Goal: Information Seeking & Learning: Check status

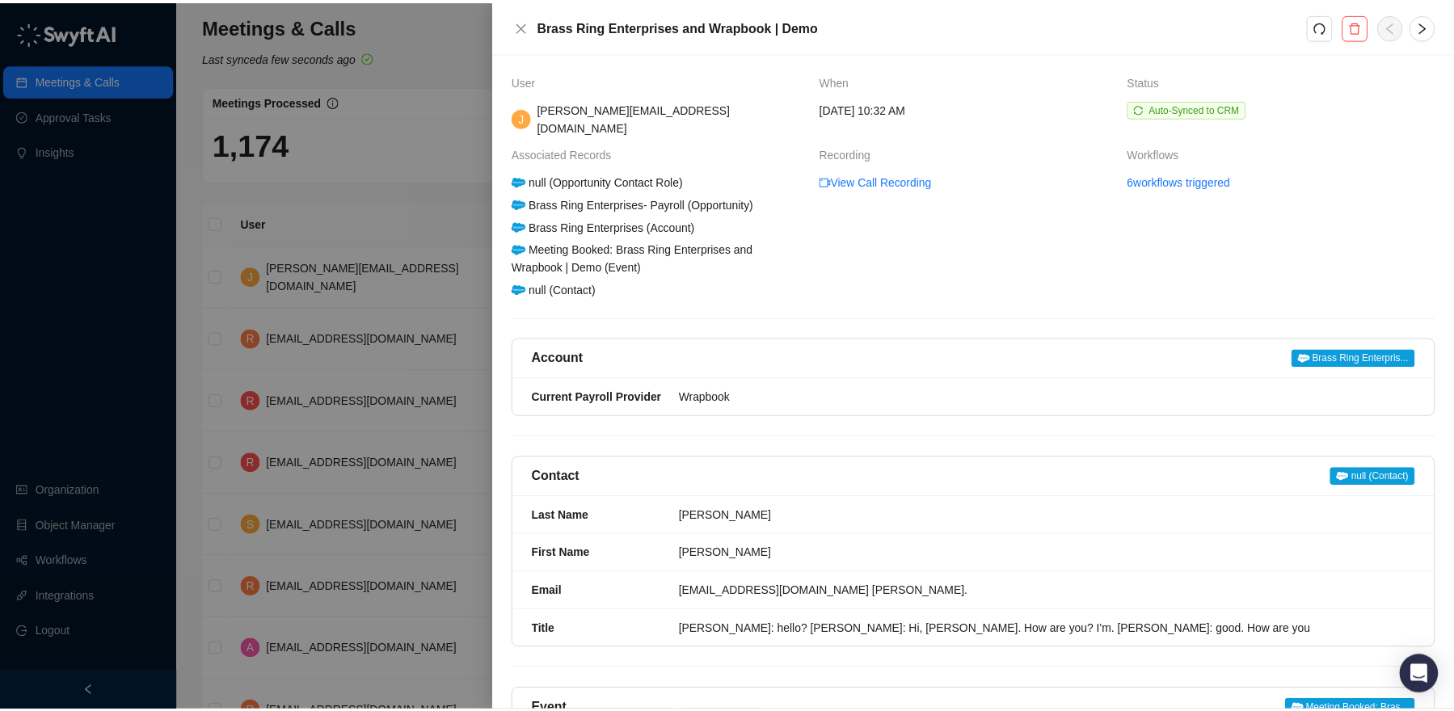
scroll to position [939, 0]
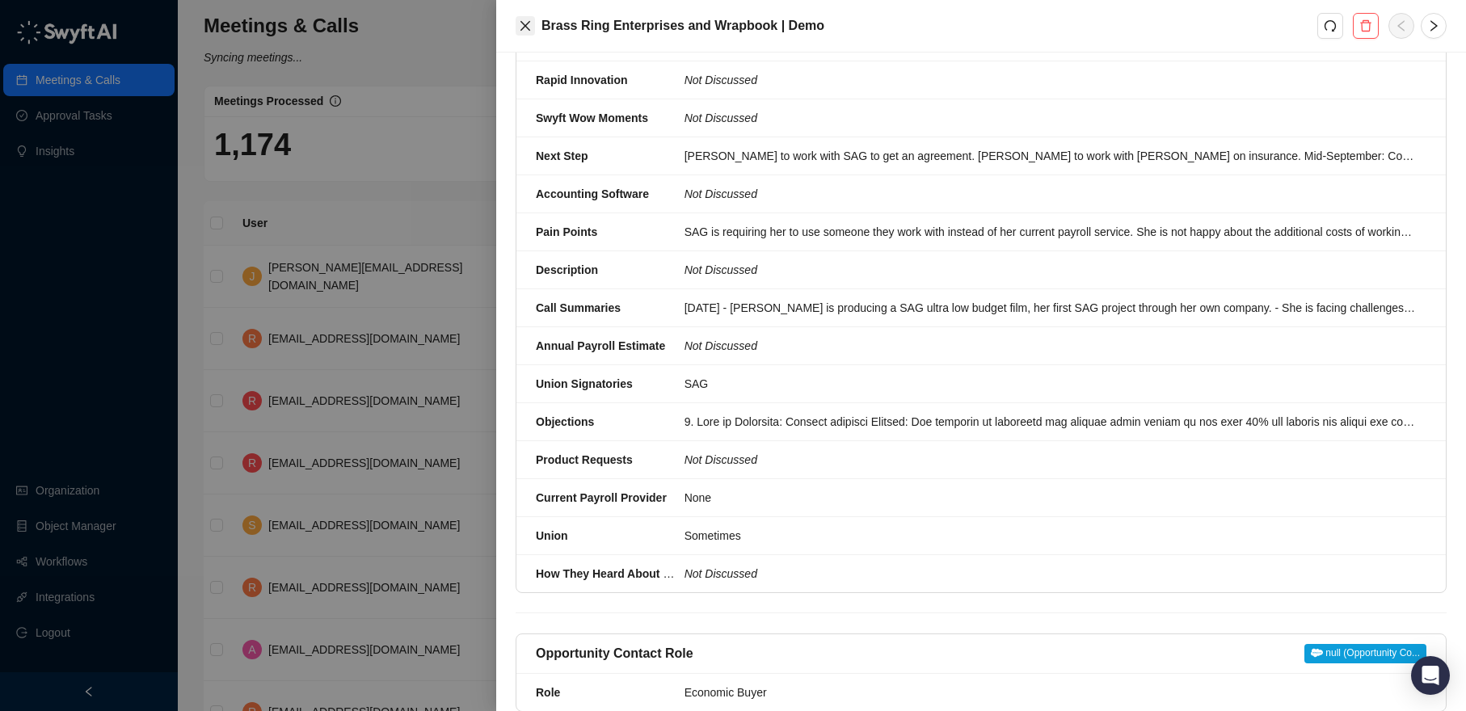
click at [531, 27] on icon "close" at bounding box center [525, 25] width 13 height 13
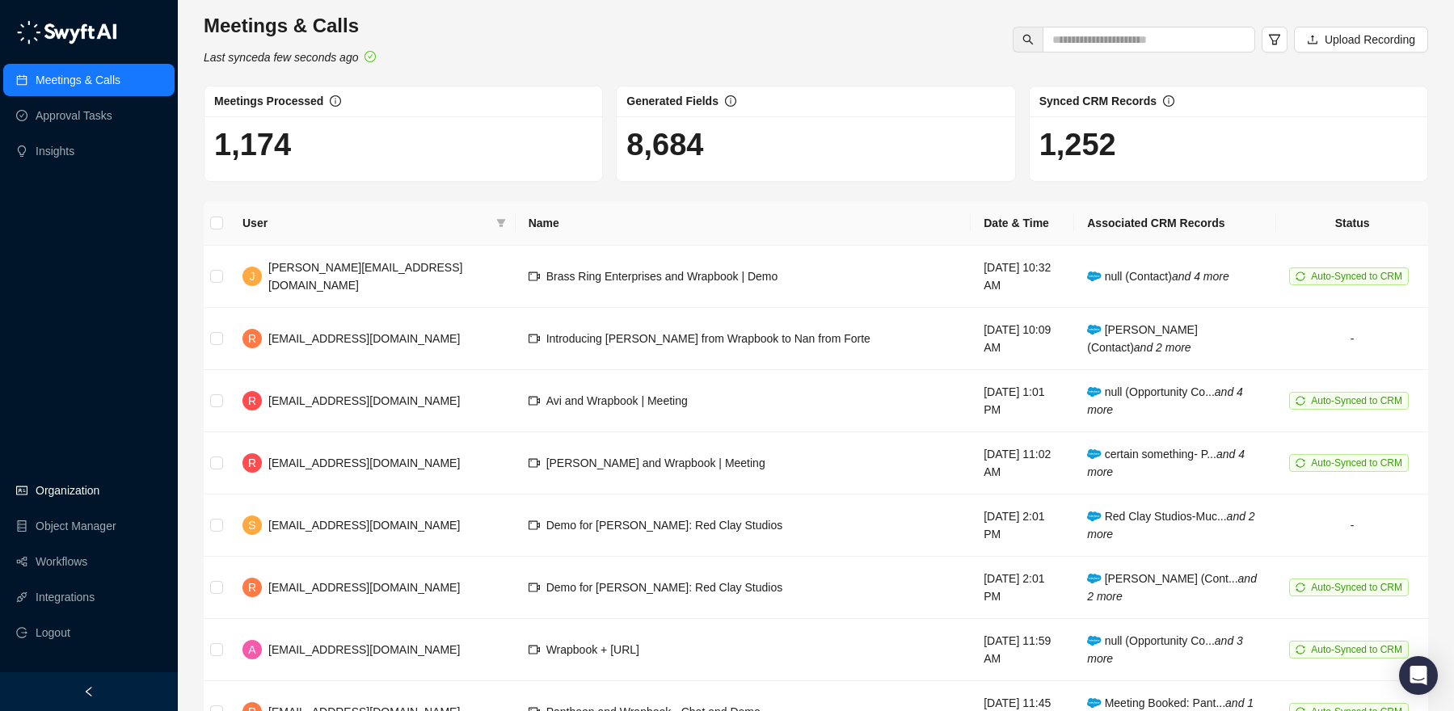
click at [41, 493] on link "Organization" at bounding box center [68, 490] width 64 height 32
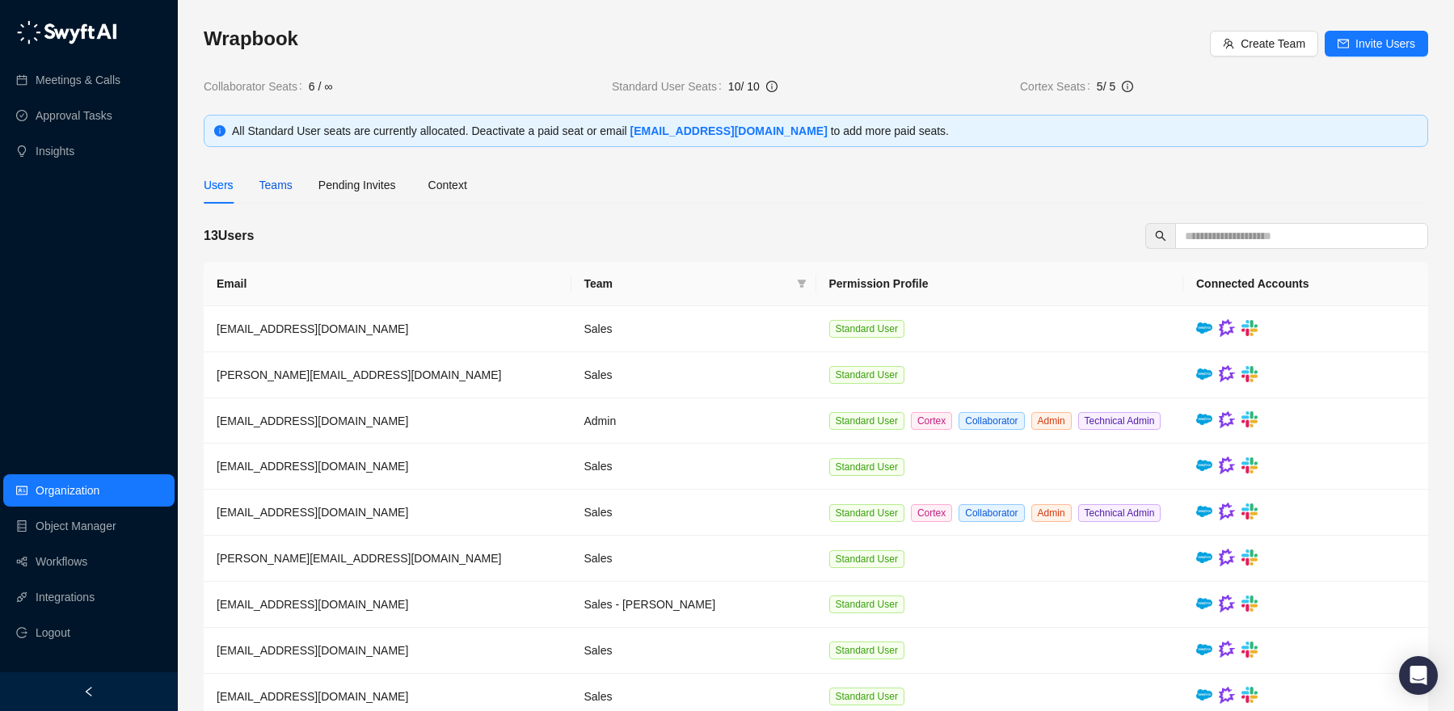
click at [278, 183] on div "Teams" at bounding box center [275, 185] width 33 height 18
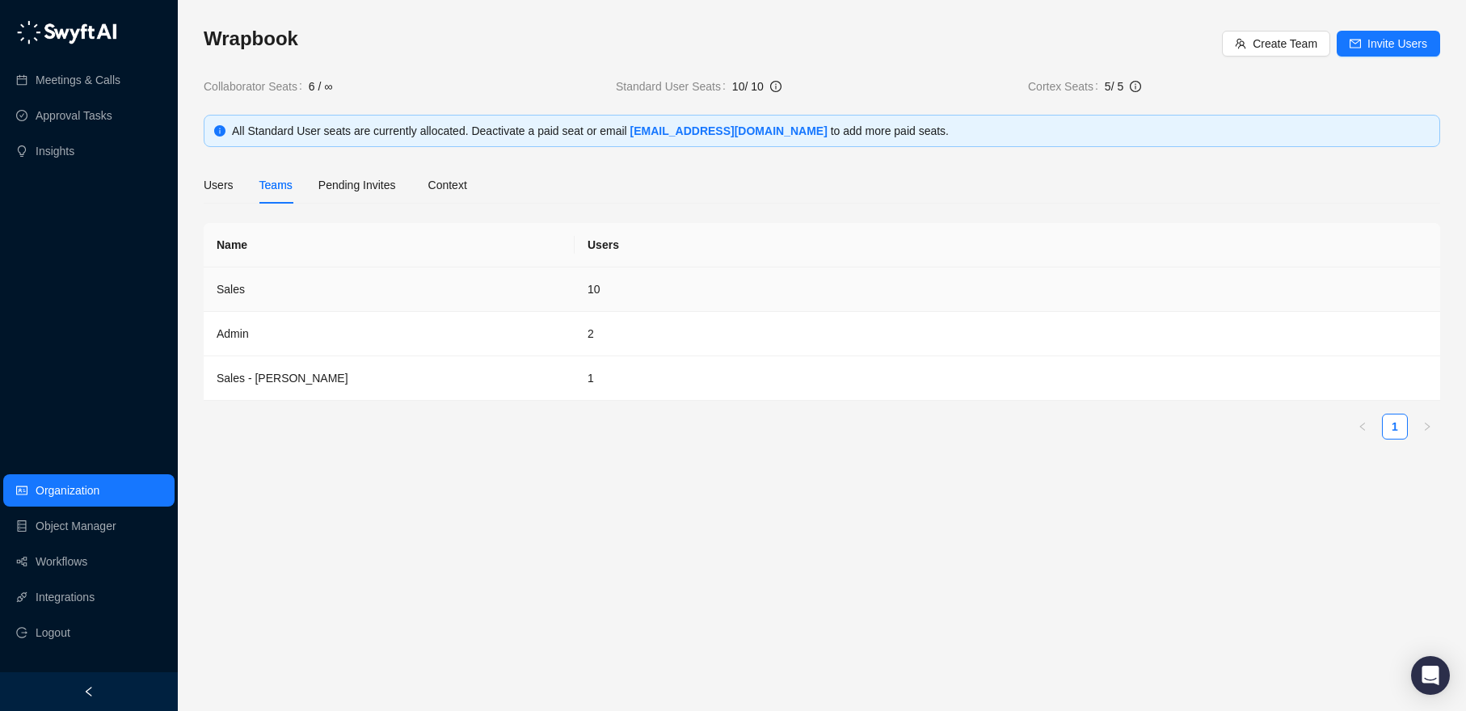
click at [280, 287] on td "Sales" at bounding box center [389, 289] width 371 height 44
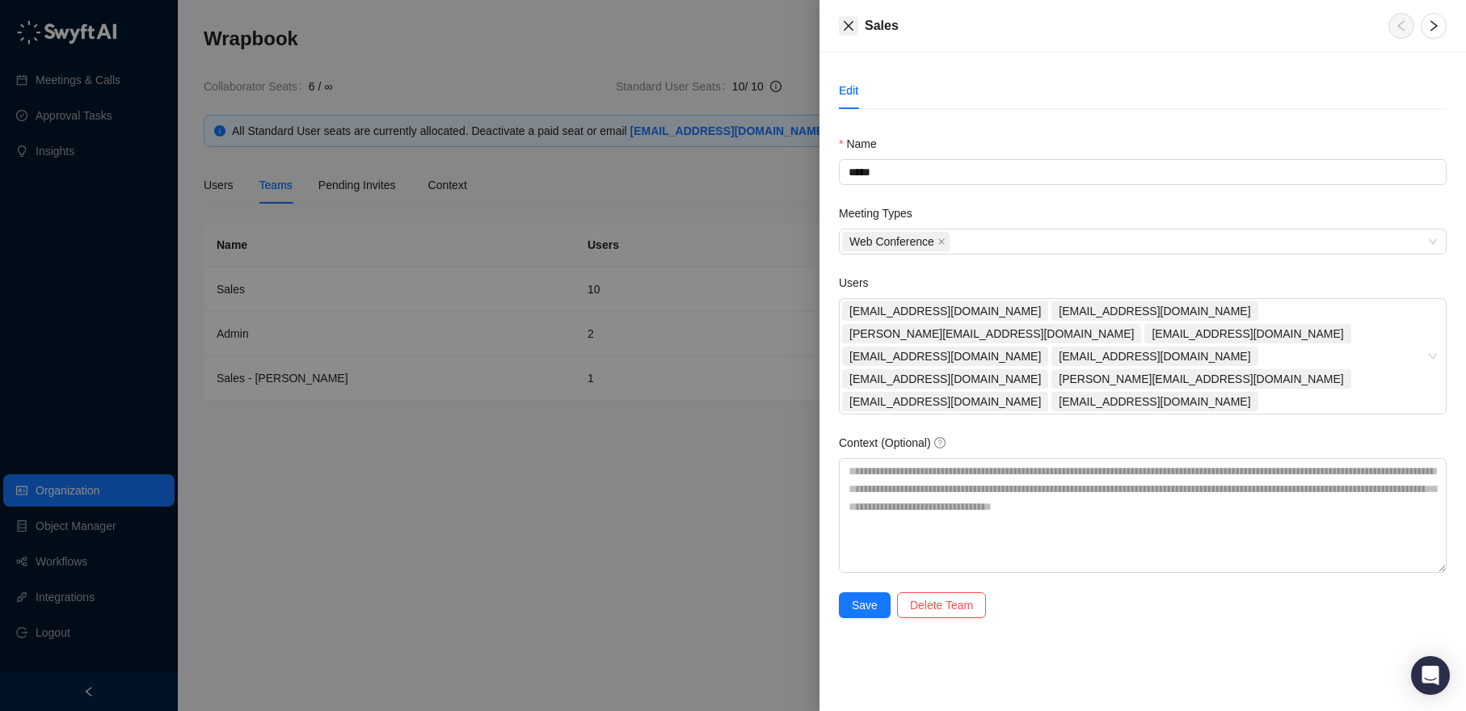
click at [843, 23] on icon "close" at bounding box center [848, 25] width 13 height 13
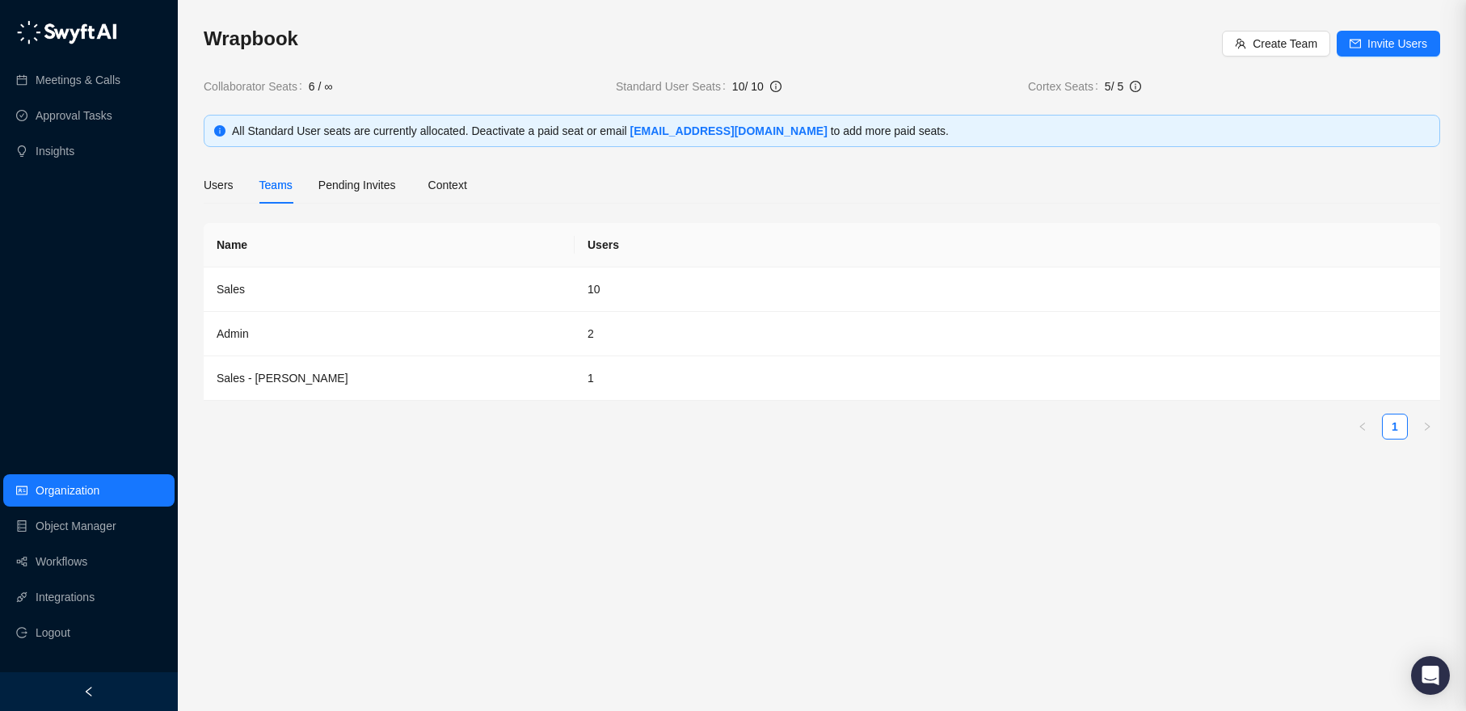
click at [391, 466] on main "Wrapbook Create Team Invite Users Collaborator Seats 6 / ∞ Standard User Seats …" at bounding box center [822, 362] width 1236 height 672
click at [261, 289] on td "Sales" at bounding box center [389, 289] width 371 height 44
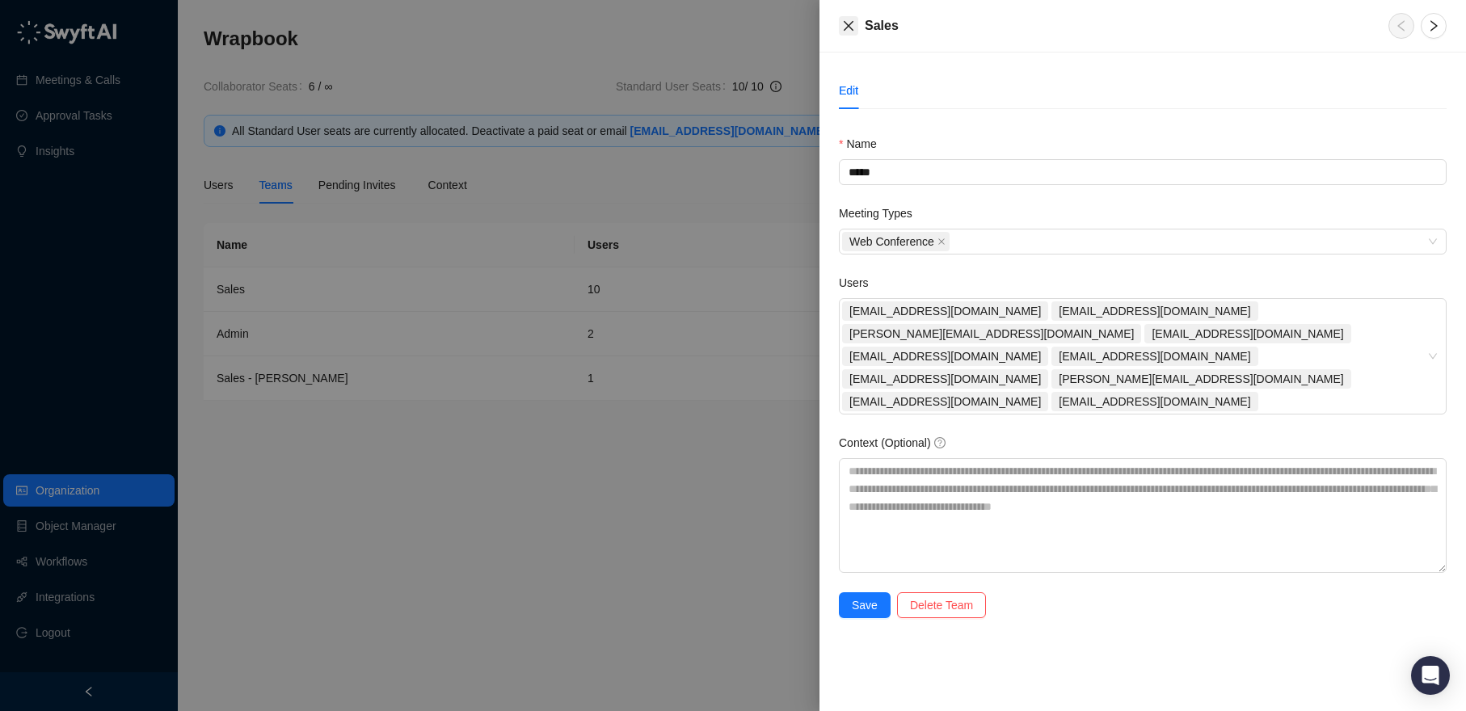
click at [842, 24] on icon "close" at bounding box center [848, 25] width 13 height 13
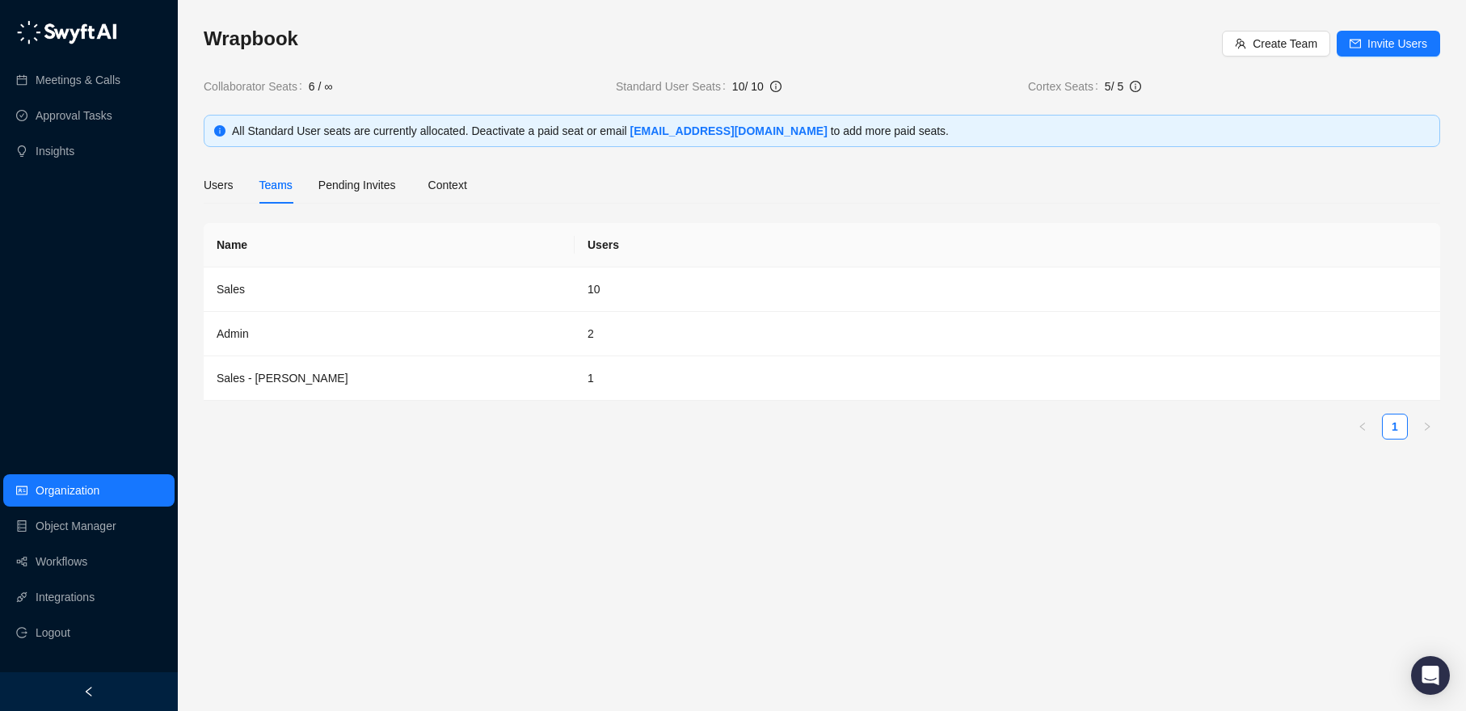
click at [363, 183] on span "Pending Invites" at bounding box center [357, 185] width 78 height 13
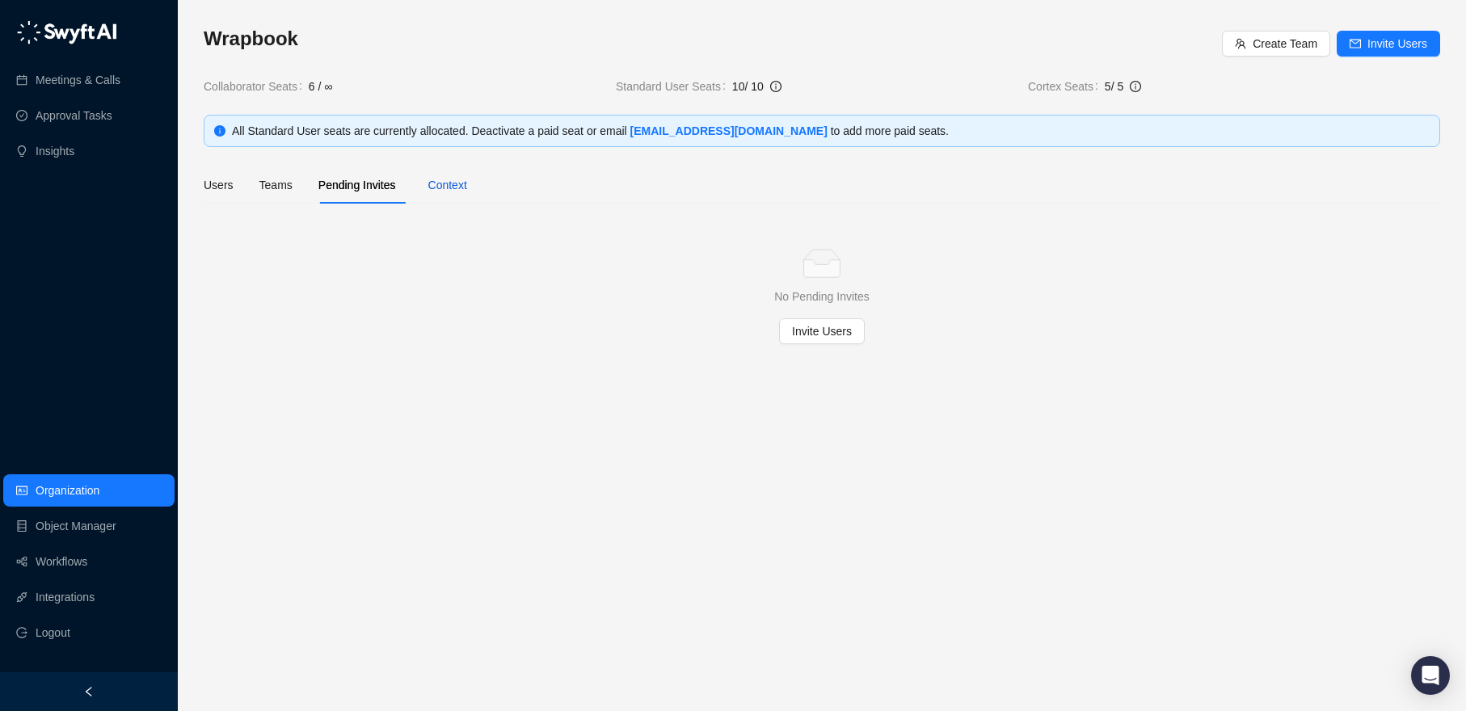
click at [451, 188] on div "Context" at bounding box center [447, 185] width 39 height 18
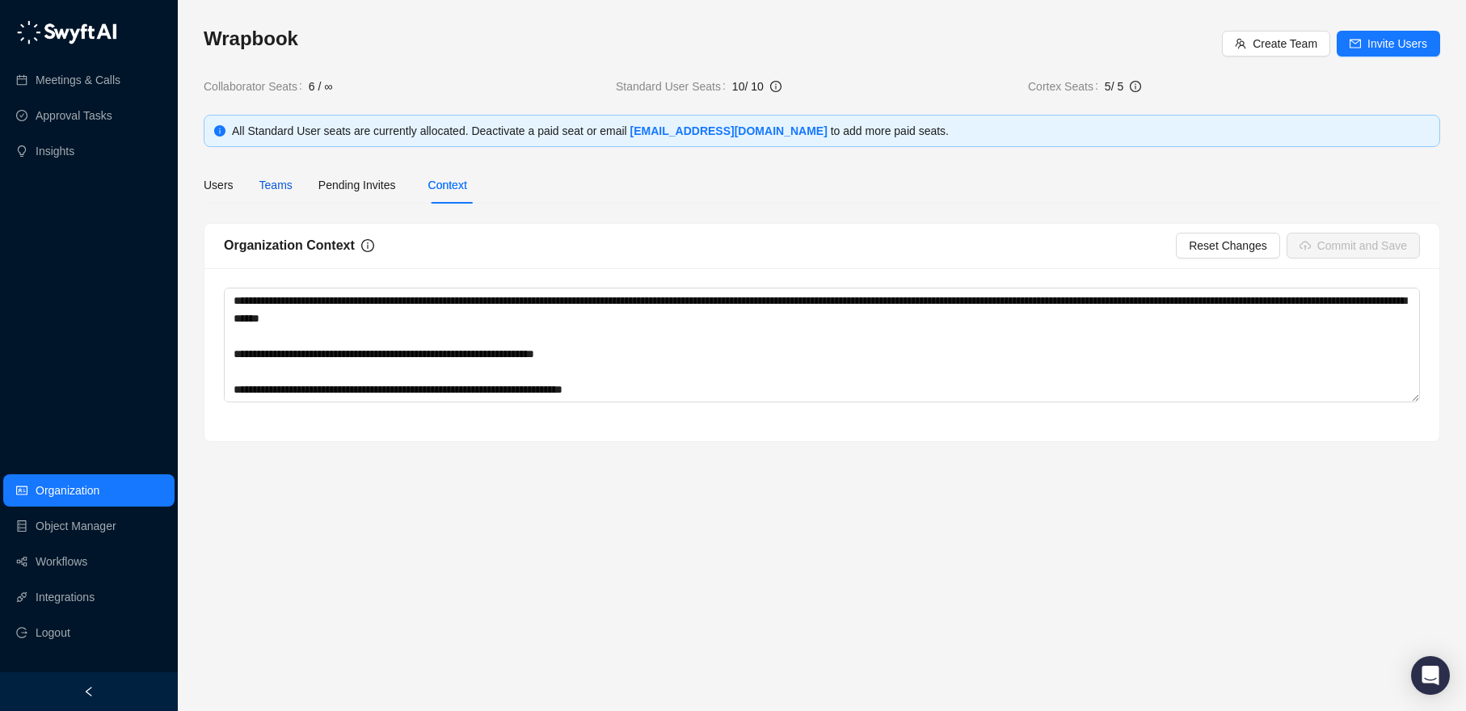
click at [281, 189] on div "Teams" at bounding box center [275, 185] width 33 height 18
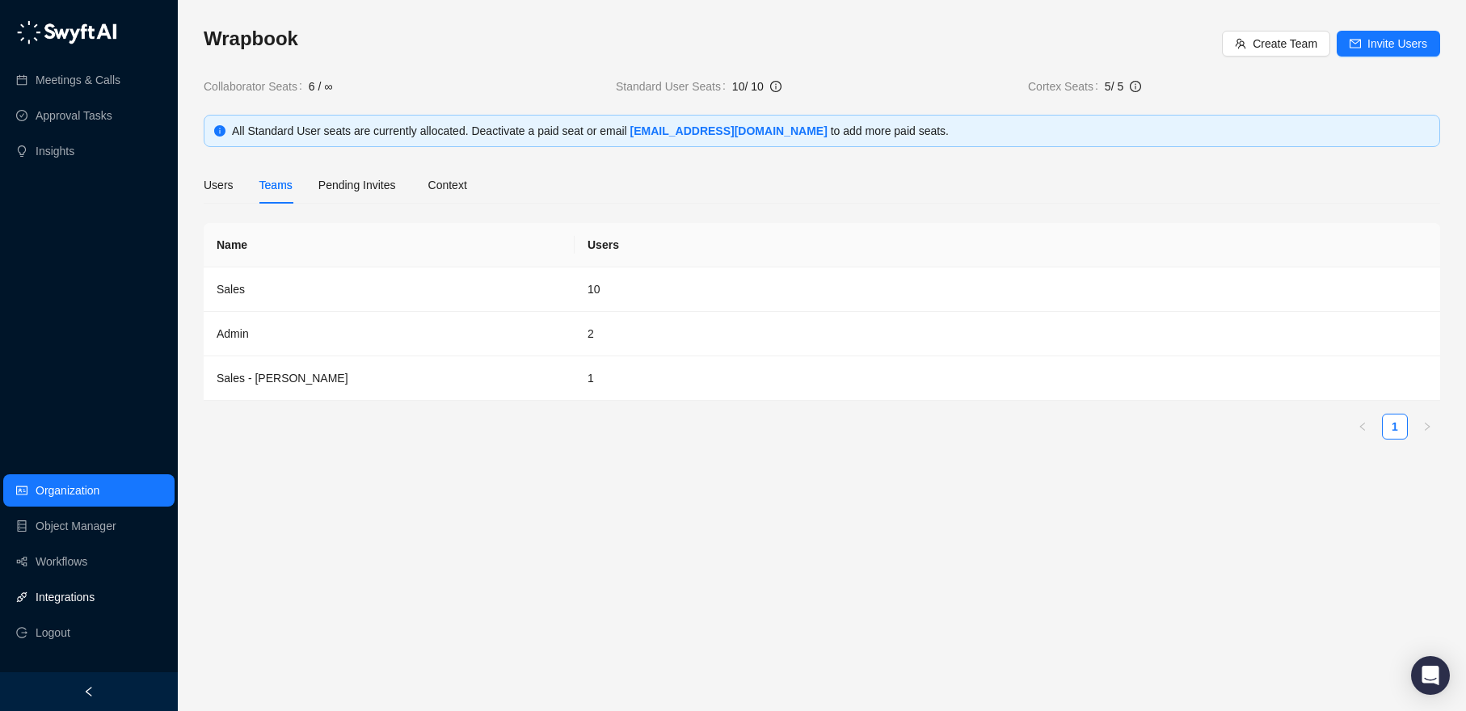
click at [78, 588] on link "Integrations" at bounding box center [65, 597] width 59 height 32
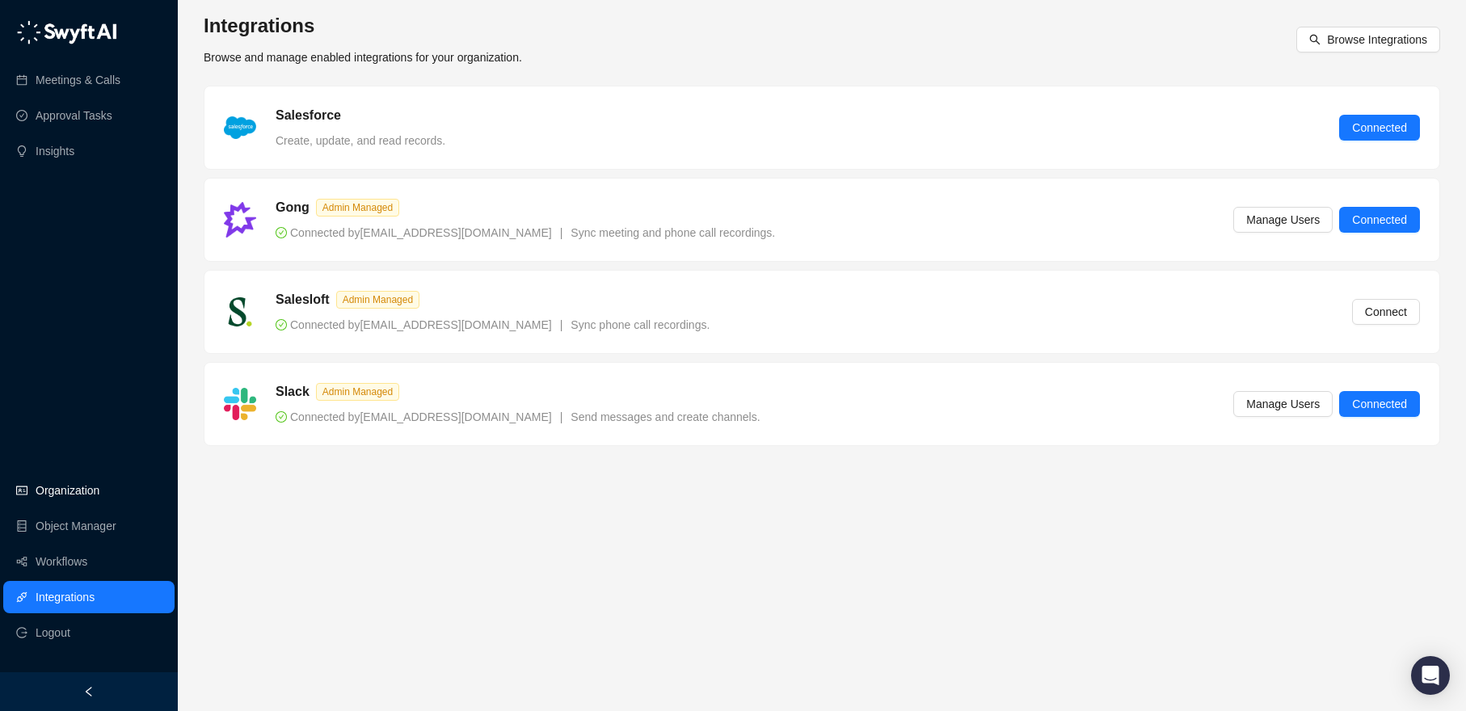
click at [64, 490] on link "Organization" at bounding box center [68, 490] width 64 height 32
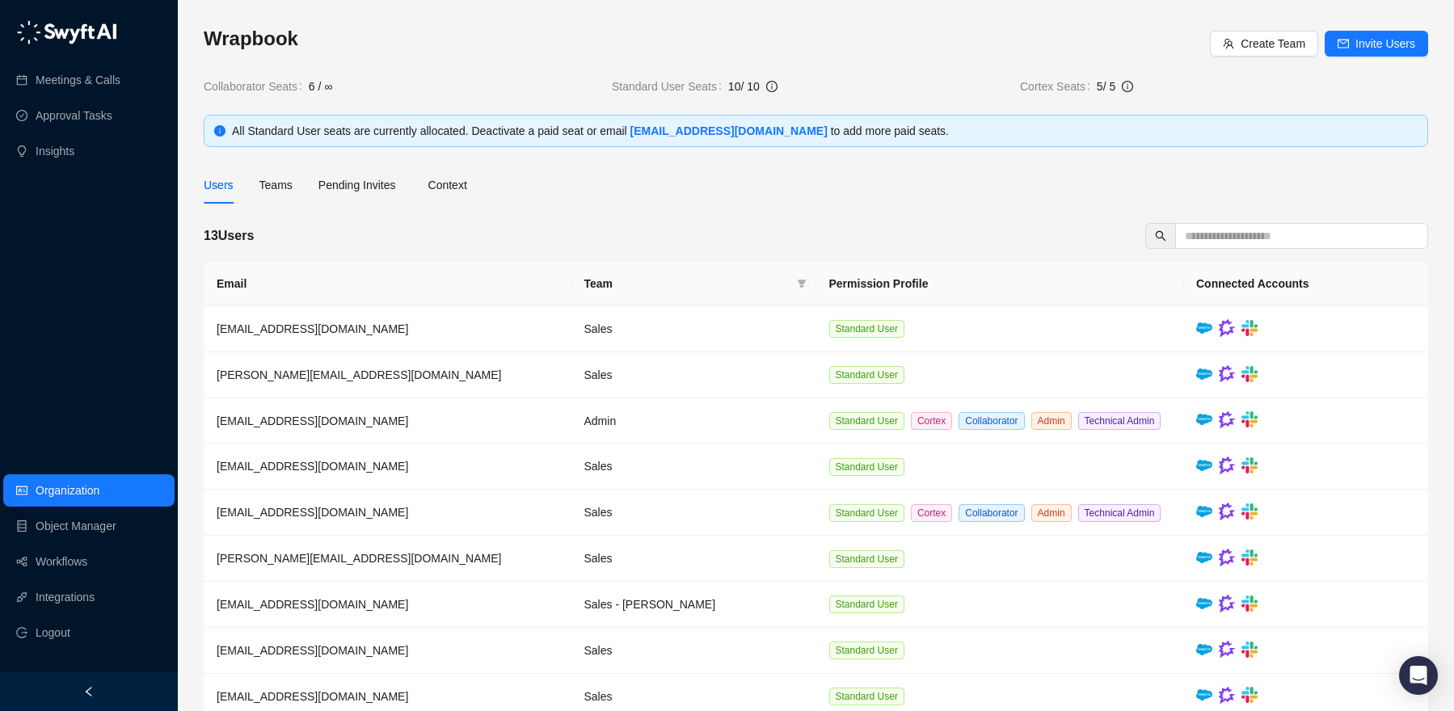
click at [252, 183] on div "Users Teams Pending Invites Context" at bounding box center [335, 184] width 263 height 37
click at [263, 185] on div "Teams" at bounding box center [275, 185] width 33 height 18
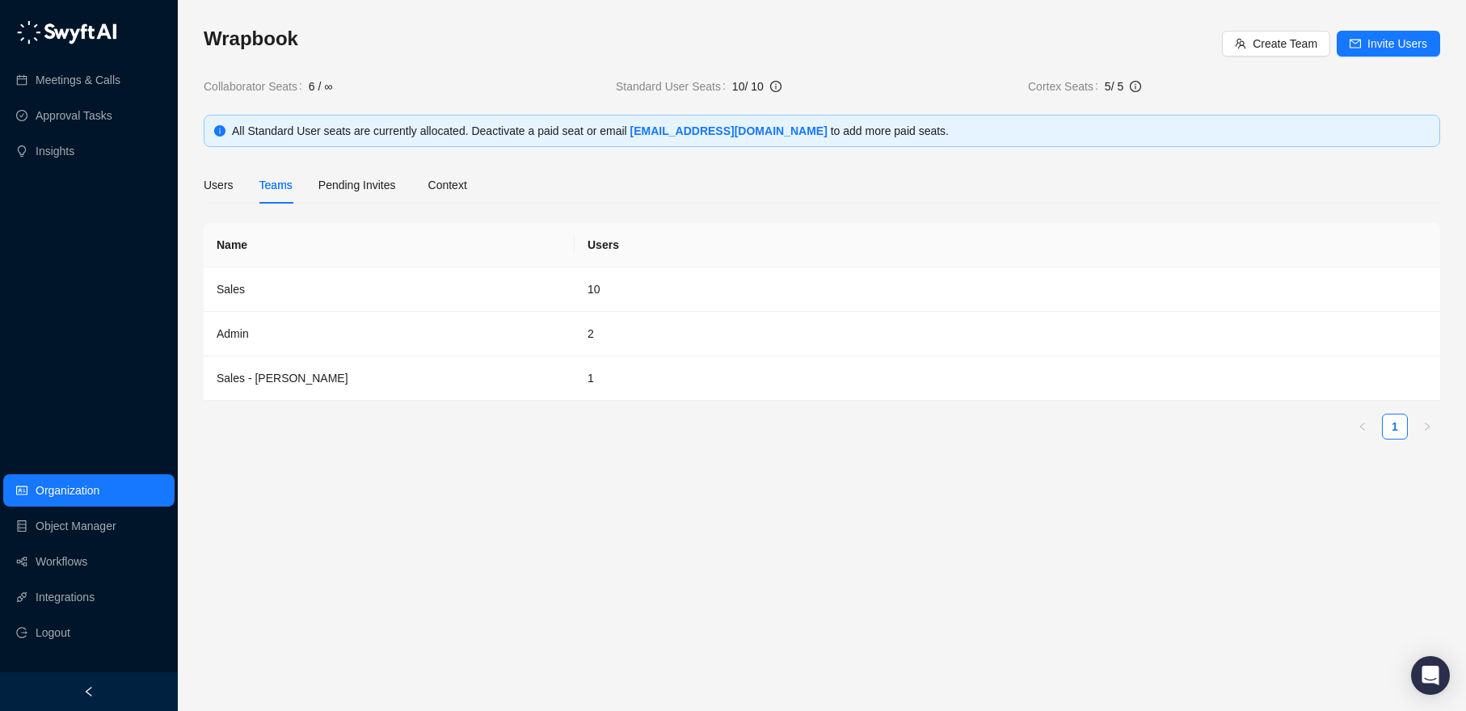
click at [197, 175] on div "Wrapbook Create Team Invite Users Collaborator Seats 6 / ∞ Standard User Seats …" at bounding box center [822, 355] width 1288 height 711
click at [204, 179] on div "Users" at bounding box center [219, 185] width 30 height 18
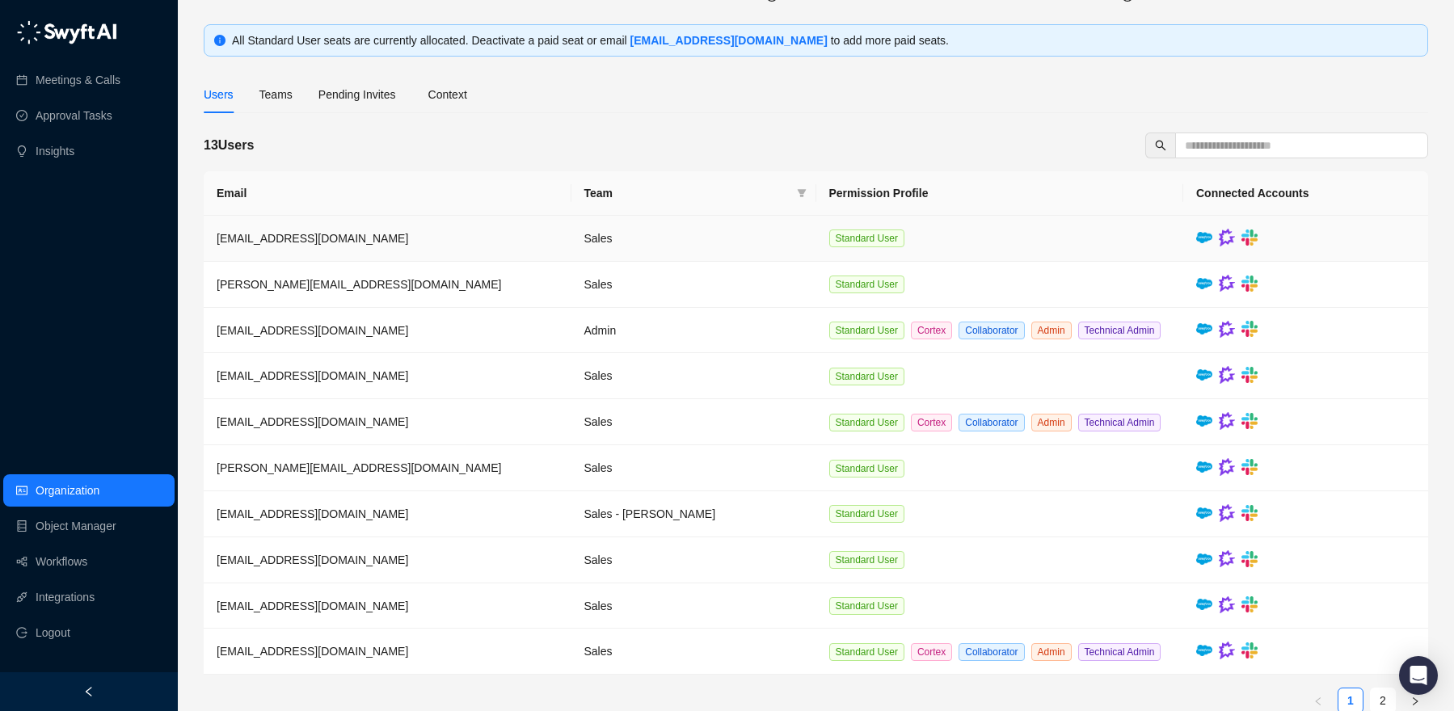
scroll to position [173, 0]
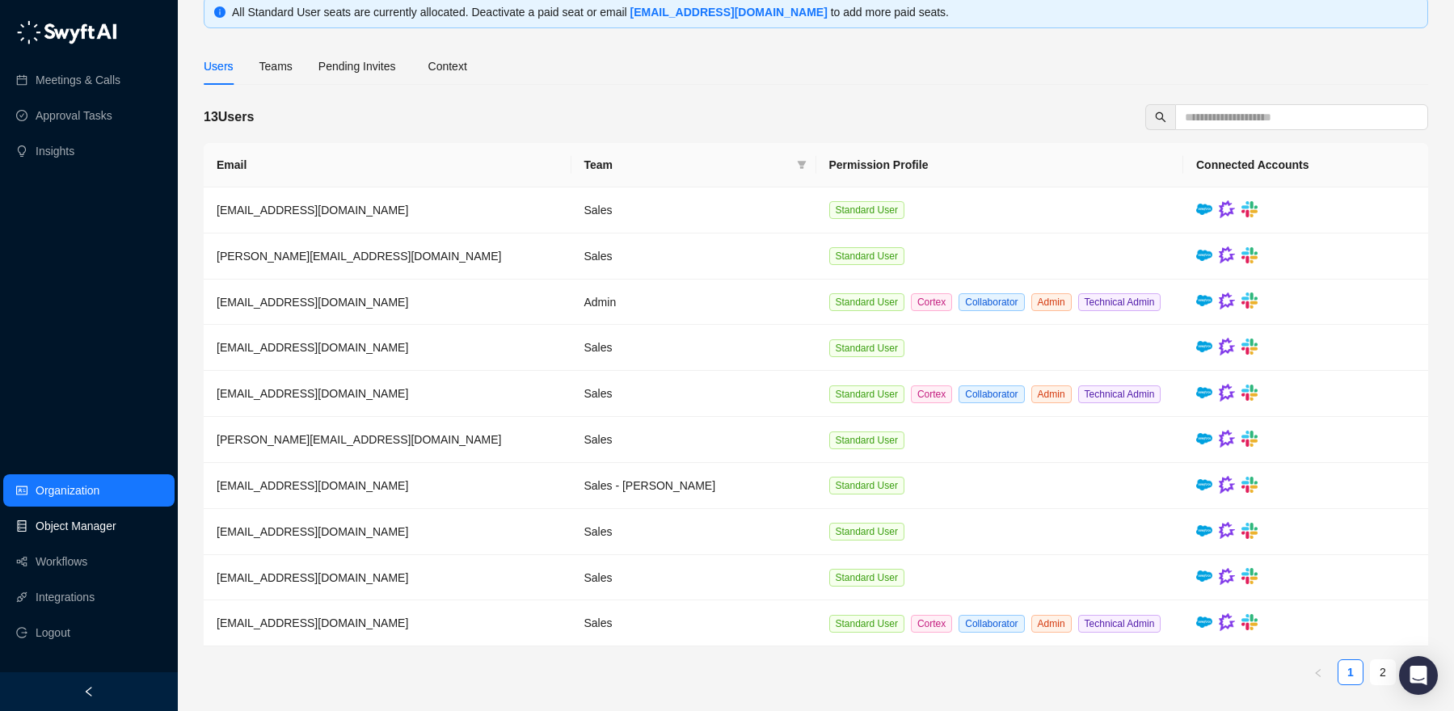
click at [70, 518] on link "Object Manager" at bounding box center [76, 526] width 81 height 32
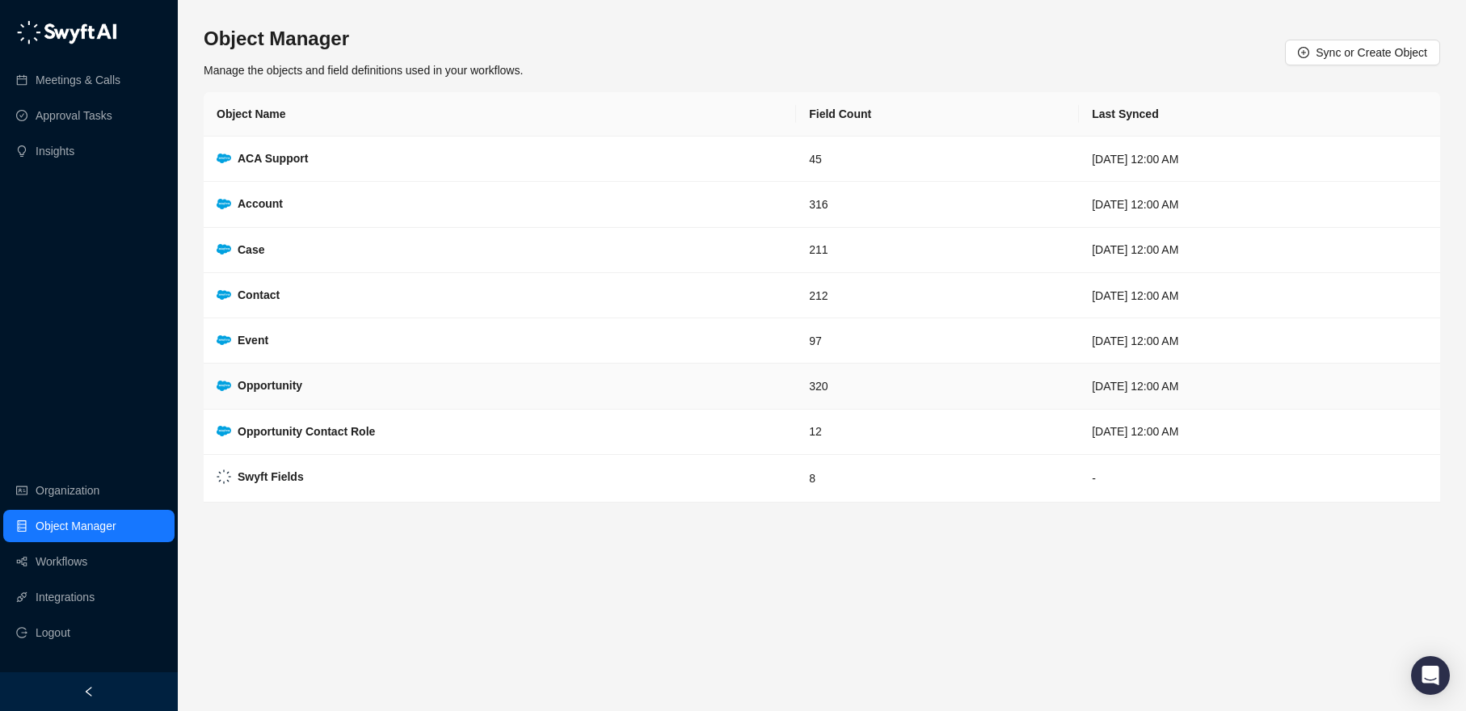
click at [408, 373] on td "Opportunity" at bounding box center [500, 386] width 592 height 45
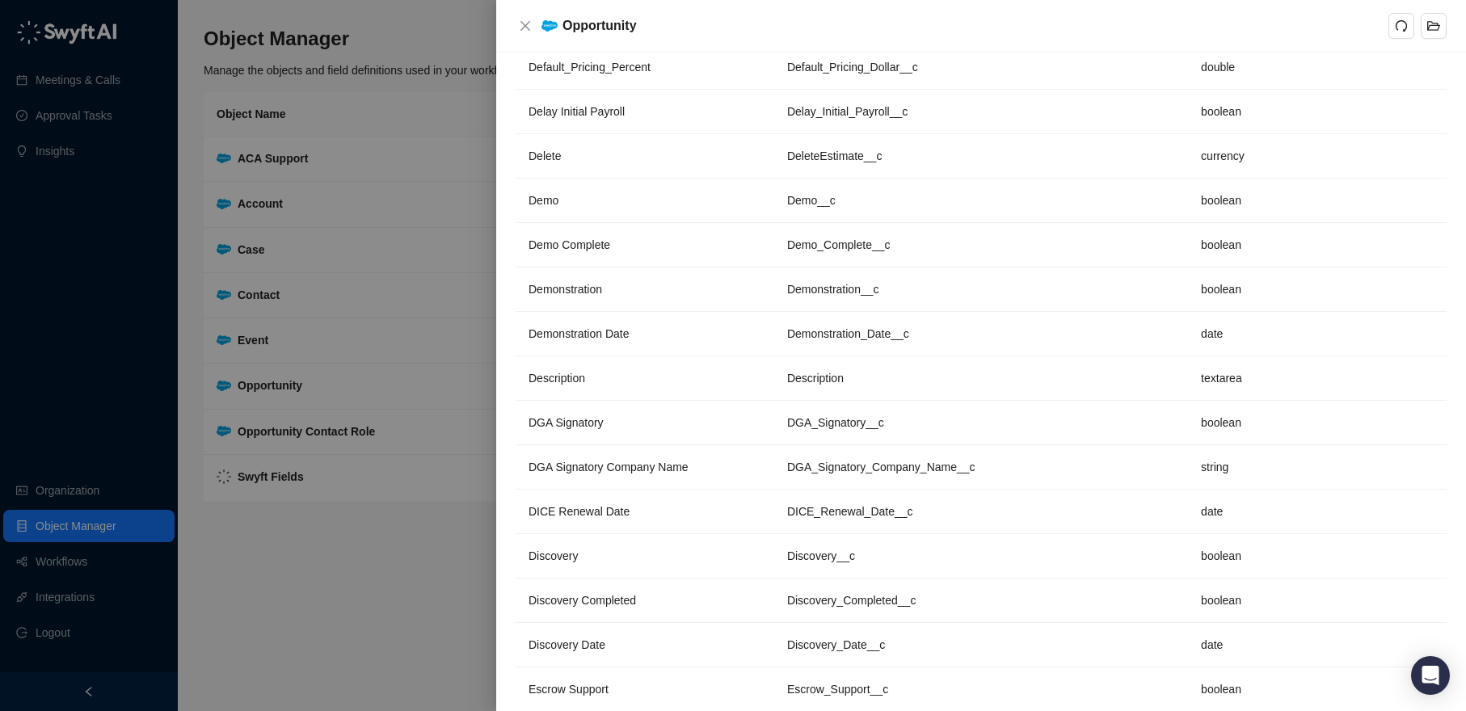
scroll to position [3285, 0]
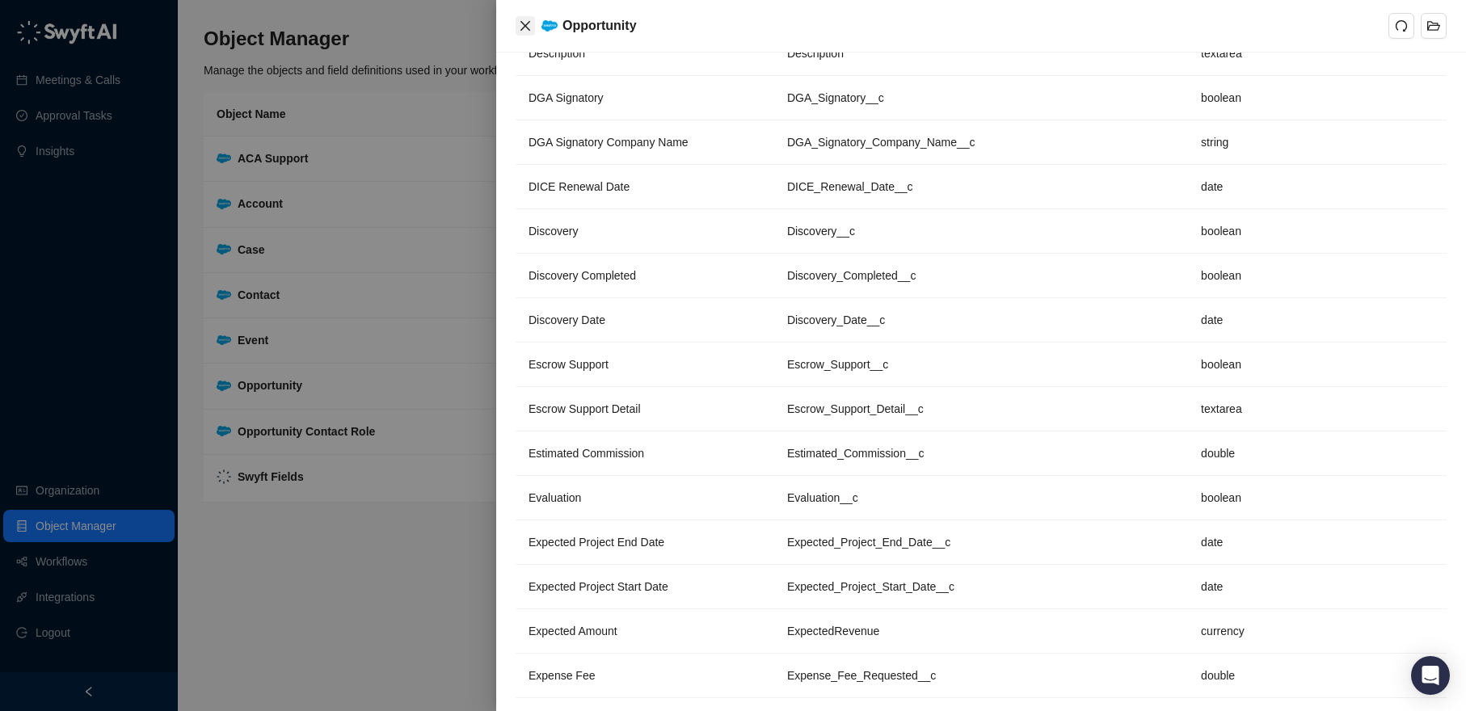
click at [524, 31] on icon "close" at bounding box center [525, 25] width 13 height 13
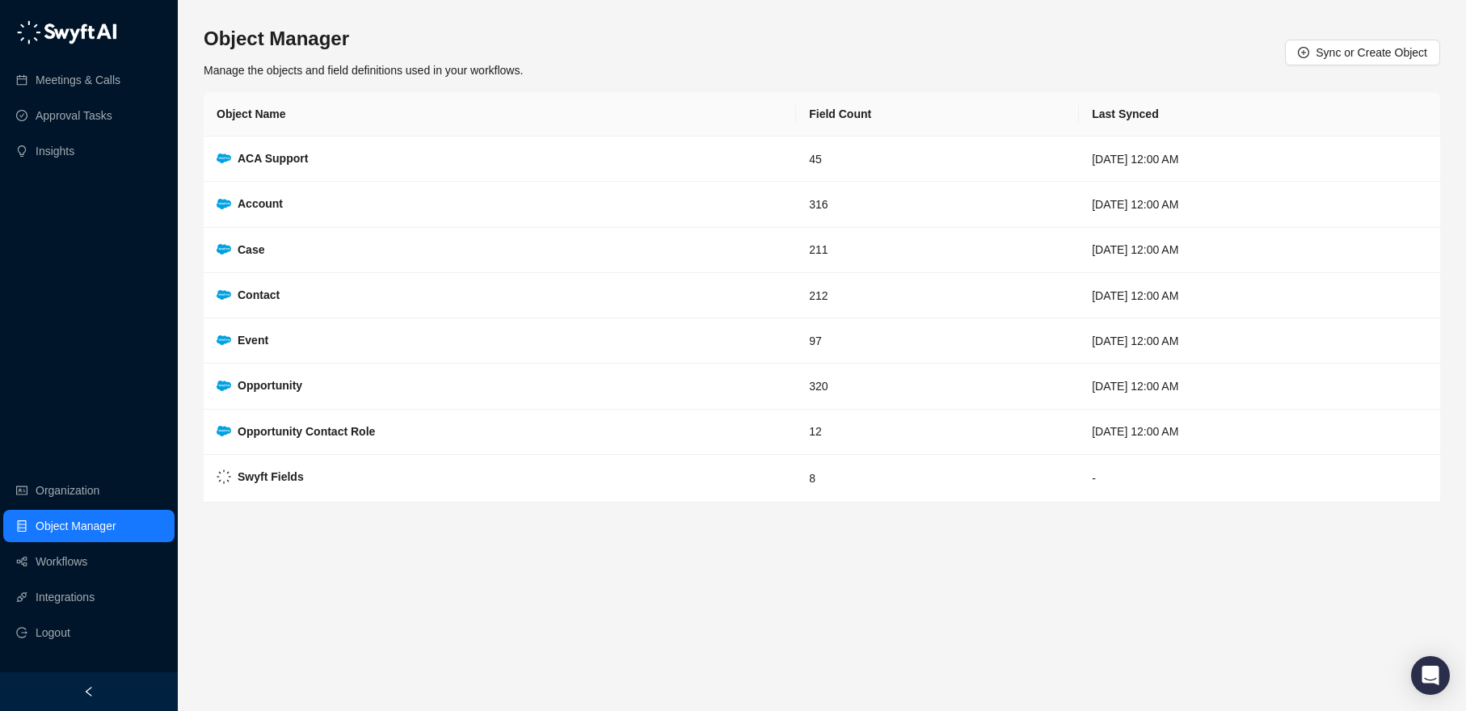
click at [740, 576] on main "Object Manager Manage the objects and field definitions used in your workflows.…" at bounding box center [822, 362] width 1236 height 672
click at [412, 203] on td "Account" at bounding box center [500, 204] width 592 height 45
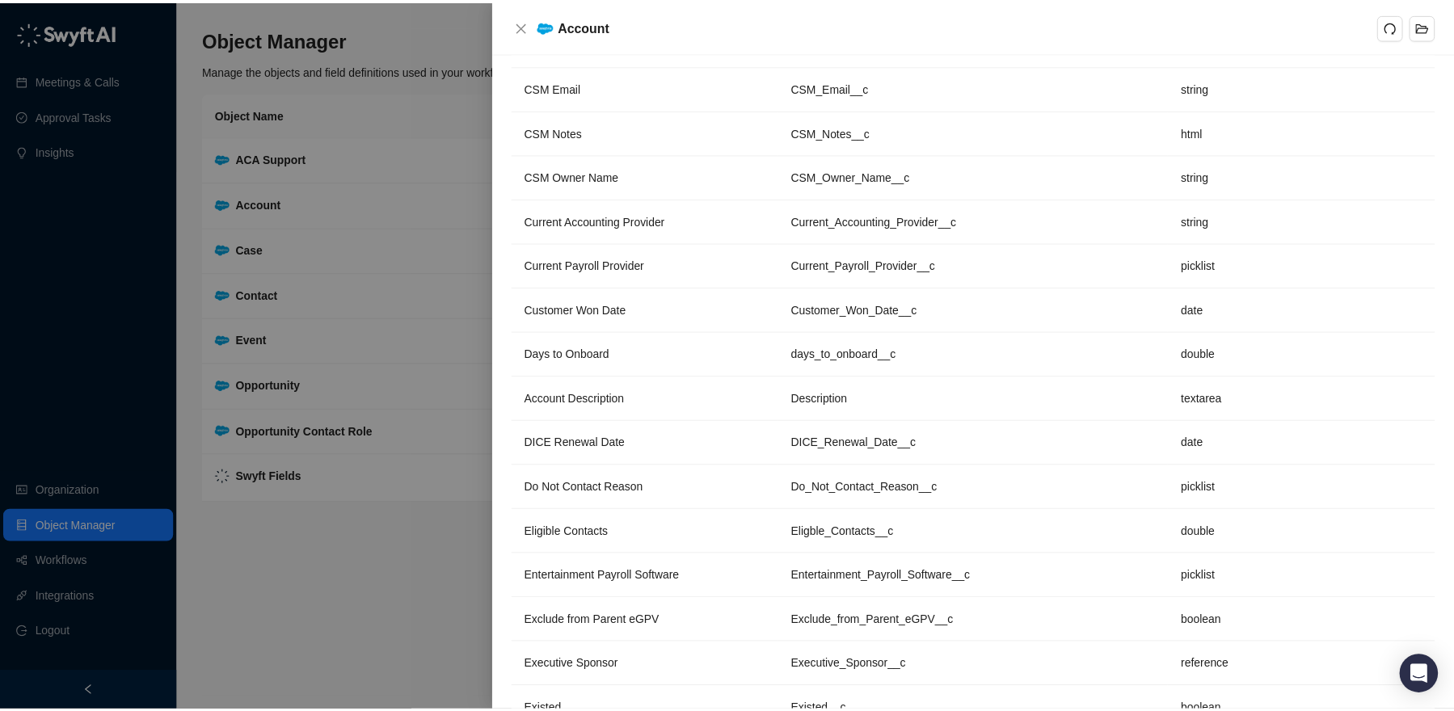
scroll to position [4036, 0]
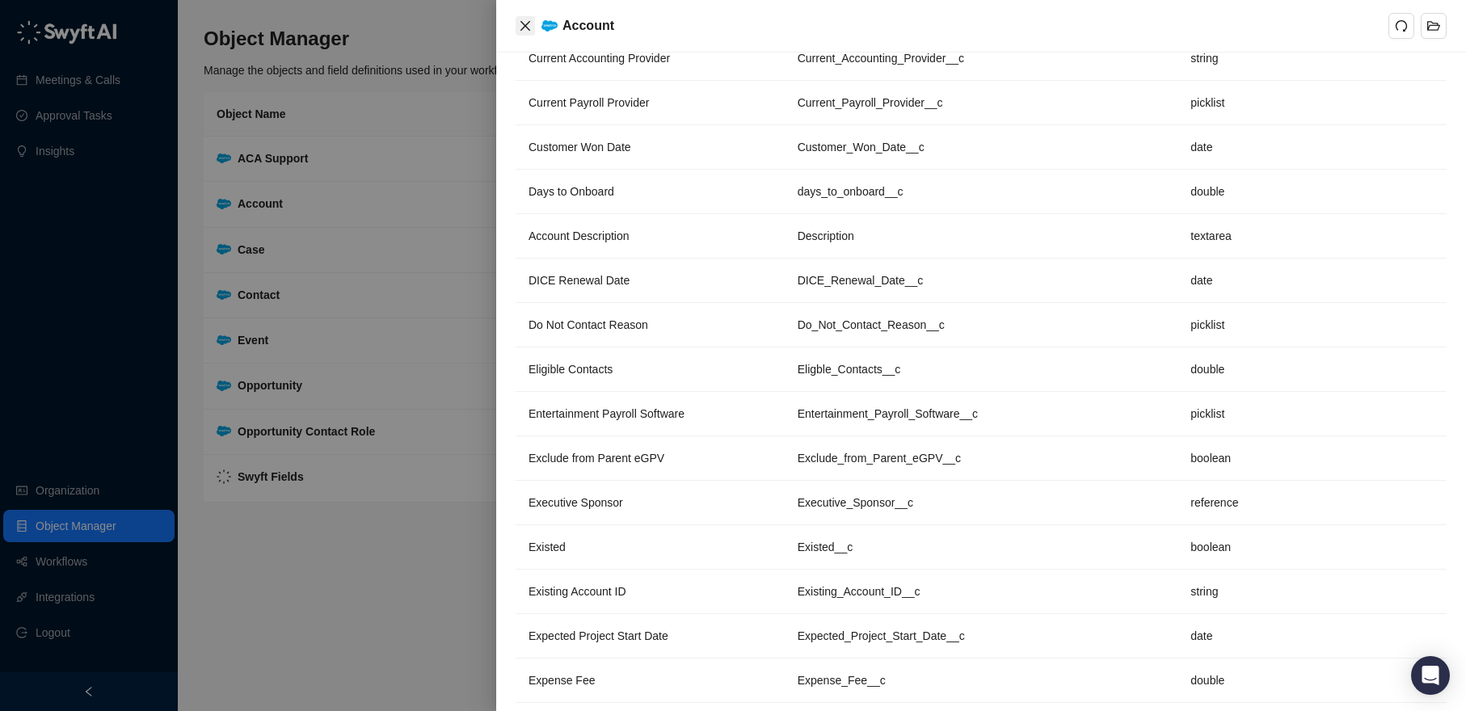
click at [529, 27] on icon "close" at bounding box center [525, 25] width 13 height 13
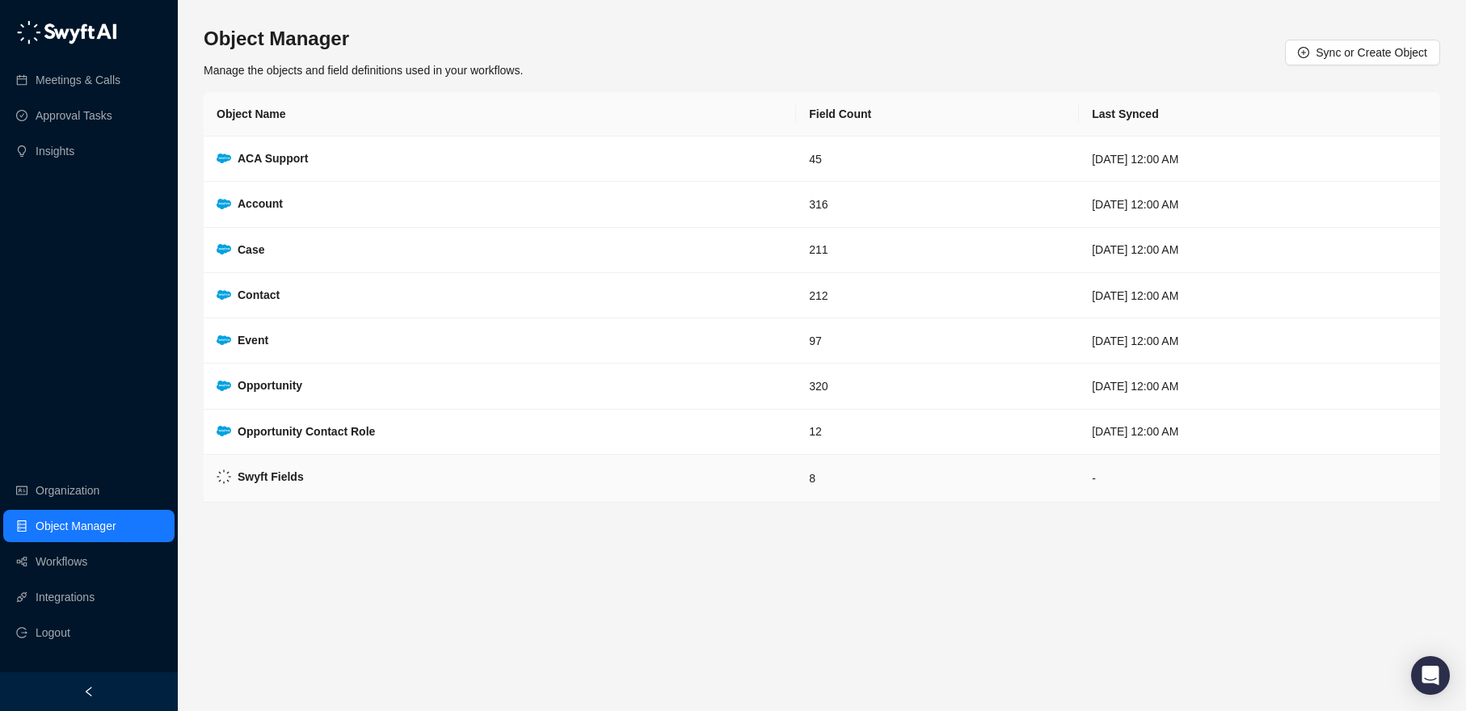
click at [584, 488] on td "Swyft Fields" at bounding box center [500, 479] width 592 height 48
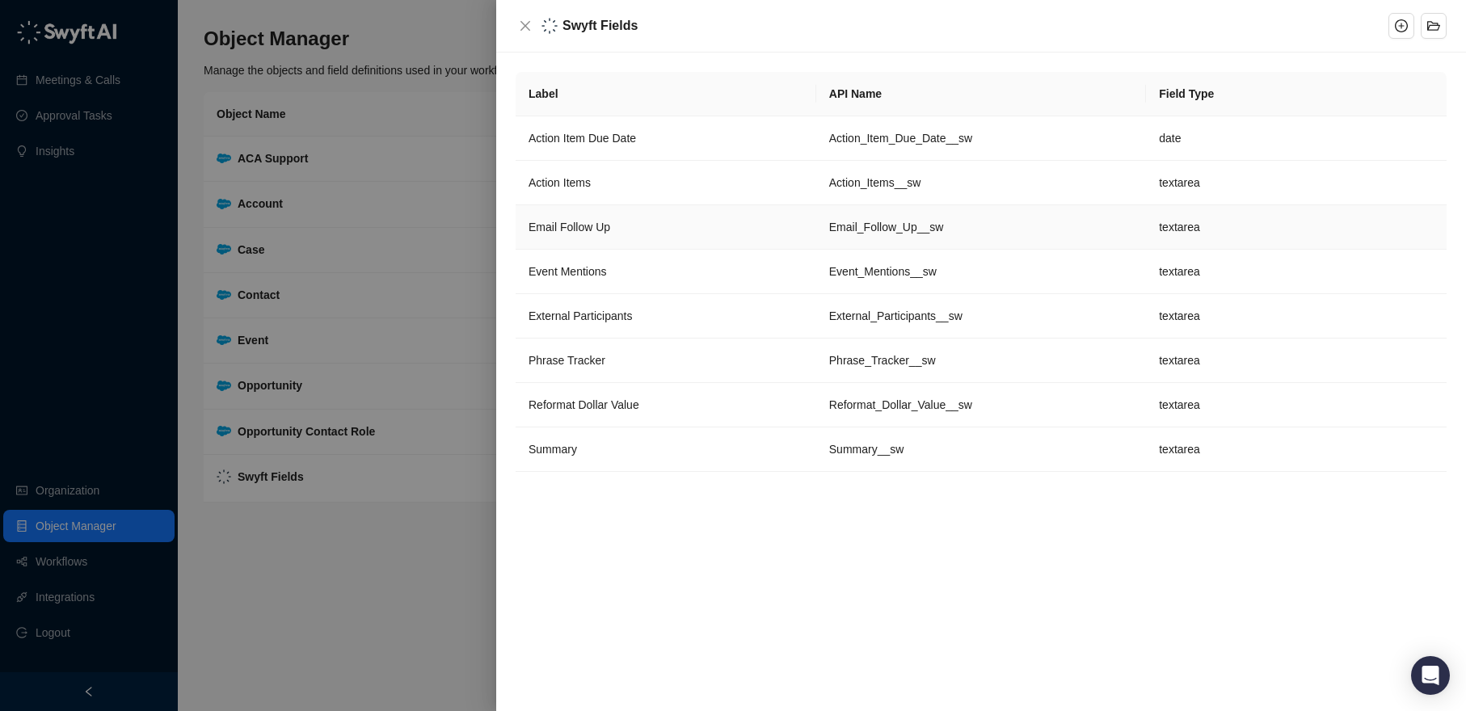
click at [607, 233] on span "Email Follow Up" at bounding box center [570, 227] width 82 height 13
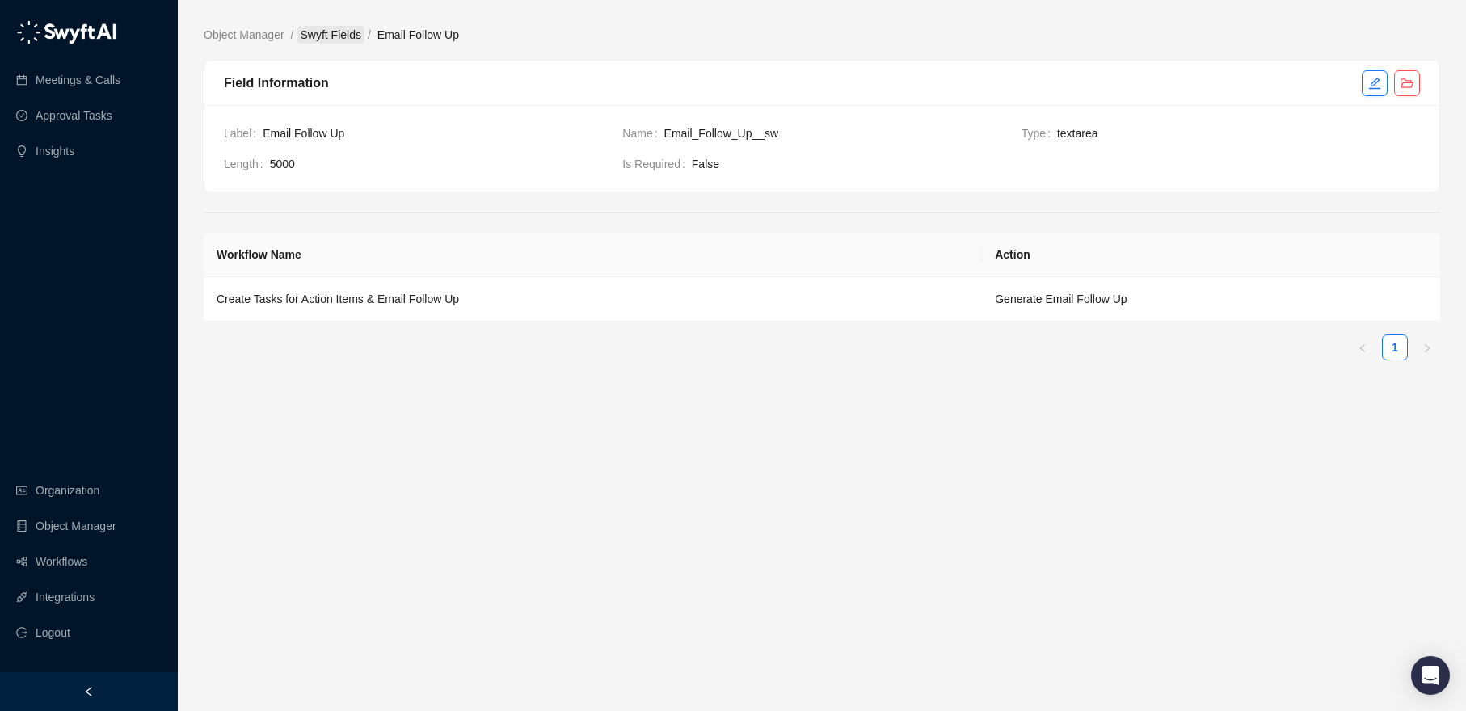
click at [335, 36] on link "Swyft Fields" at bounding box center [330, 35] width 67 height 18
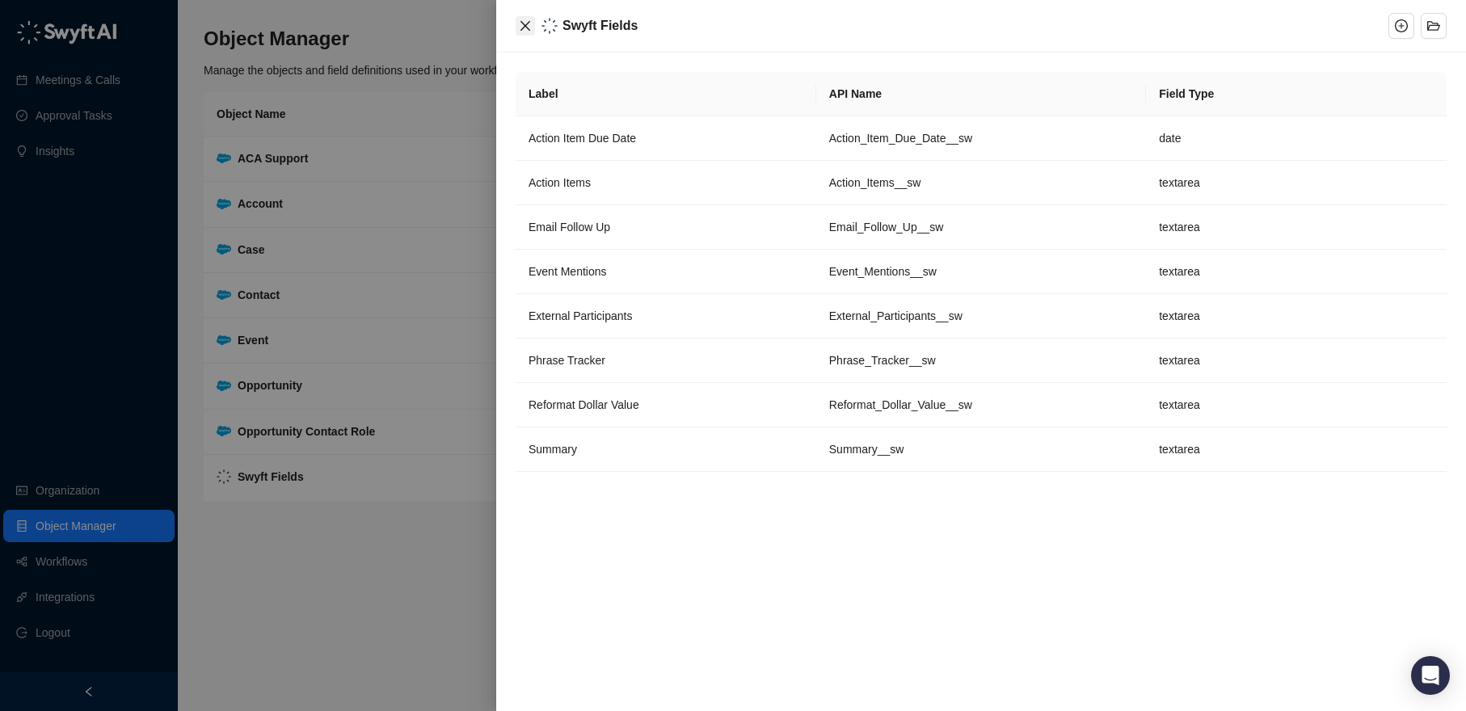
click at [527, 28] on icon "close" at bounding box center [525, 25] width 13 height 13
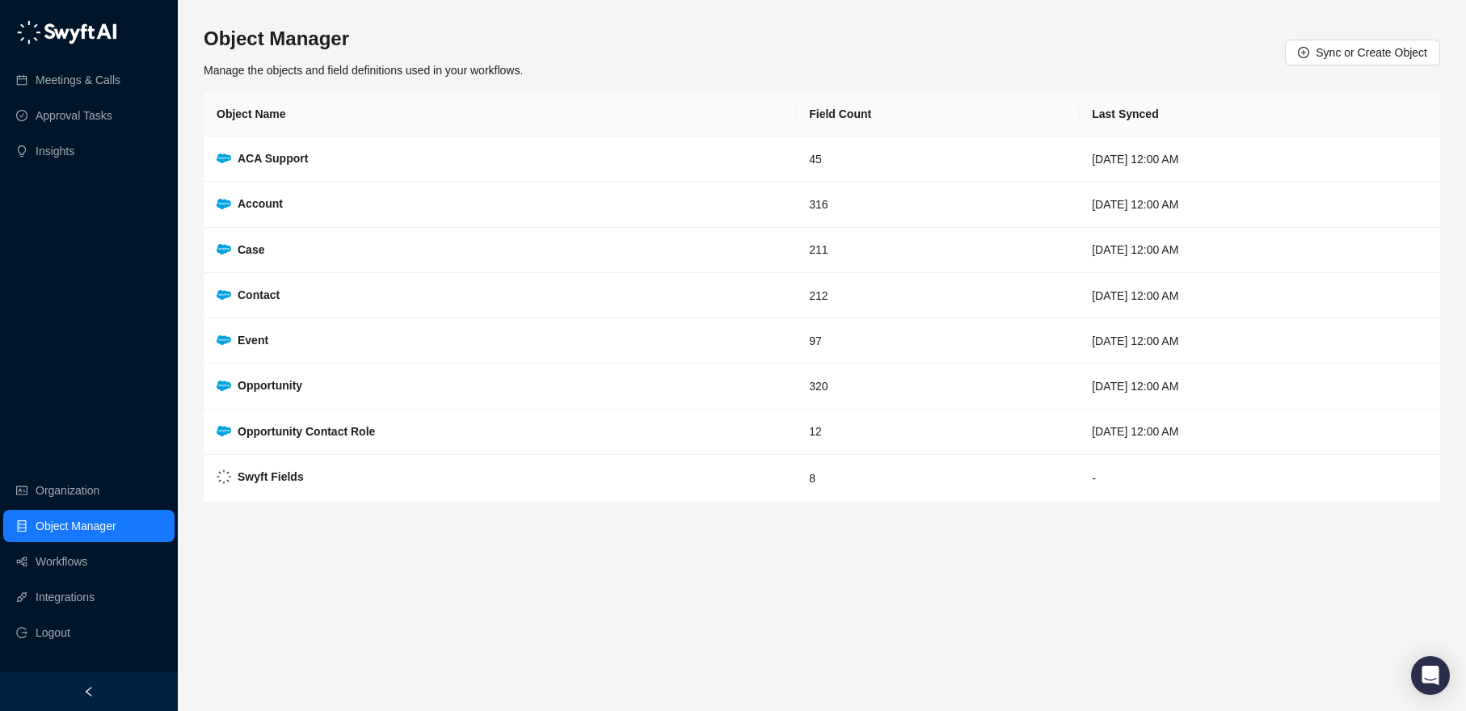
click at [450, 586] on main "Object Manager Manage the objects and field definitions used in your workflows.…" at bounding box center [822, 362] width 1236 height 672
click at [39, 565] on link "Workflows" at bounding box center [62, 562] width 52 height 32
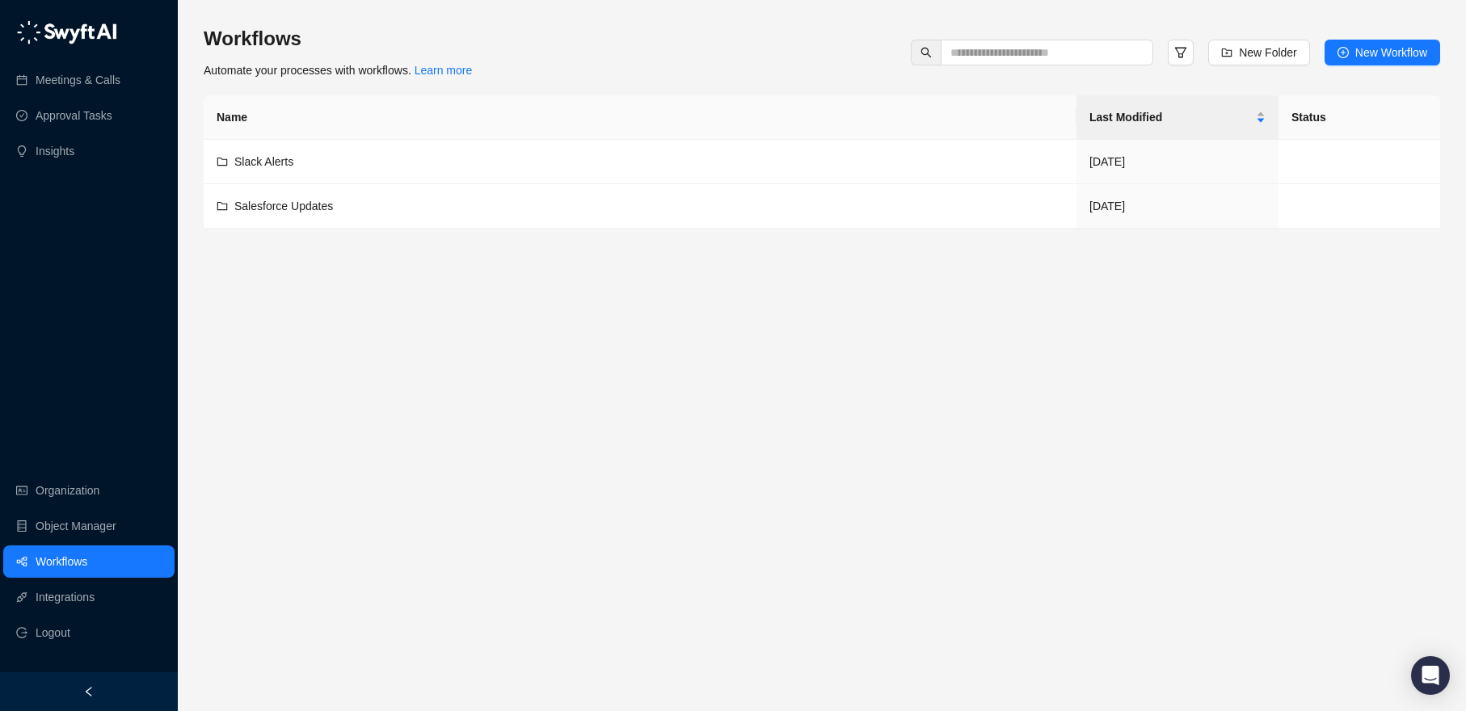
drag, startPoint x: 411, startPoint y: 306, endPoint x: 385, endPoint y: 289, distance: 31.4
click at [409, 306] on main "Workflows Automate your processes with workflows. Learn more New Folder New Wor…" at bounding box center [822, 362] width 1236 height 672
click at [287, 211] on span "Salesforce Updates" at bounding box center [283, 206] width 99 height 13
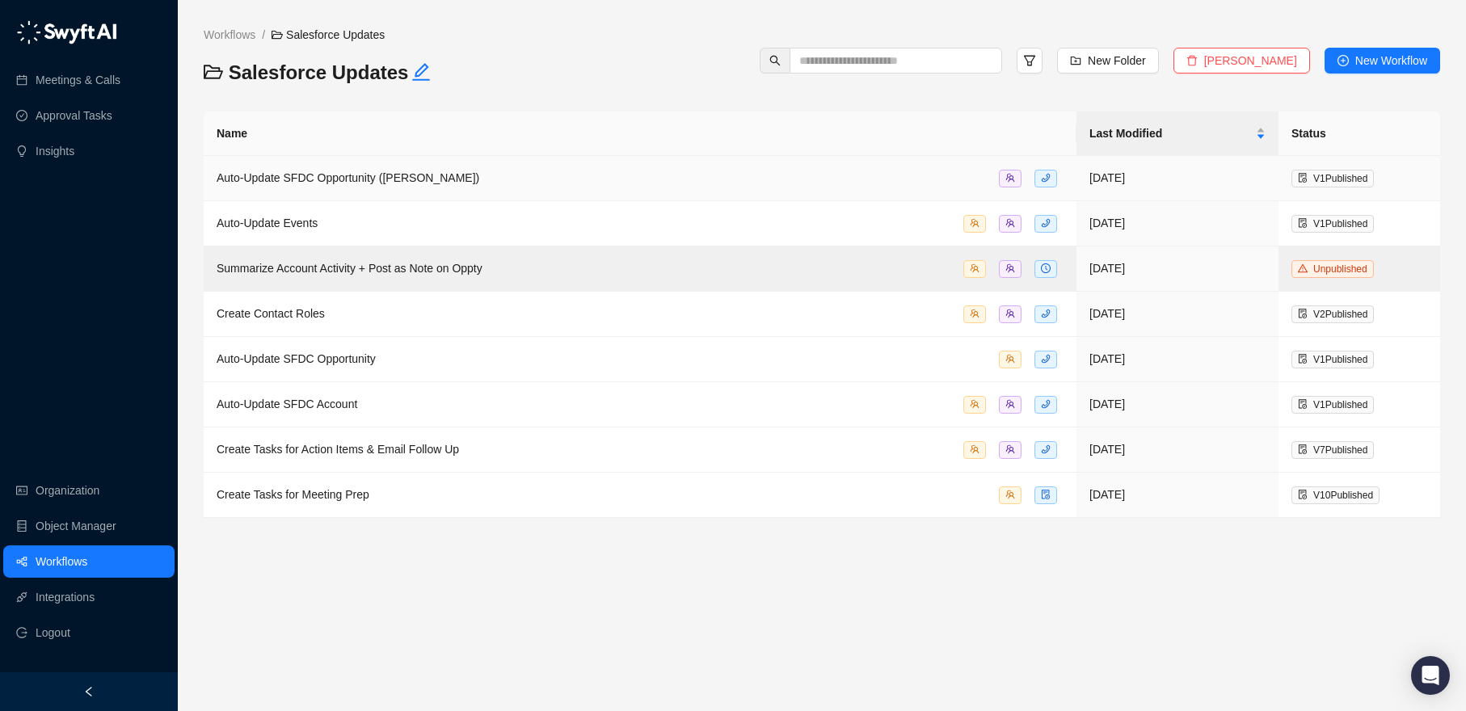
click at [340, 188] on td "Auto-Update SFDC Opportunity ([PERSON_NAME])" at bounding box center [640, 178] width 873 height 45
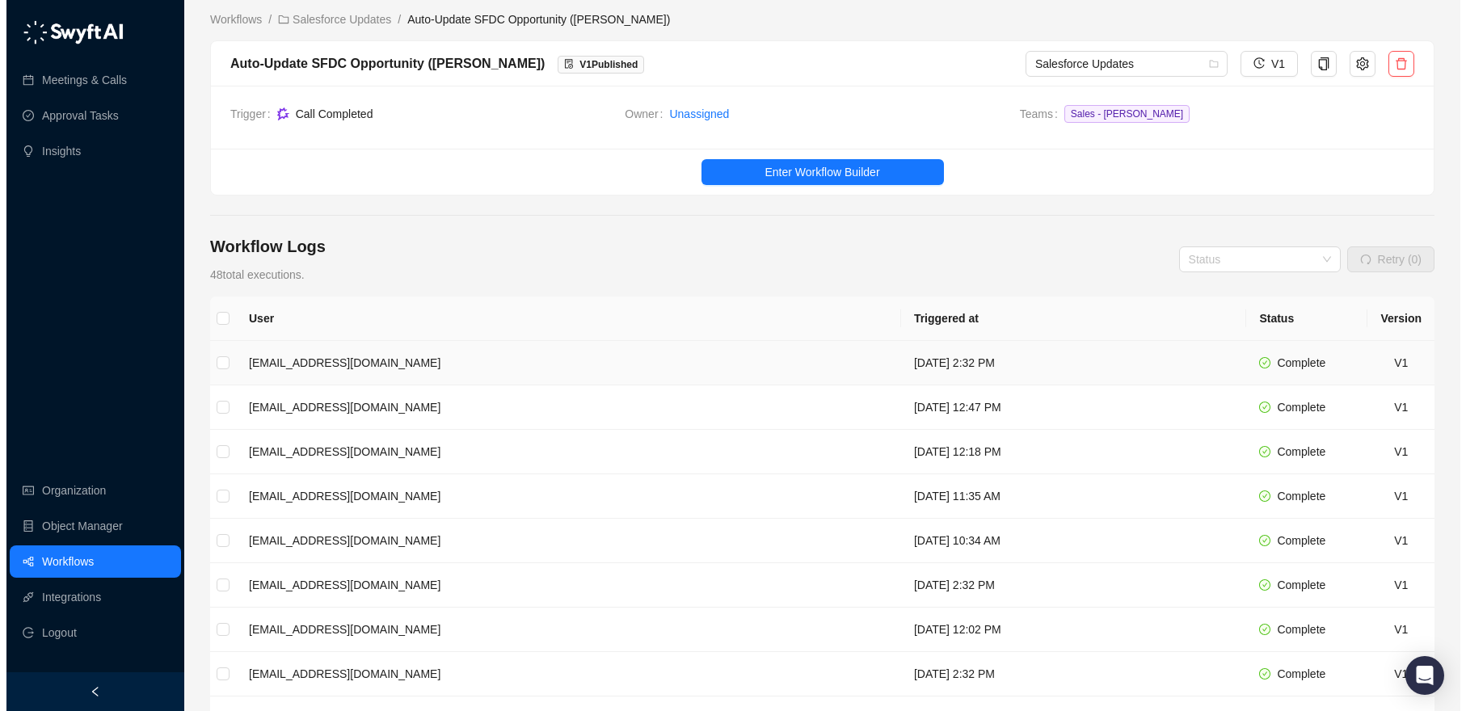
scroll to position [183, 0]
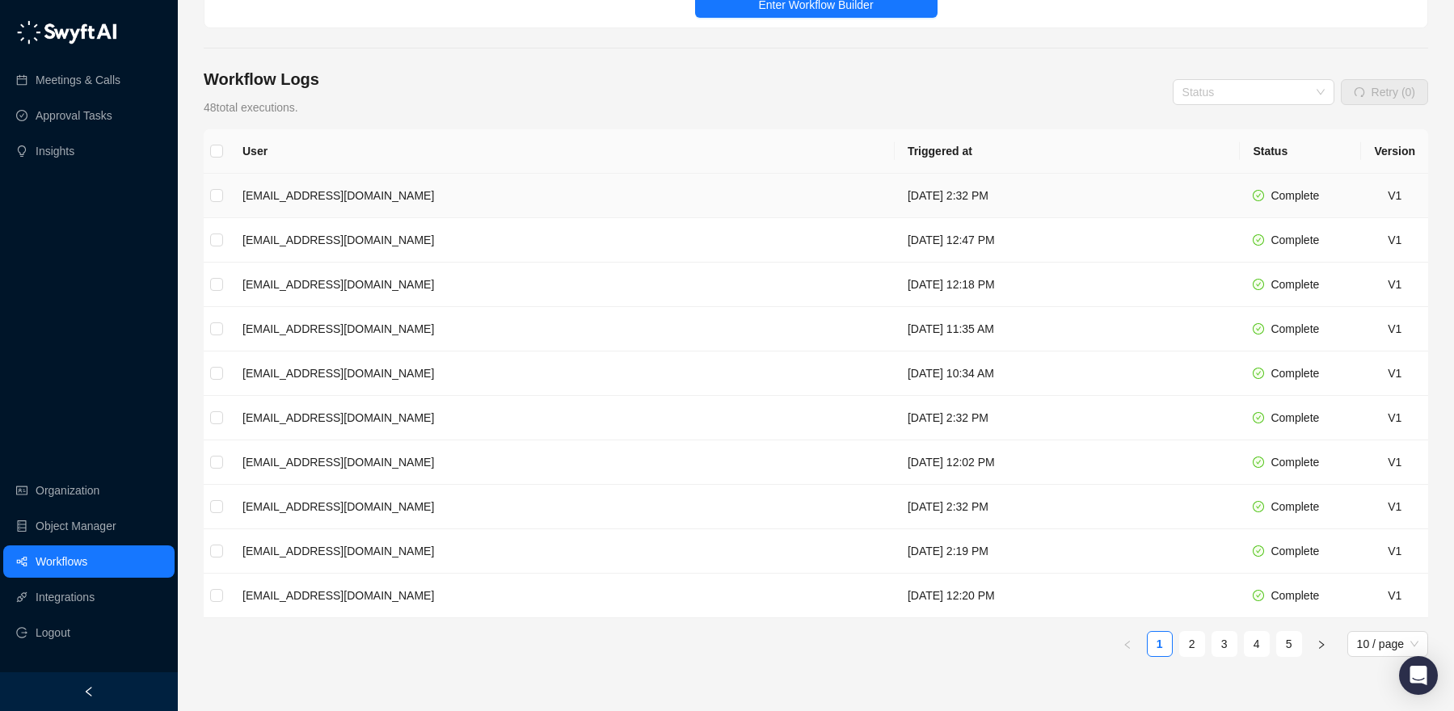
click at [617, 201] on td "[EMAIL_ADDRESS][DOMAIN_NAME]" at bounding box center [562, 196] width 665 height 44
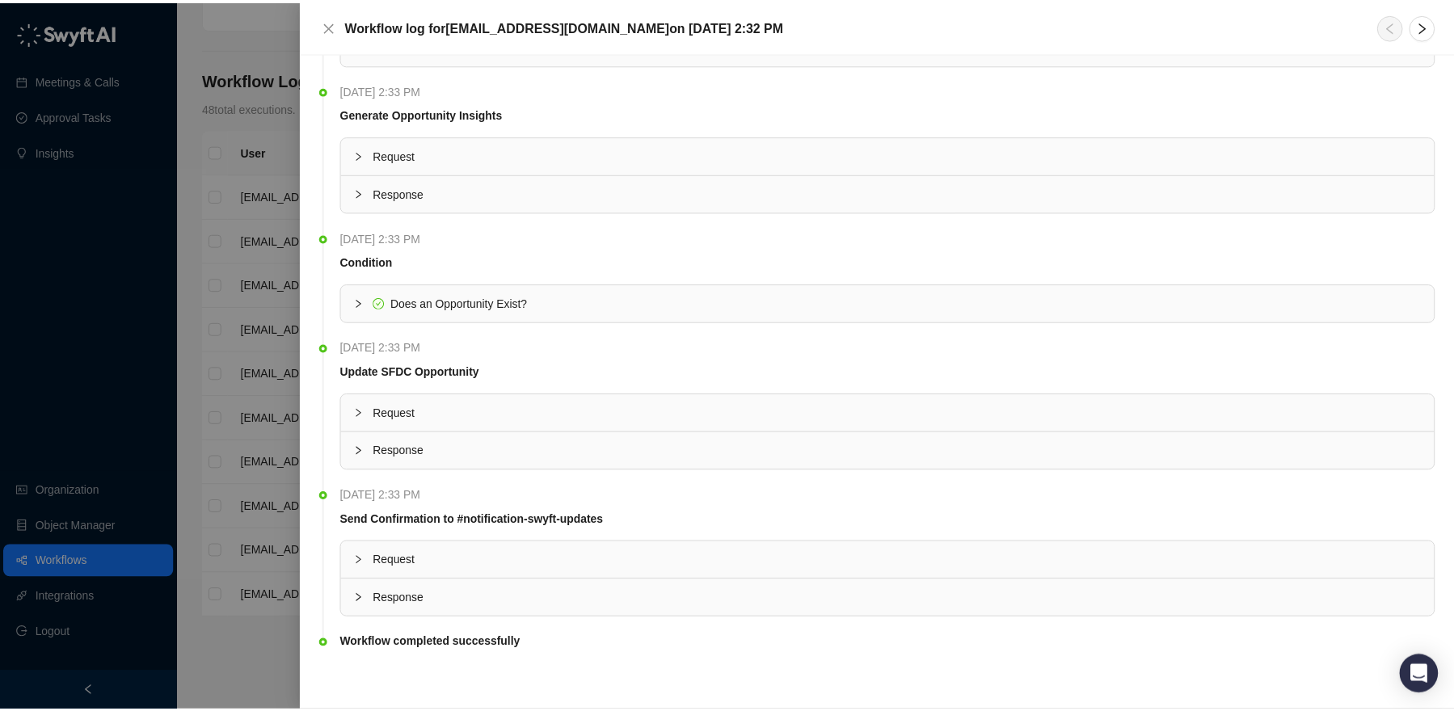
scroll to position [99, 0]
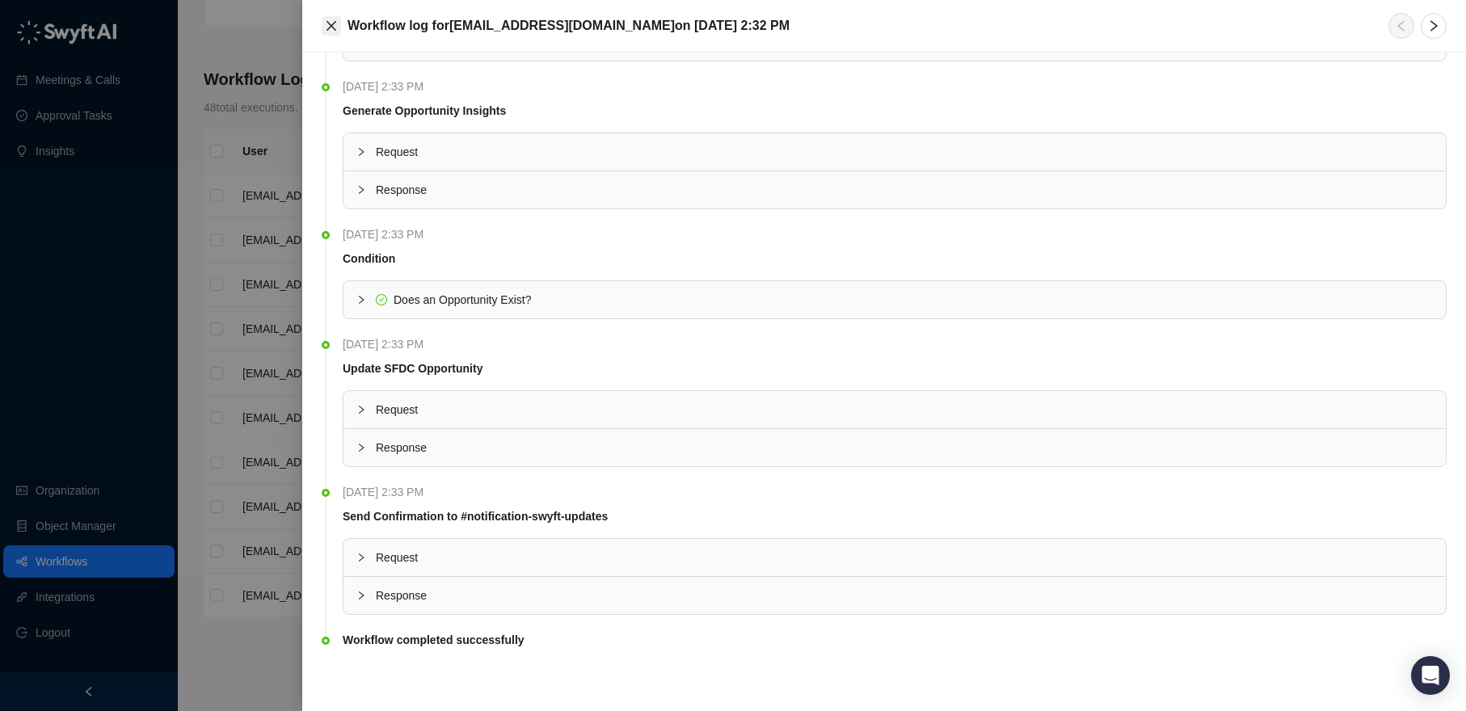
click at [327, 29] on icon "close" at bounding box center [331, 26] width 10 height 10
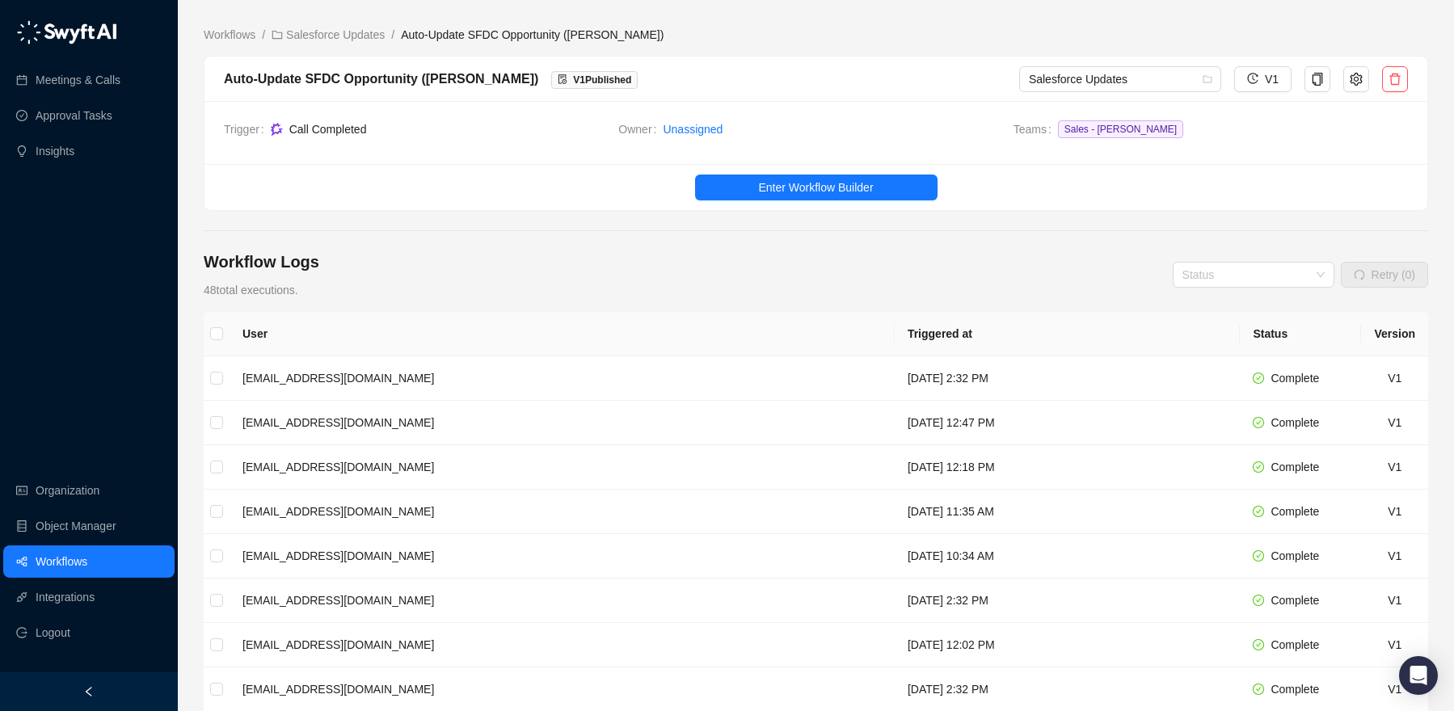
click at [1323, 145] on div "Trigger Call Completed Owner Unassigned Teams Sales - [PERSON_NAME]" at bounding box center [815, 132] width 1223 height 63
click at [1354, 77] on icon "setting" at bounding box center [1356, 78] width 12 height 13
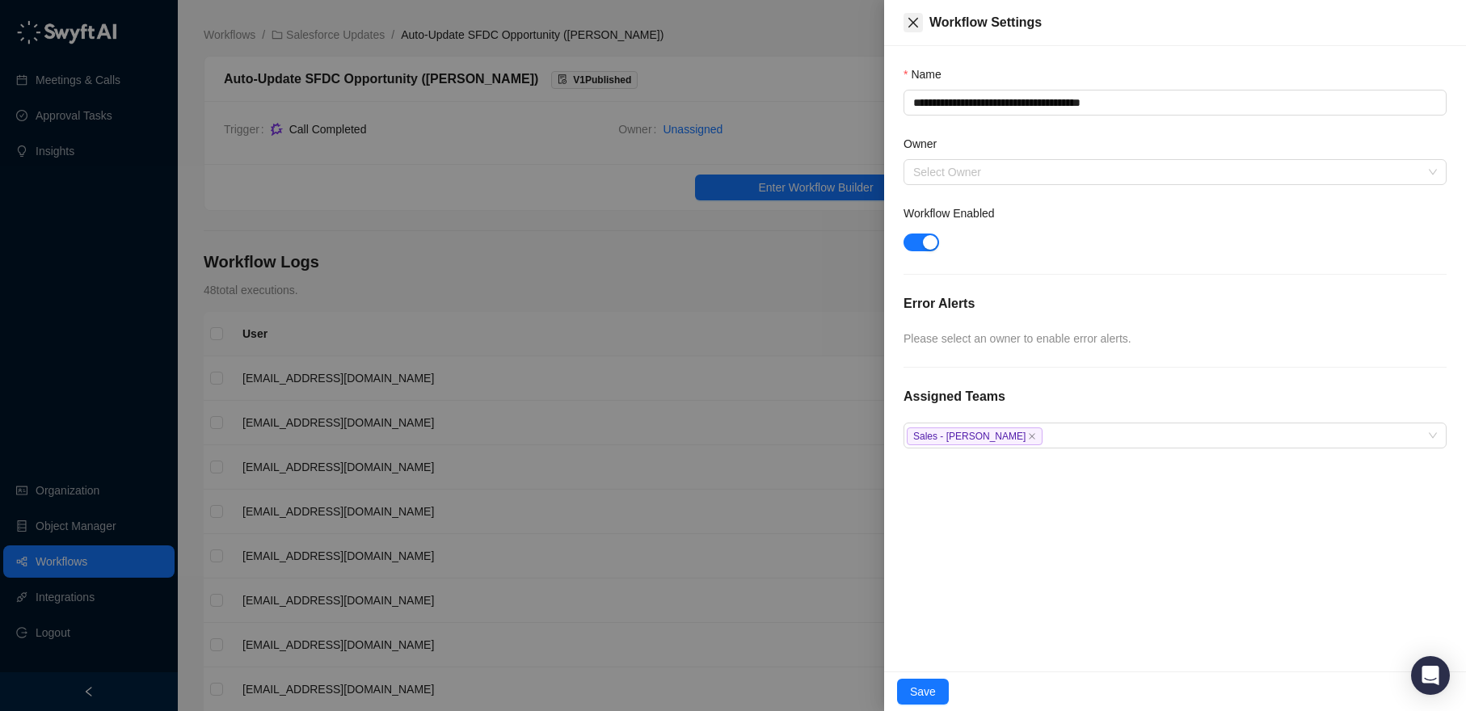
click at [919, 16] on icon "close" at bounding box center [913, 22] width 13 height 13
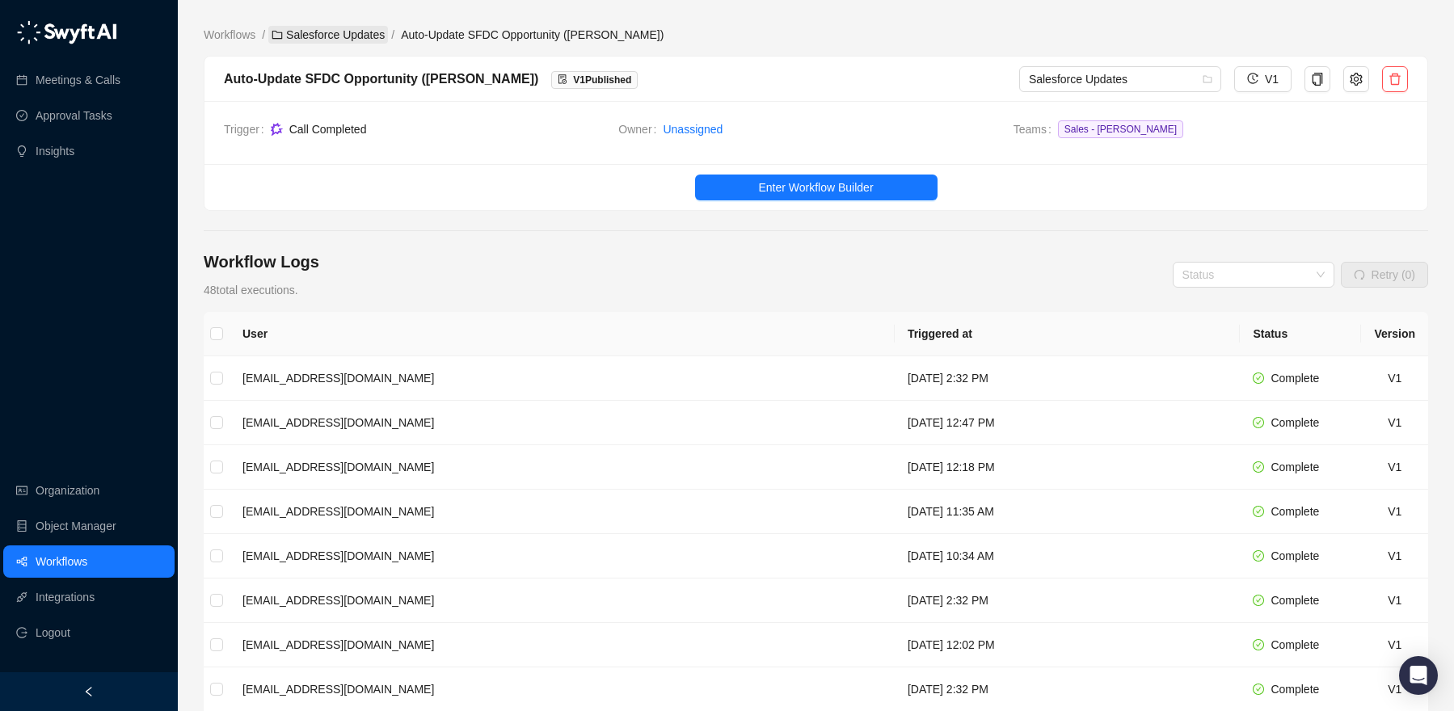
click at [356, 41] on link "Salesforce Updates" at bounding box center [328, 35] width 120 height 18
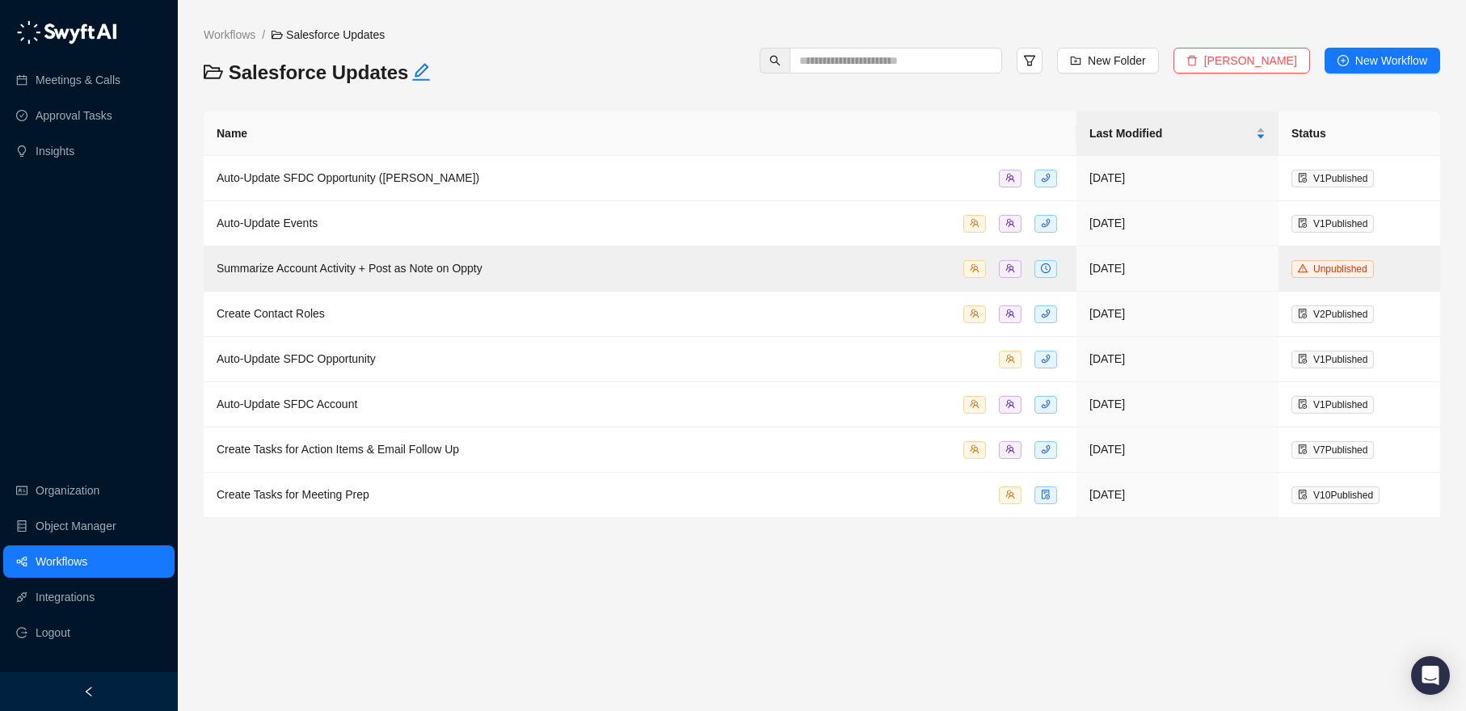
click at [66, 558] on link "Workflows" at bounding box center [62, 562] width 52 height 32
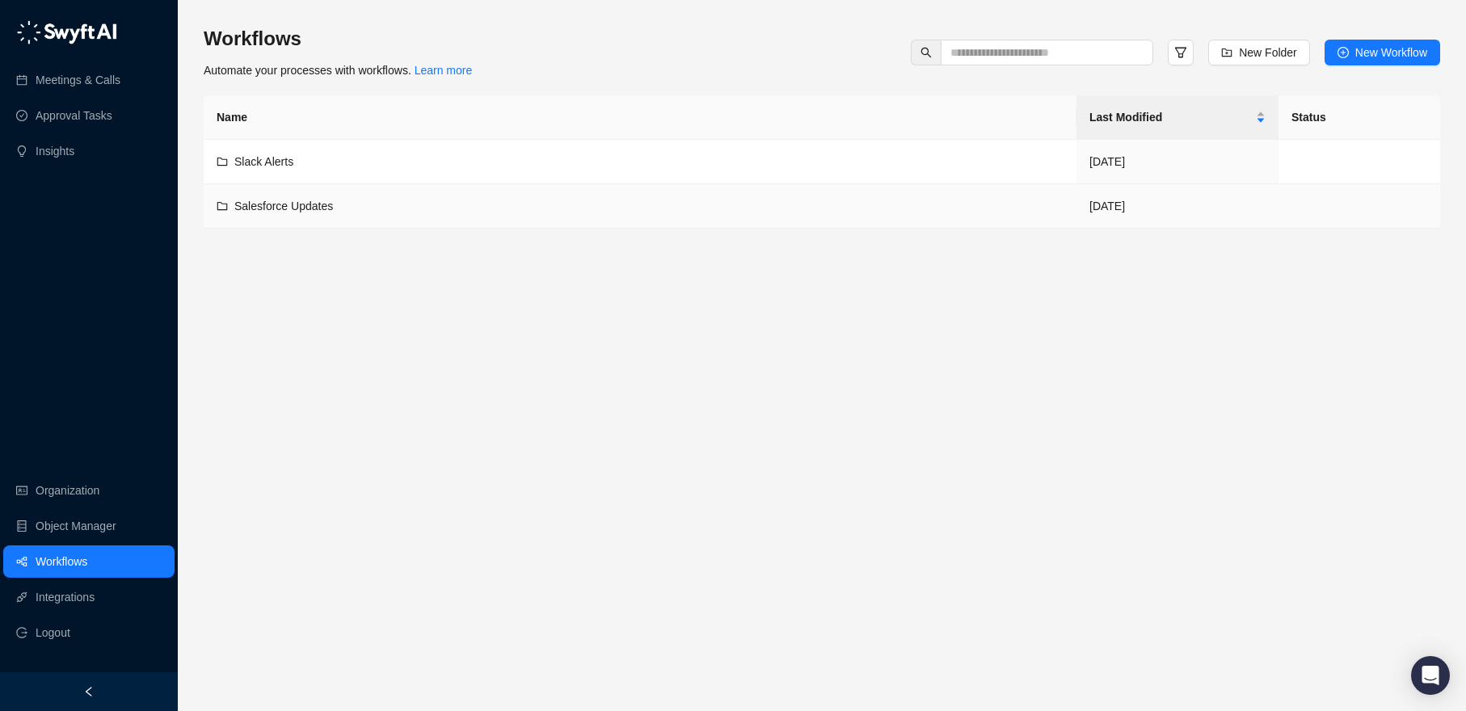
click at [333, 204] on span "Salesforce Updates" at bounding box center [283, 206] width 99 height 13
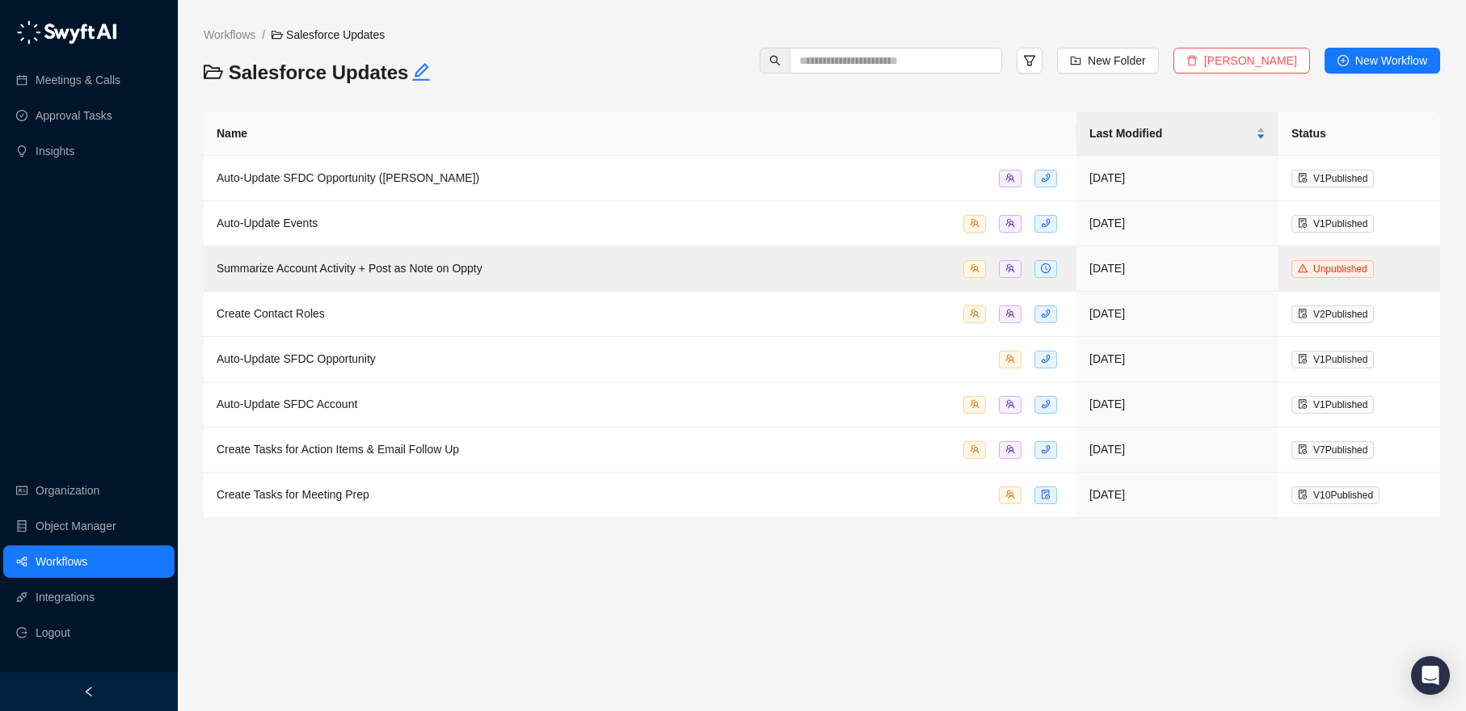
click at [571, 53] on div "Workflows / Salesforce Updates" at bounding box center [415, 43] width 438 height 34
click at [248, 39] on link "Workflows" at bounding box center [229, 35] width 58 height 18
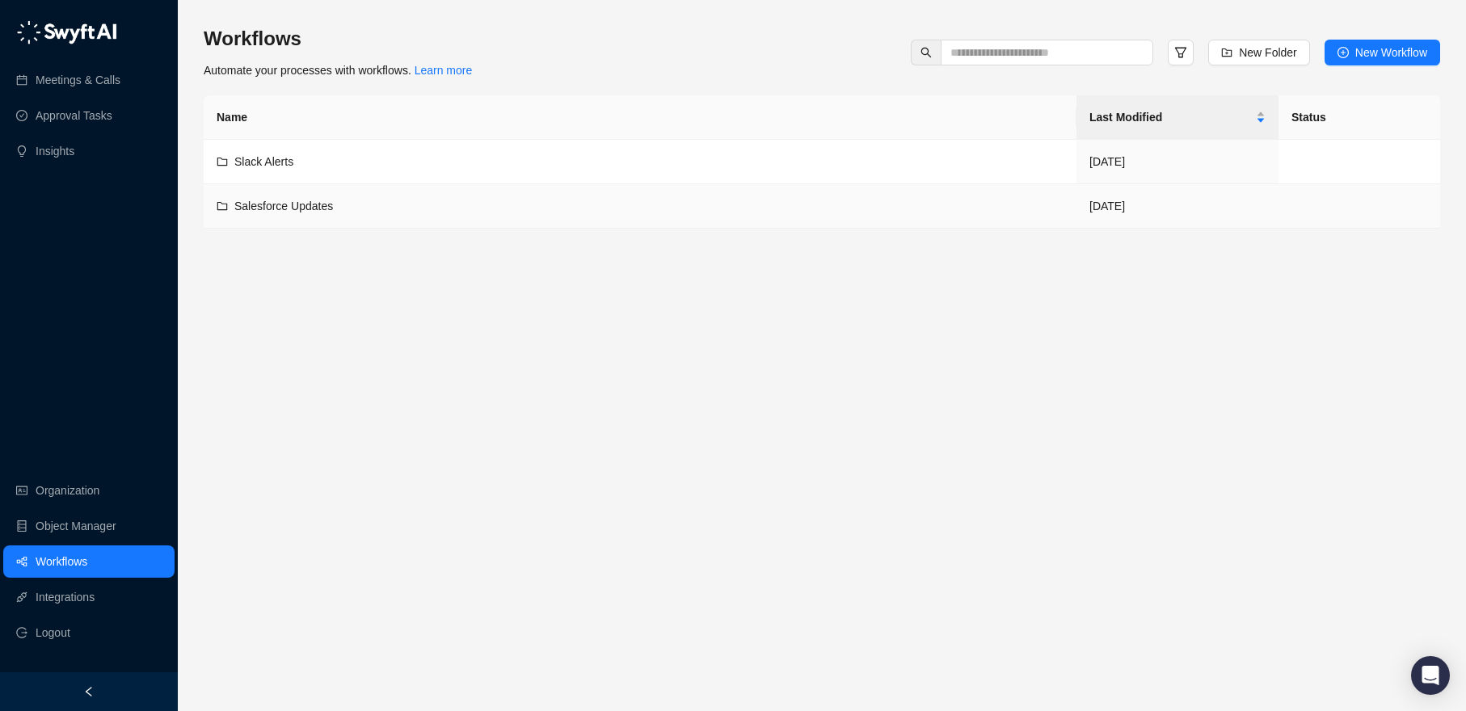
click at [360, 204] on div "Salesforce Updates" at bounding box center [640, 206] width 847 height 18
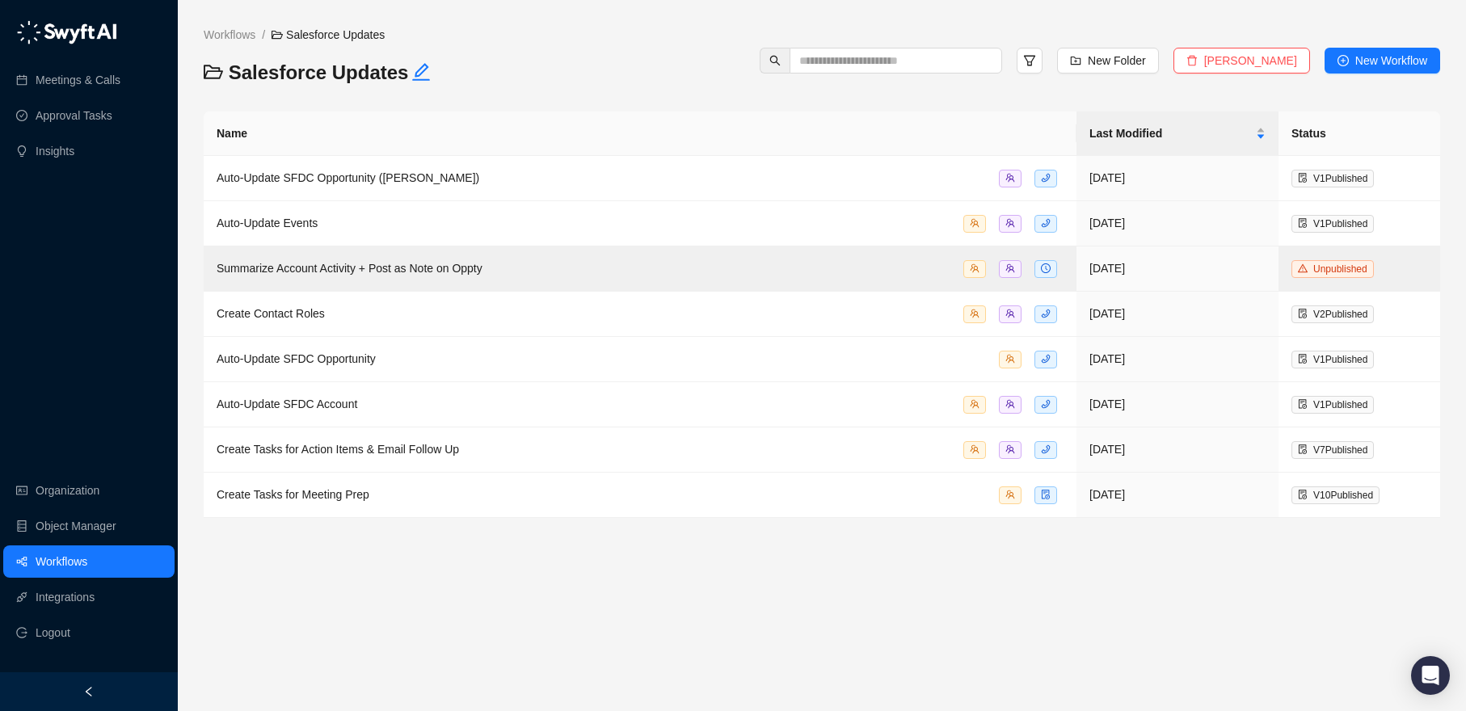
click at [646, 90] on div "Workflows / Salesforce Updates Salesforce Updates New Folder Delete Folder New …" at bounding box center [822, 61] width 1236 height 70
click at [524, 186] on div "Auto-Update SFDC Opportunity ([PERSON_NAME])" at bounding box center [640, 178] width 847 height 19
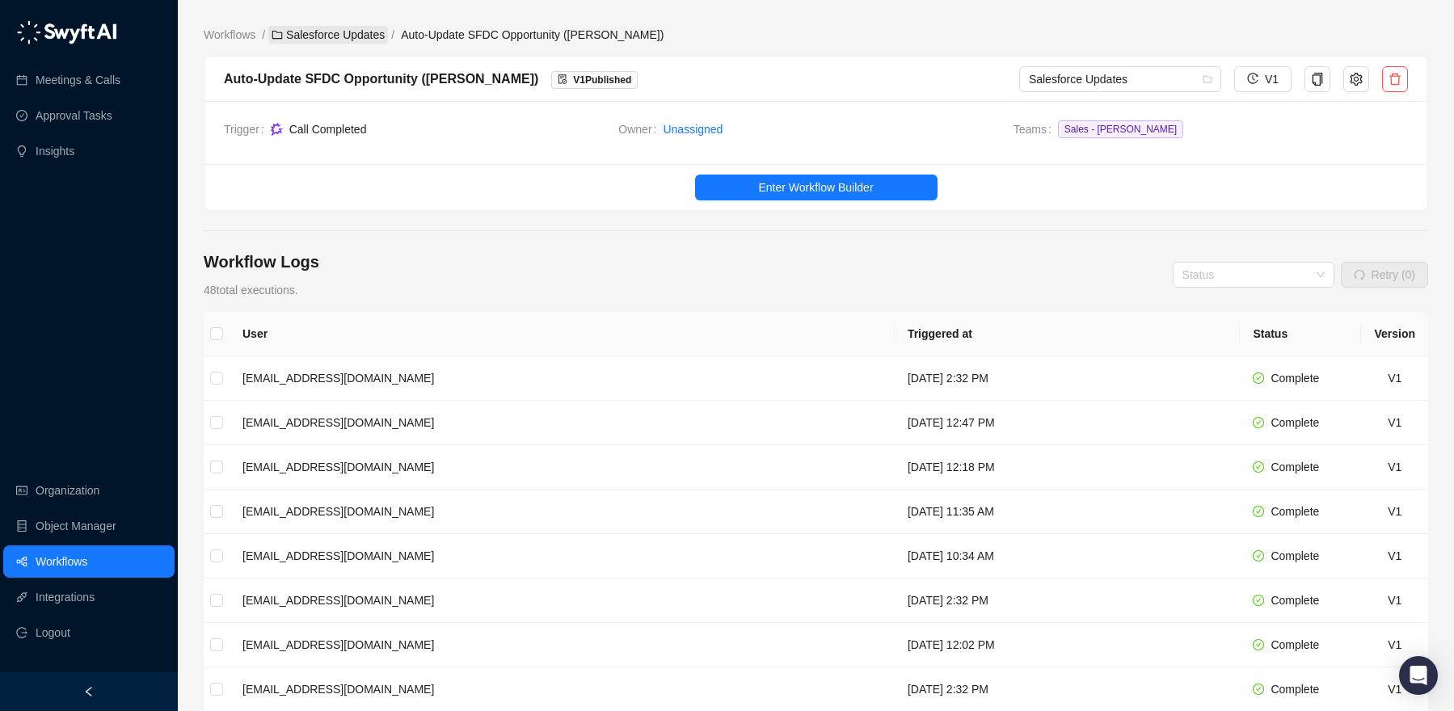
click at [360, 40] on link "Salesforce Updates" at bounding box center [328, 35] width 120 height 18
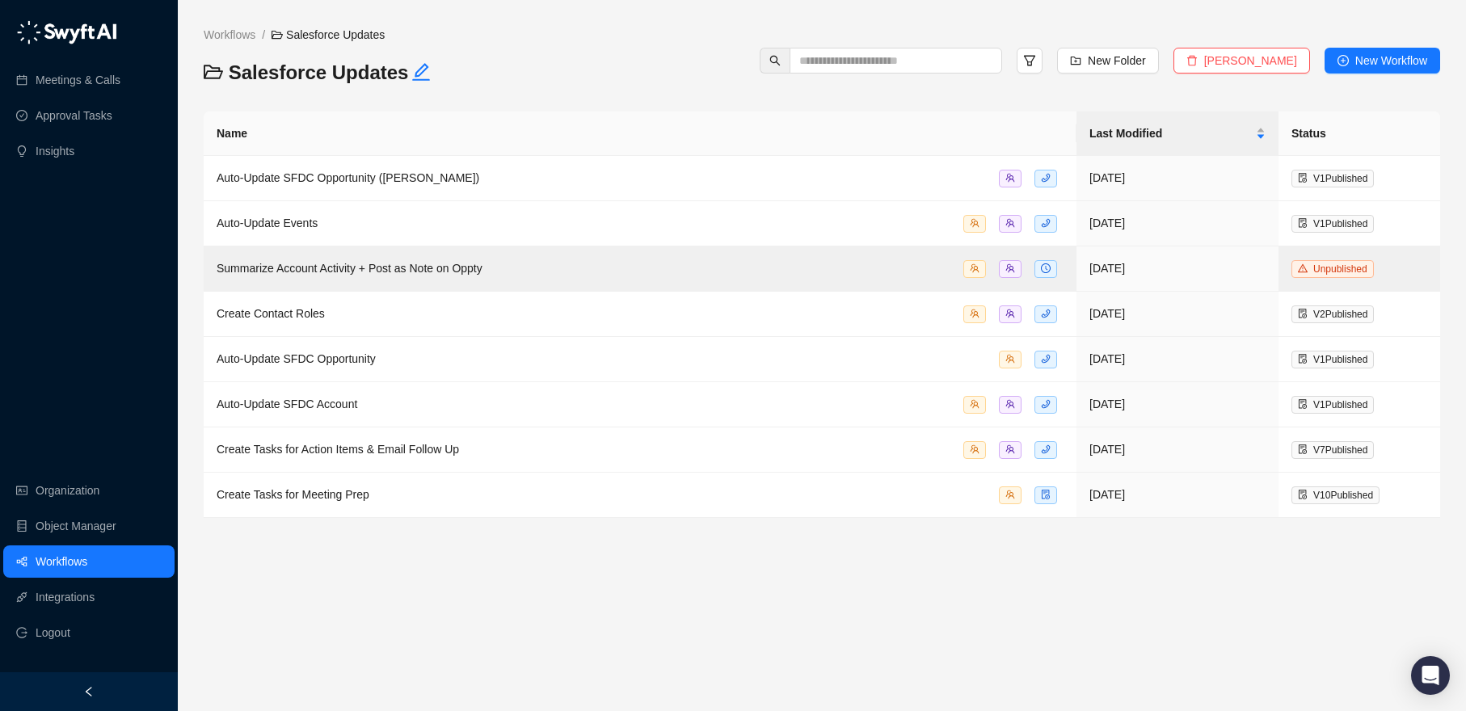
click at [572, 75] on h3 "Salesforce Updates" at bounding box center [415, 73] width 423 height 26
click at [636, 78] on div "Workflows / Salesforce Updates Salesforce Updates New Folder Delete Folder New …" at bounding box center [822, 61] width 1236 height 70
click at [446, 65] on h3 "Salesforce Updates" at bounding box center [415, 73] width 423 height 26
click at [230, 38] on link "Workflows" at bounding box center [229, 35] width 58 height 18
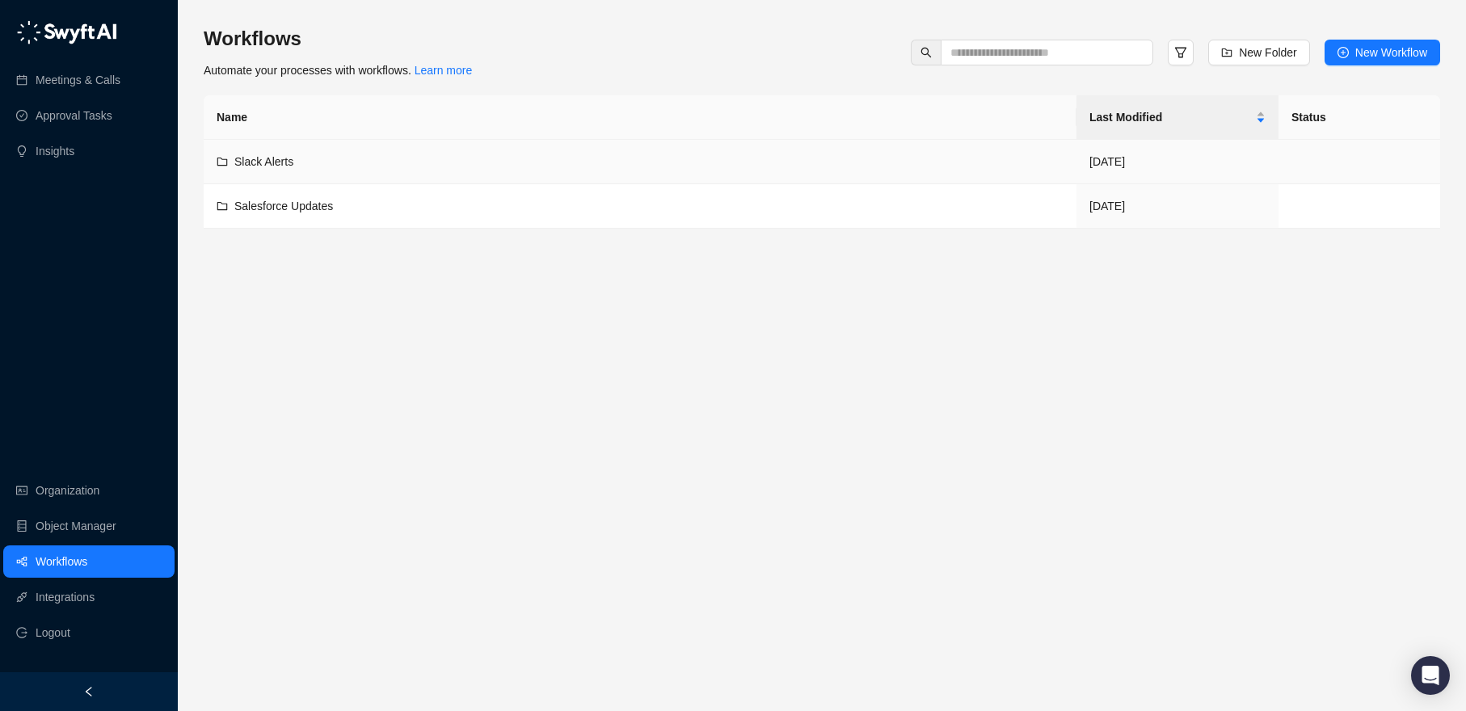
click at [290, 166] on span "Slack Alerts" at bounding box center [263, 161] width 59 height 13
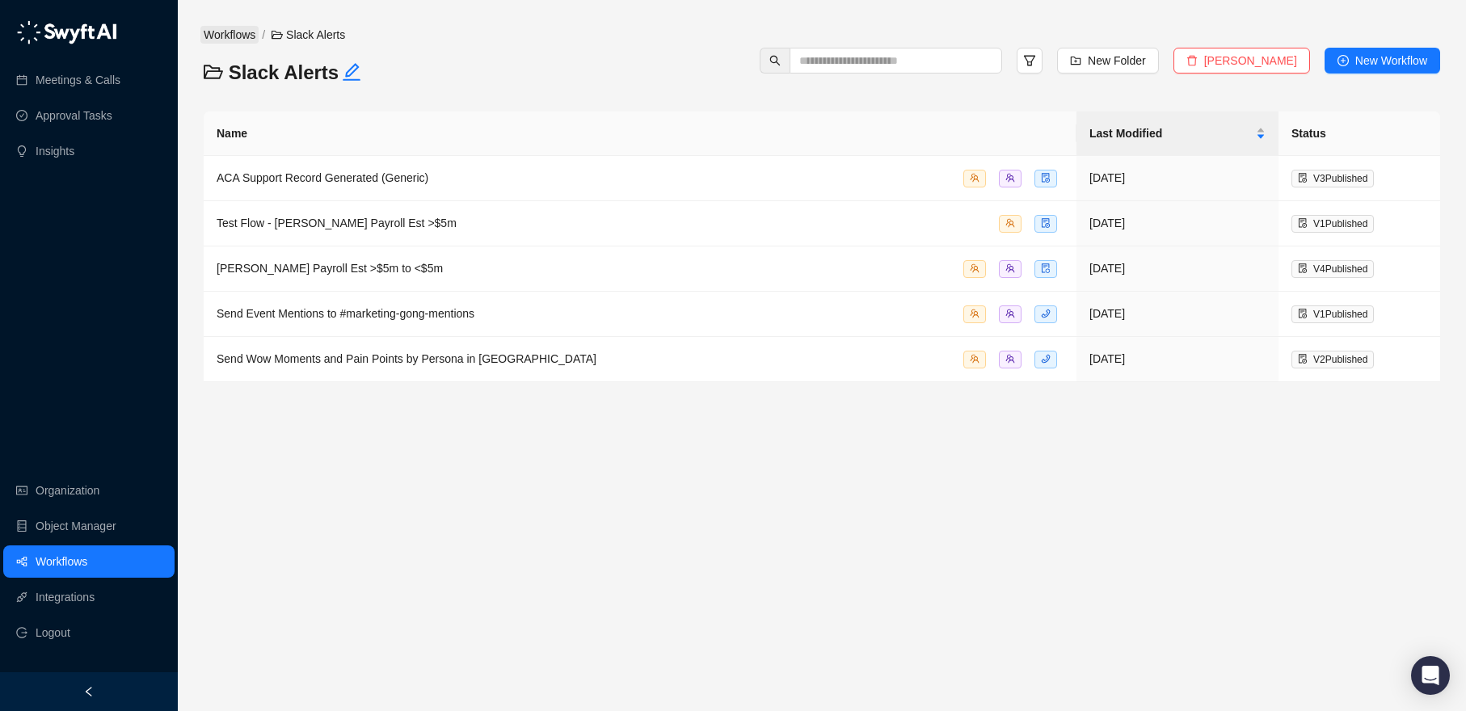
click at [242, 27] on link "Workflows" at bounding box center [229, 35] width 58 height 18
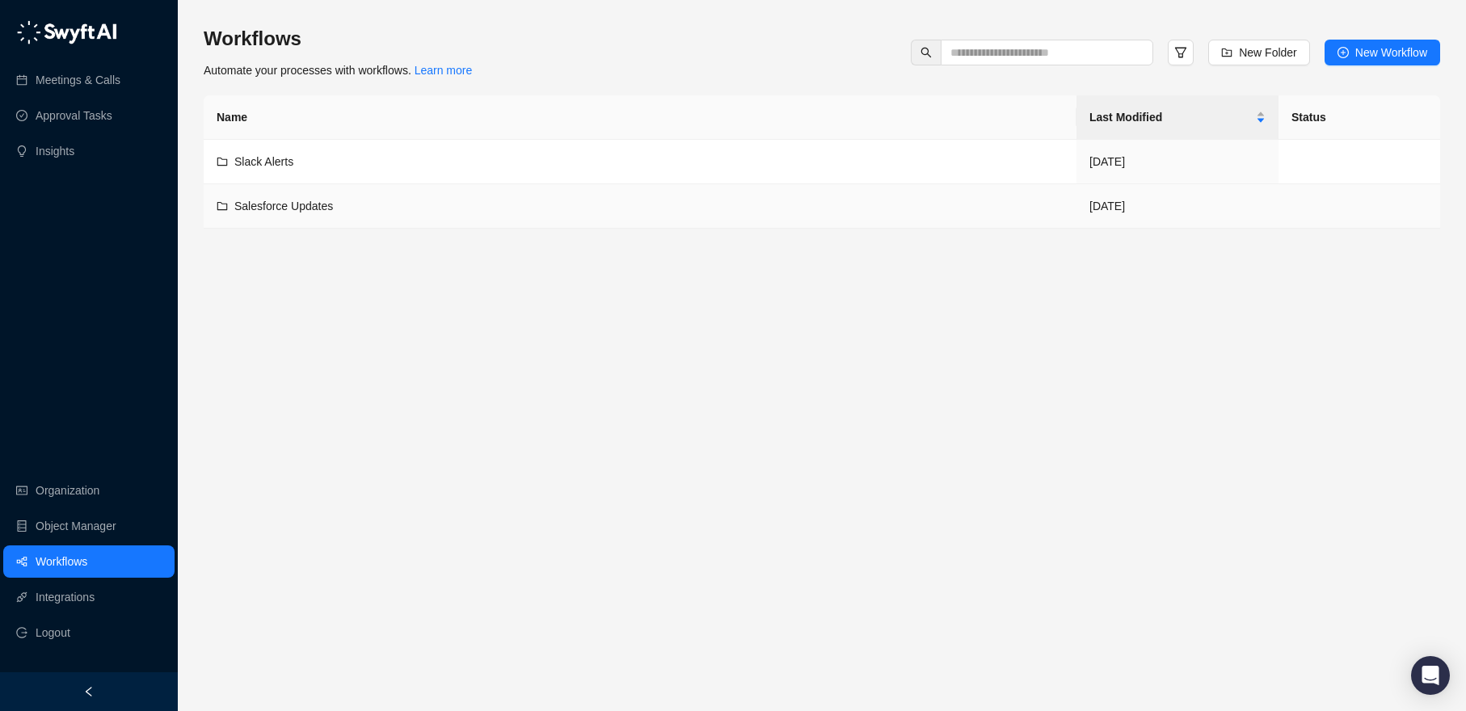
click at [293, 201] on span "Salesforce Updates" at bounding box center [283, 206] width 99 height 13
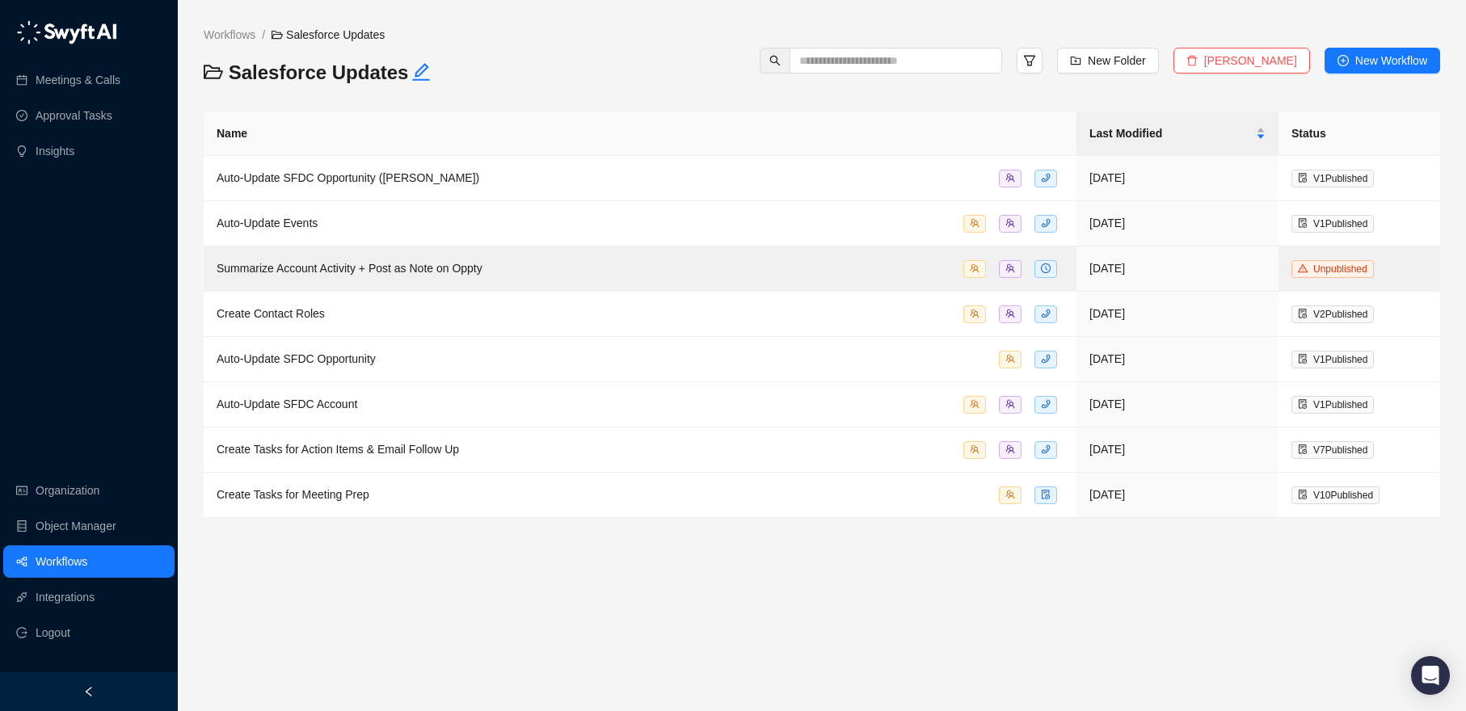
click at [579, 78] on h3 "Salesforce Updates" at bounding box center [415, 73] width 423 height 26
click at [439, 216] on div "Auto-Update Events" at bounding box center [640, 223] width 847 height 19
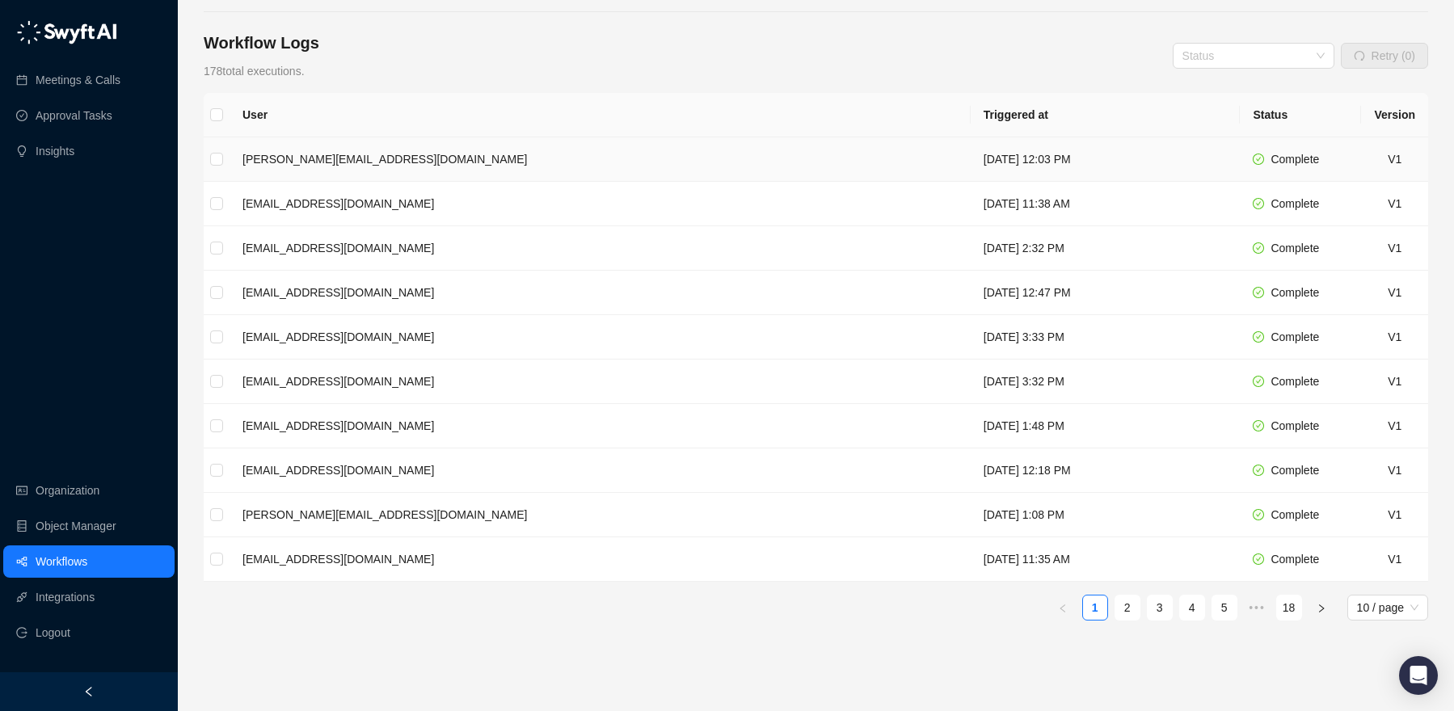
scroll to position [276, 0]
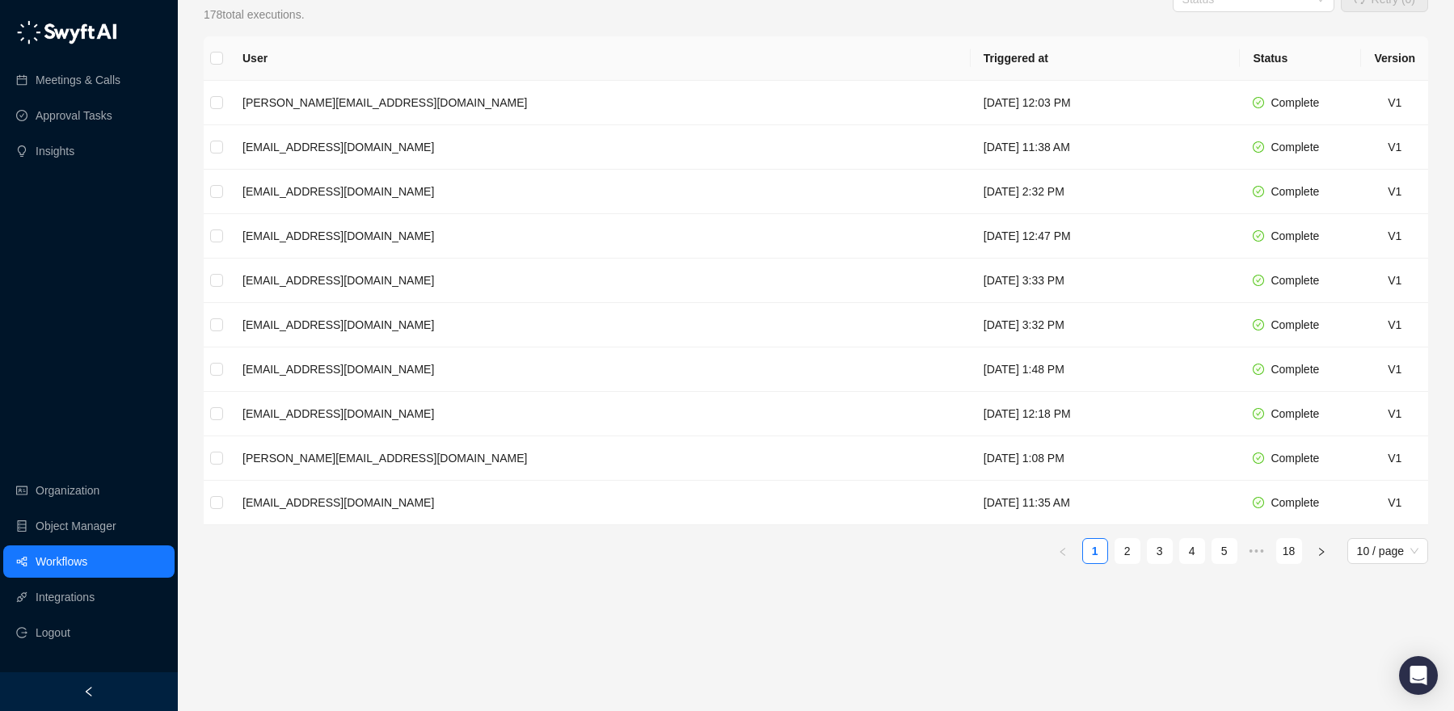
click at [1087, 621] on div "User Triggered at Status Version [PERSON_NAME][EMAIL_ADDRESS][DOMAIN_NAME] [DAT…" at bounding box center [816, 367] width 1224 height 662
click at [1131, 557] on link "2" at bounding box center [1127, 551] width 24 height 24
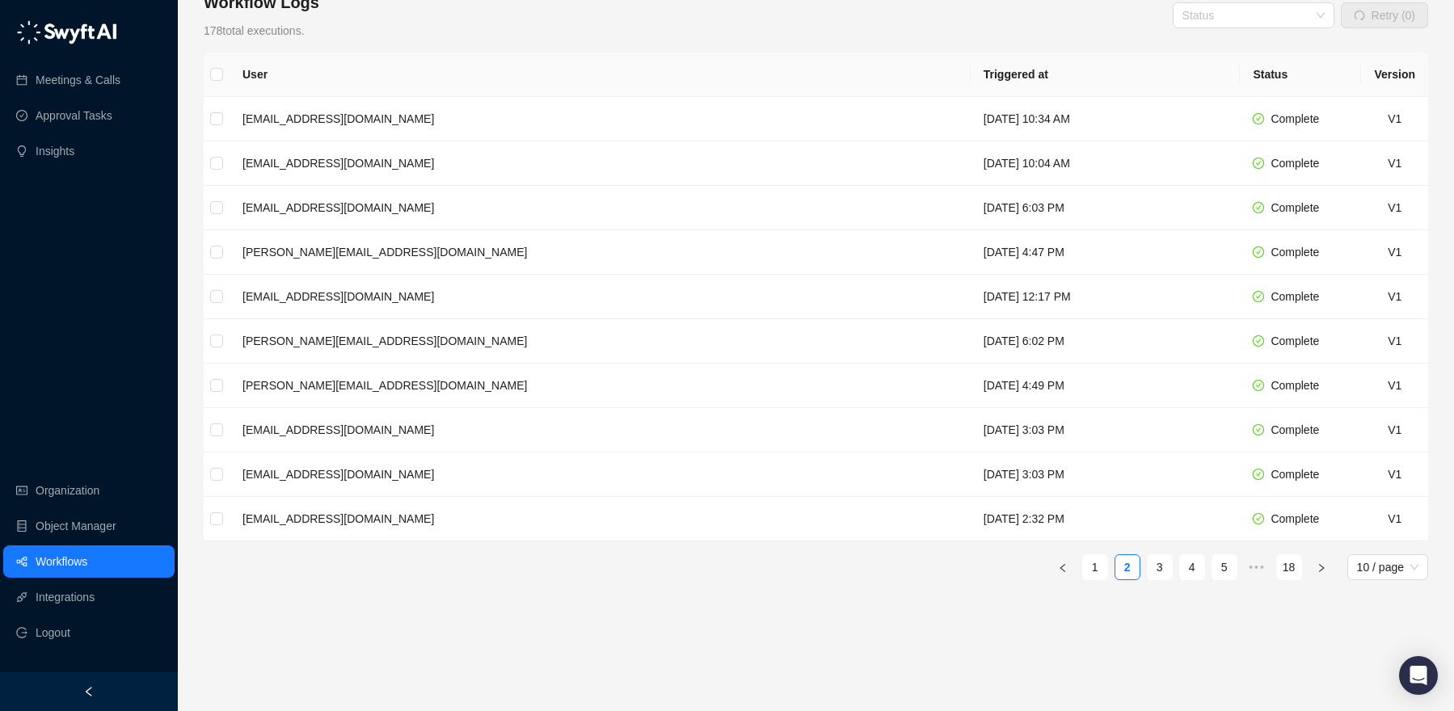
scroll to position [276, 0]
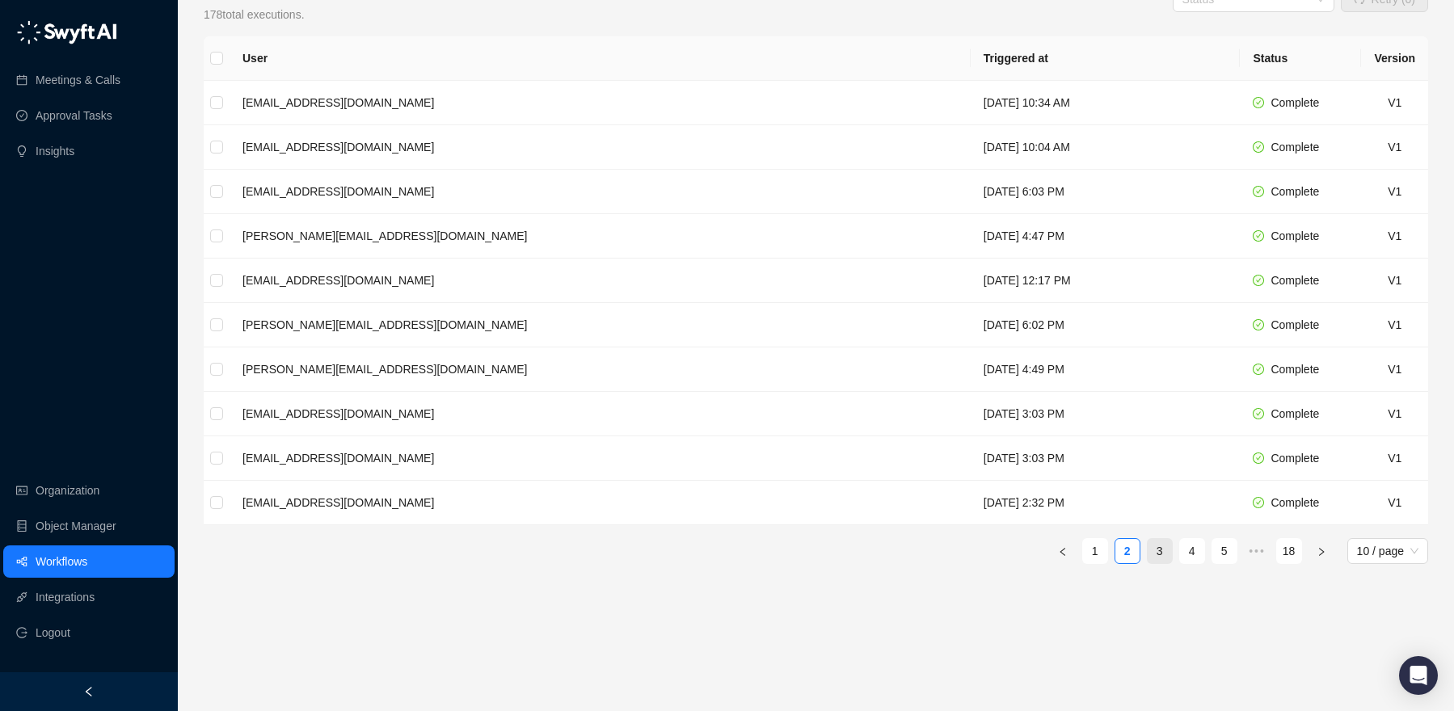
click at [1159, 554] on link "3" at bounding box center [1160, 551] width 24 height 24
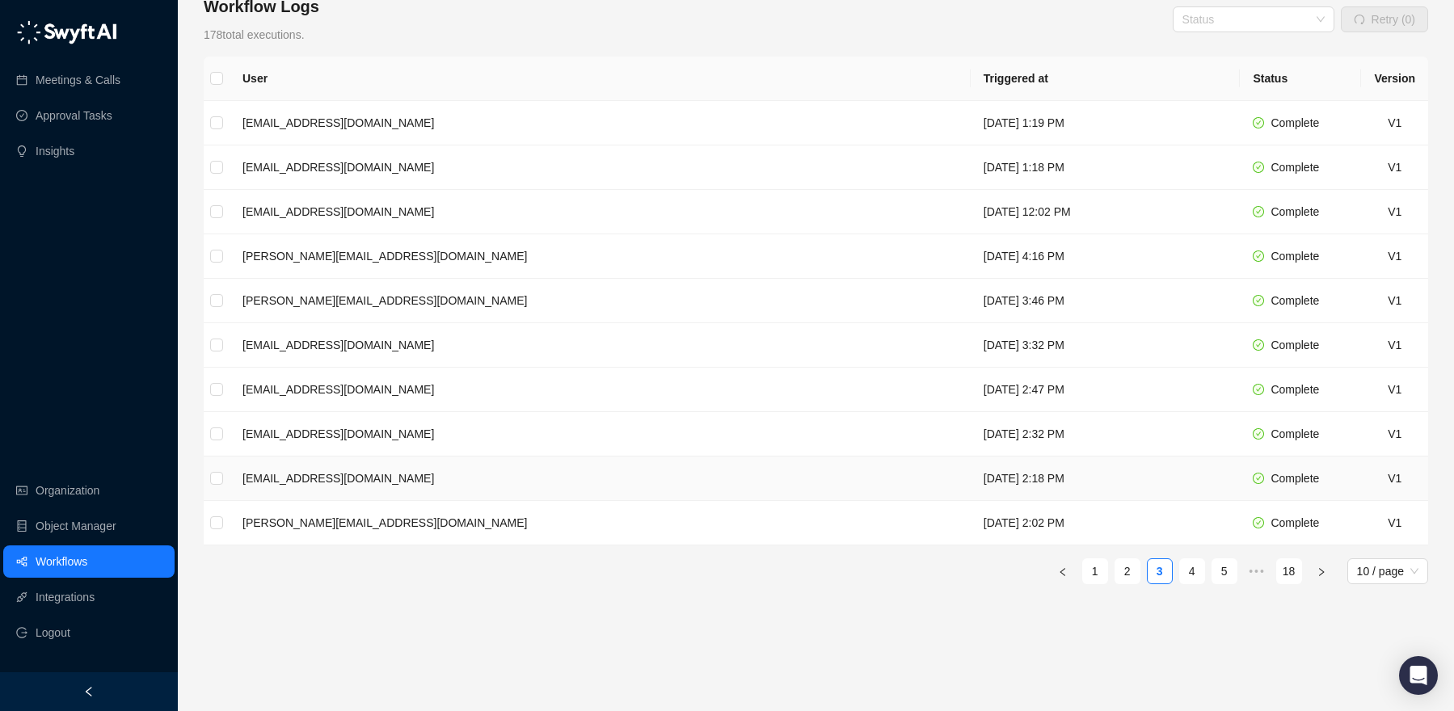
scroll to position [259, 0]
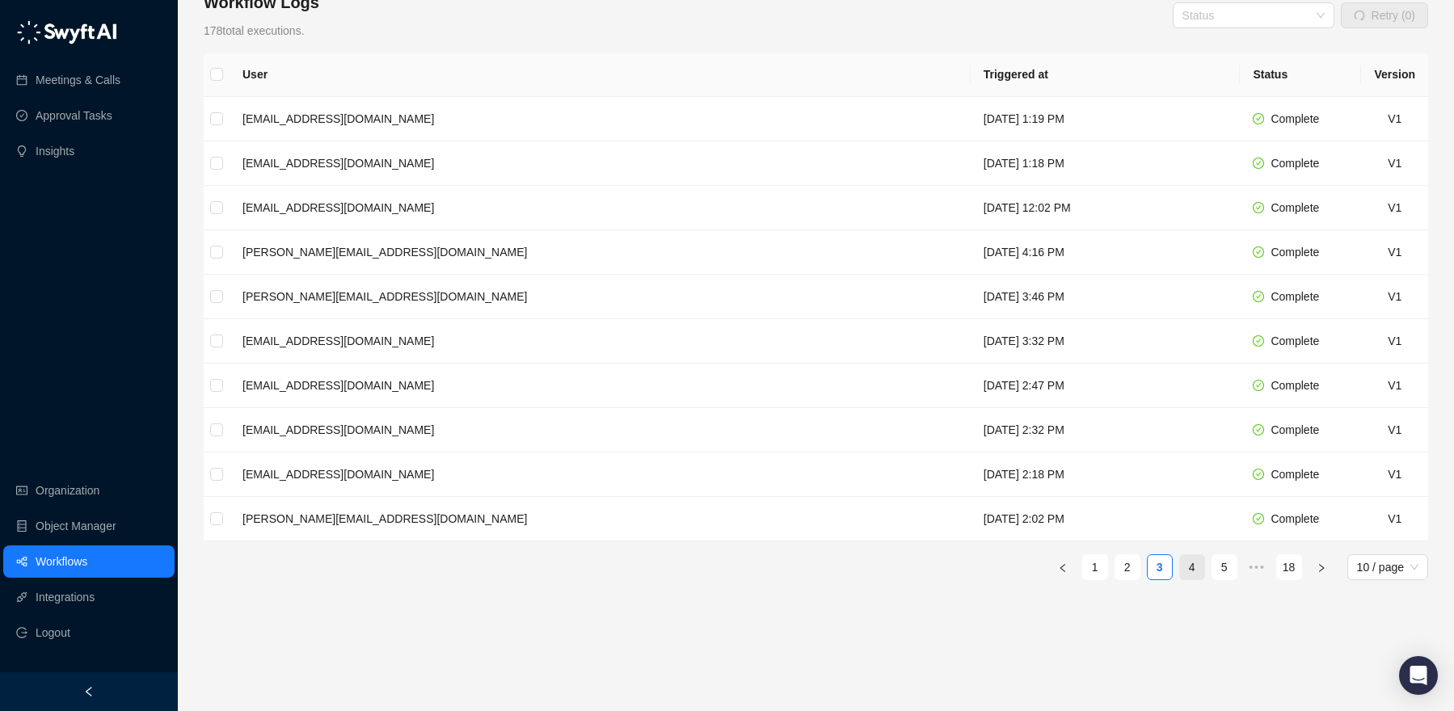
click at [1196, 564] on link "4" at bounding box center [1192, 567] width 24 height 24
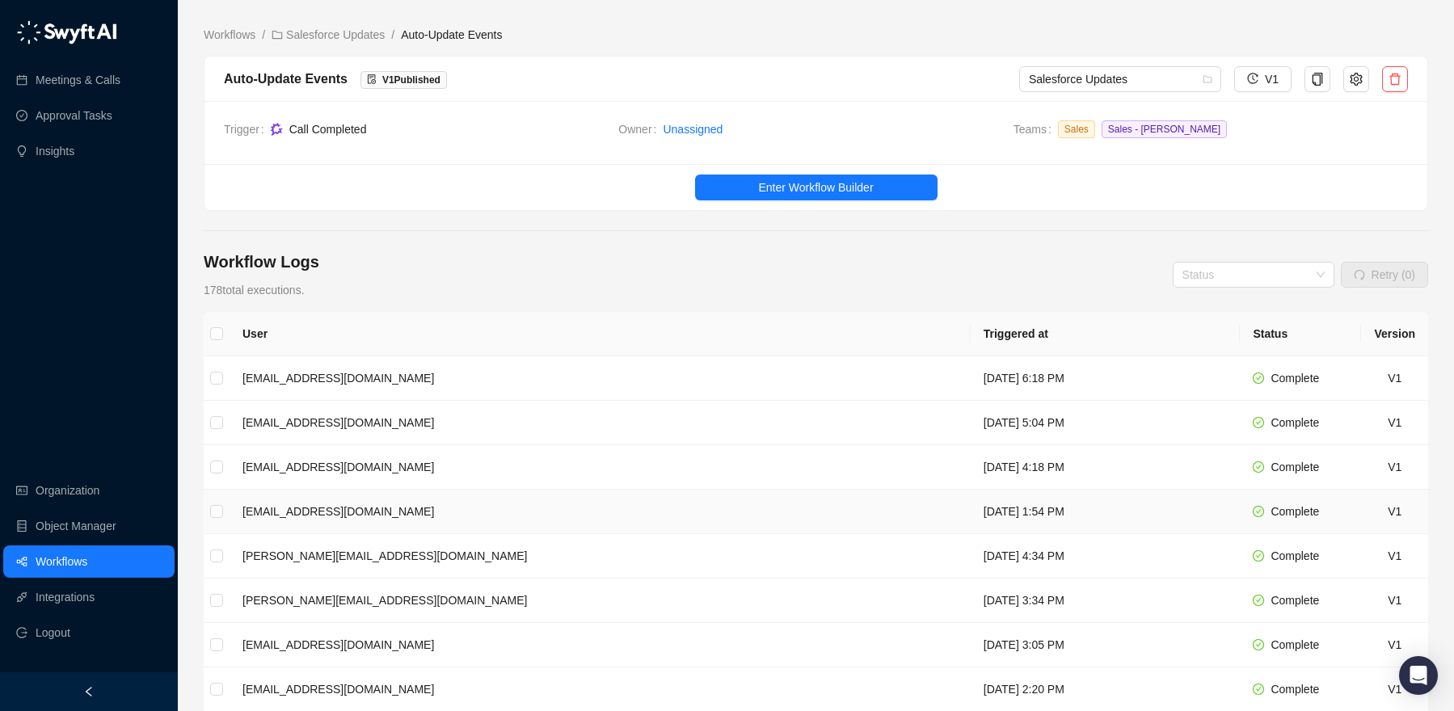
scroll to position [276, 0]
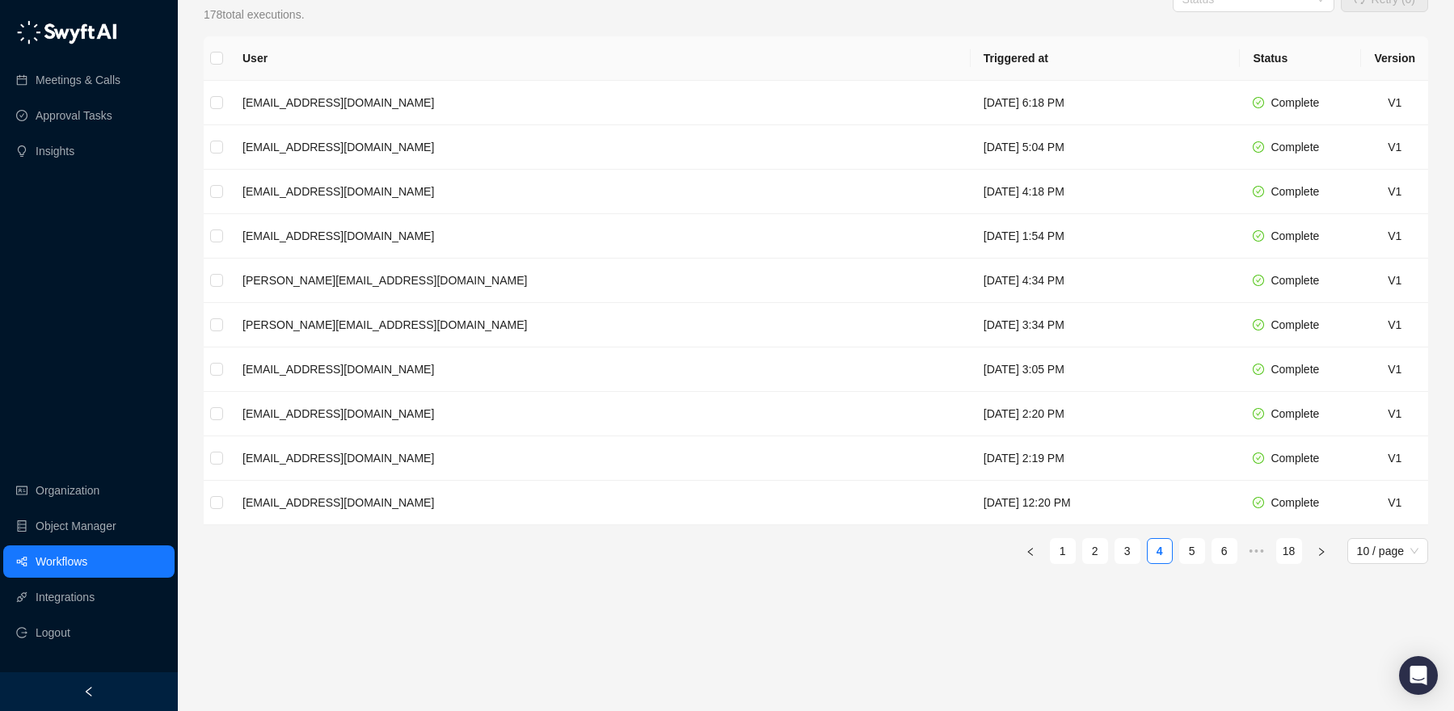
click at [1072, 596] on div "User Triggered at Status Version [EMAIL_ADDRESS][DOMAIN_NAME] [DATE] 6:18 PM Co…" at bounding box center [816, 367] width 1224 height 662
click at [1064, 556] on link "1" at bounding box center [1063, 551] width 24 height 24
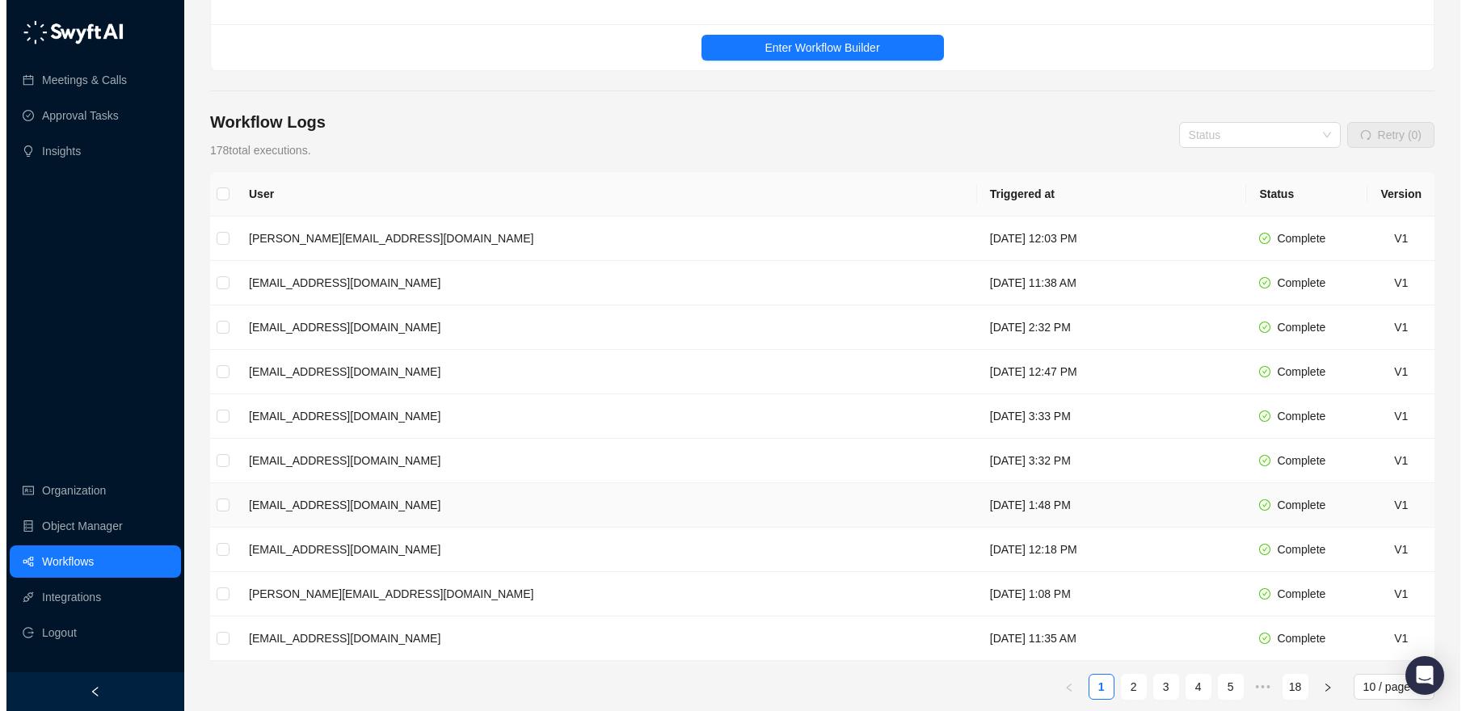
scroll to position [192, 0]
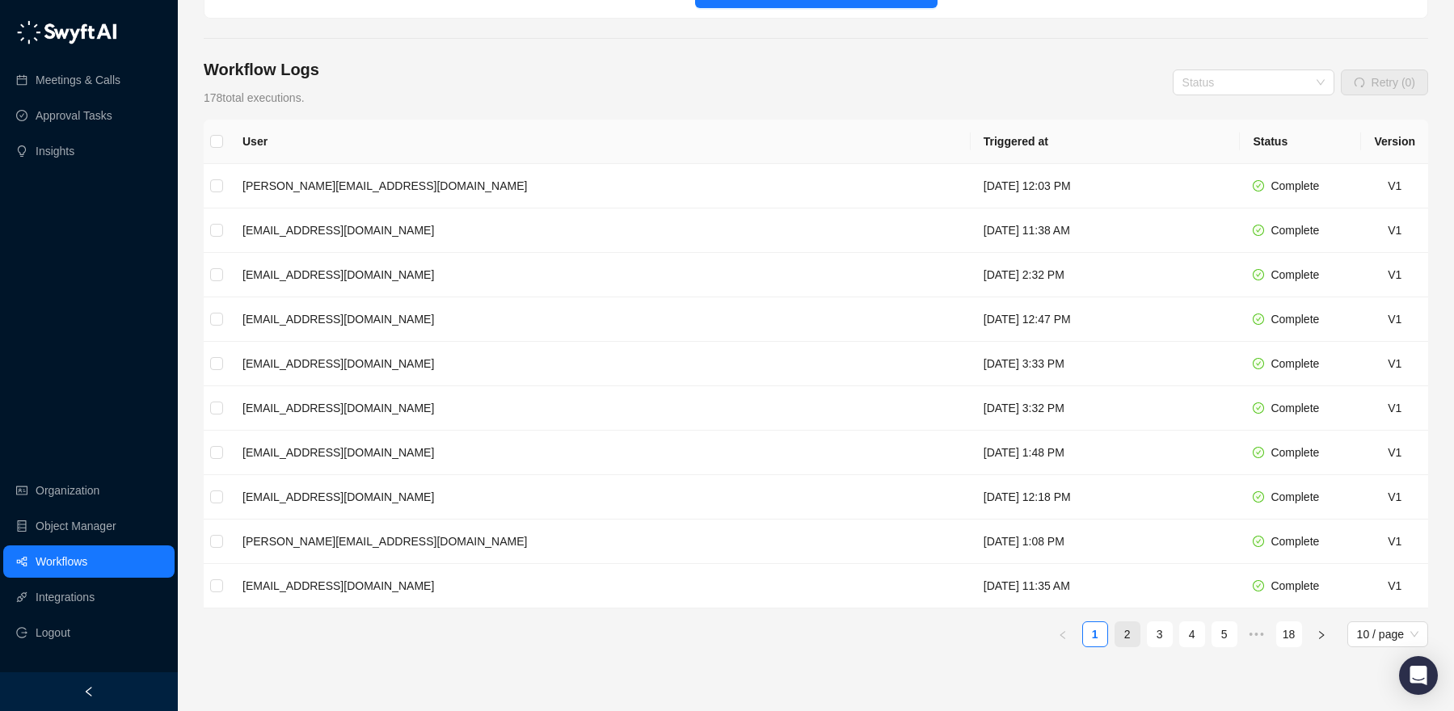
click at [1131, 627] on link "2" at bounding box center [1127, 634] width 24 height 24
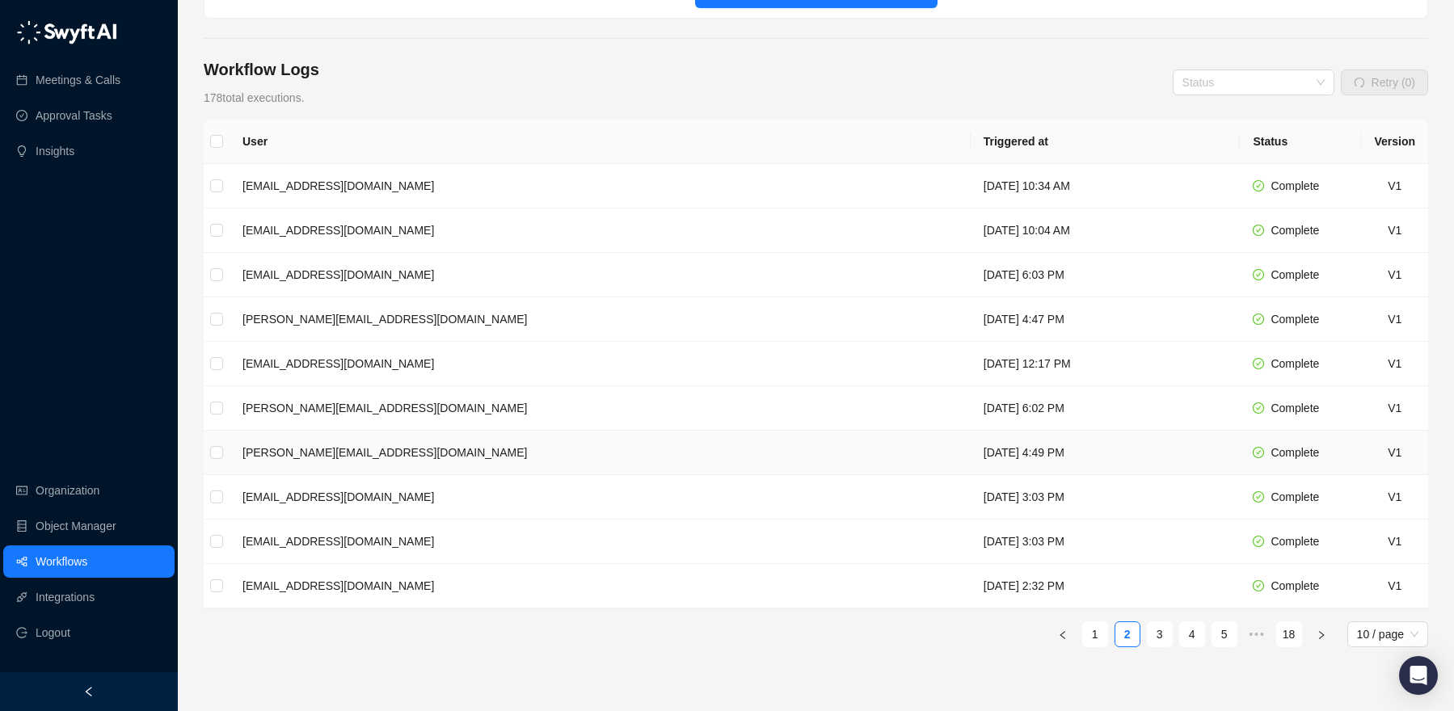
click at [1021, 449] on td "[DATE] 4:49 PM" at bounding box center [1106, 453] width 270 height 44
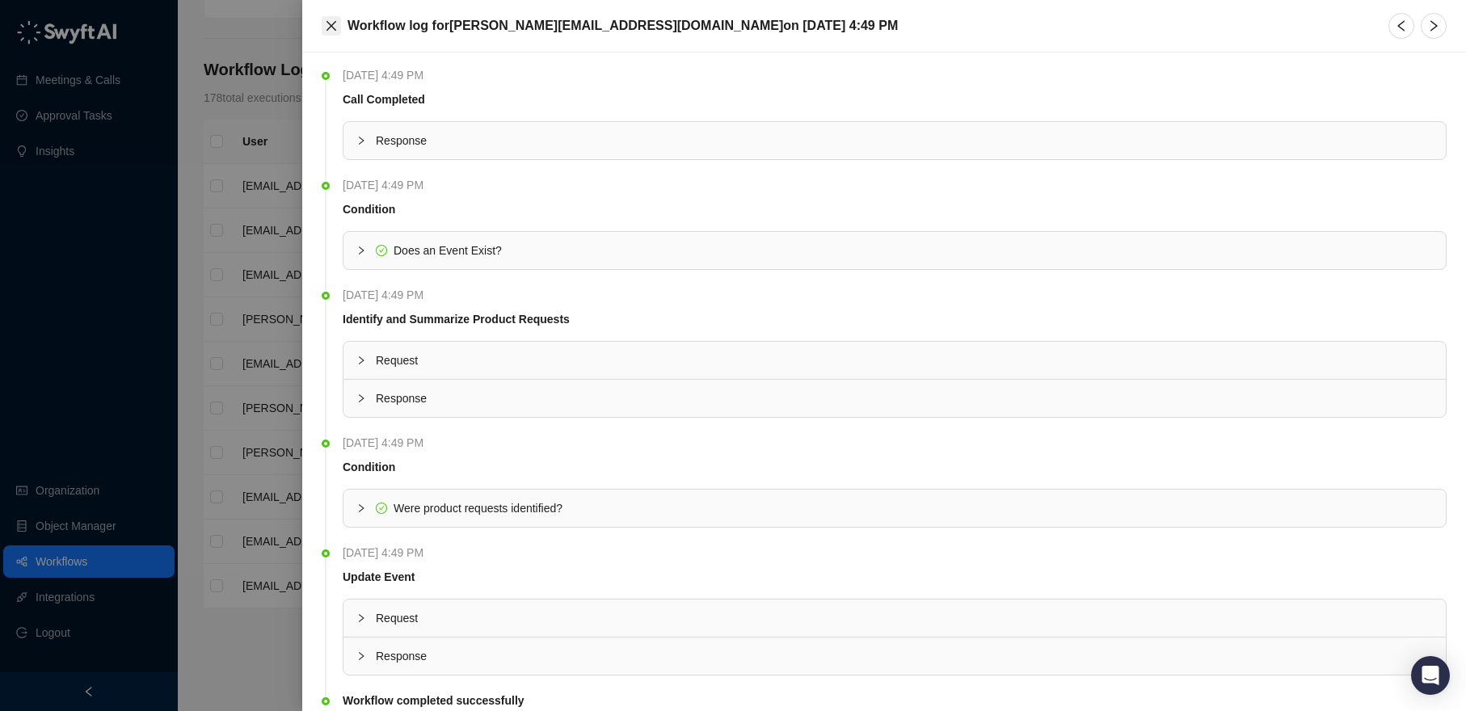
click at [336, 27] on icon "close" at bounding box center [331, 25] width 13 height 13
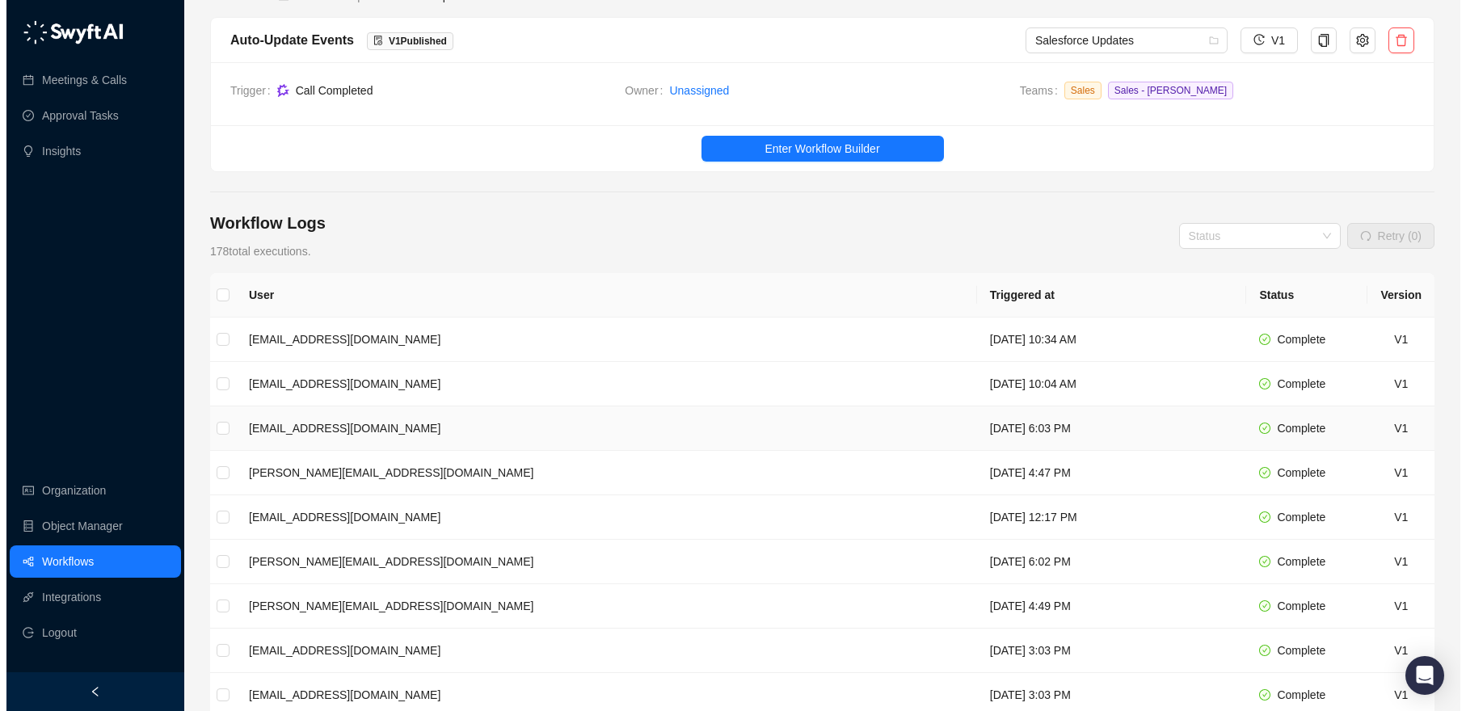
scroll to position [185, 0]
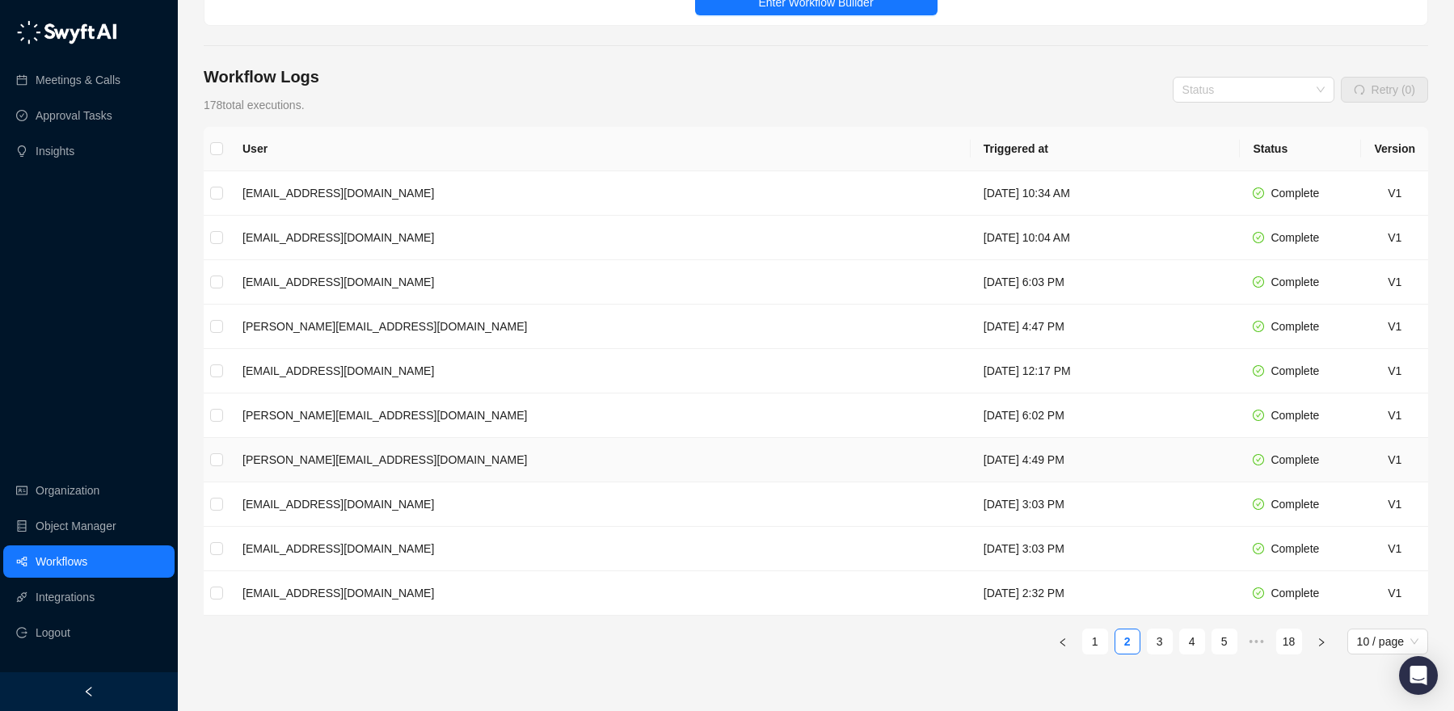
click at [515, 447] on td "[PERSON_NAME][EMAIL_ADDRESS][DOMAIN_NAME]" at bounding box center [600, 460] width 741 height 44
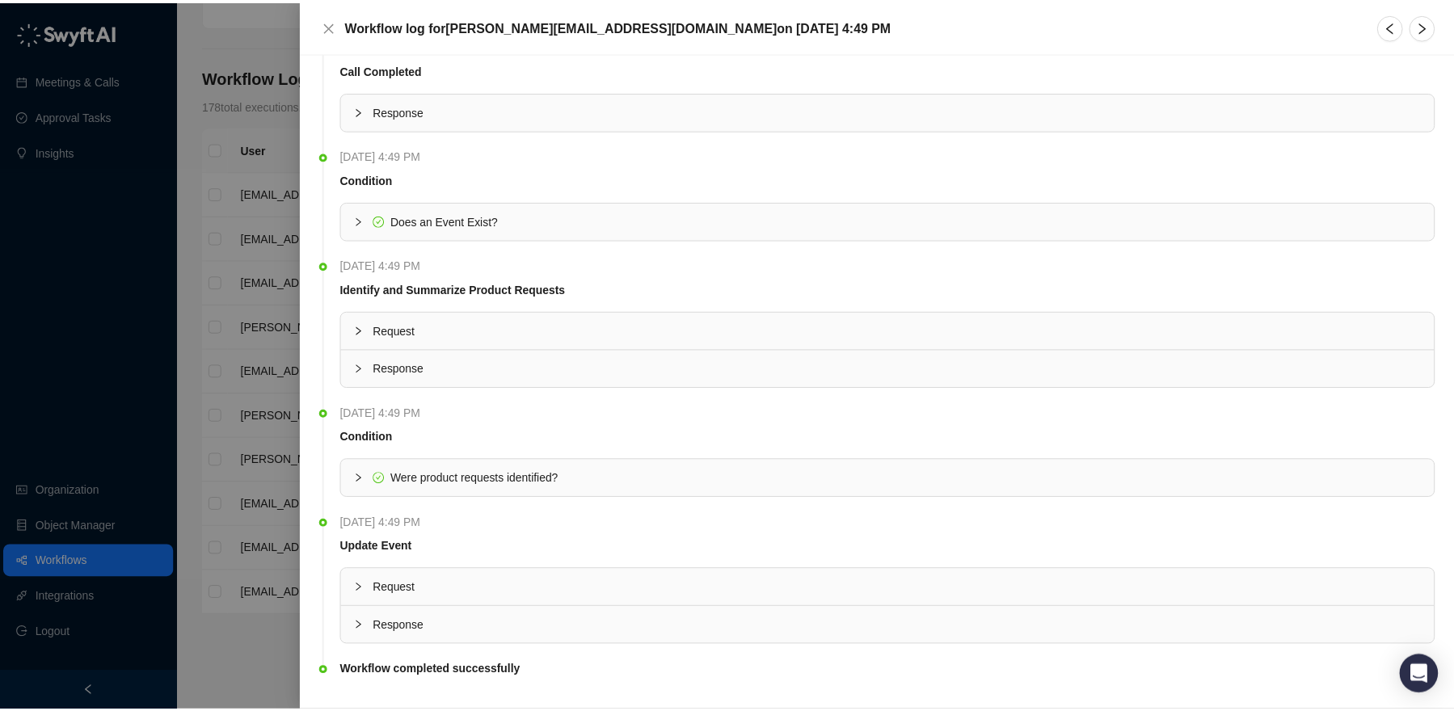
scroll to position [61, 0]
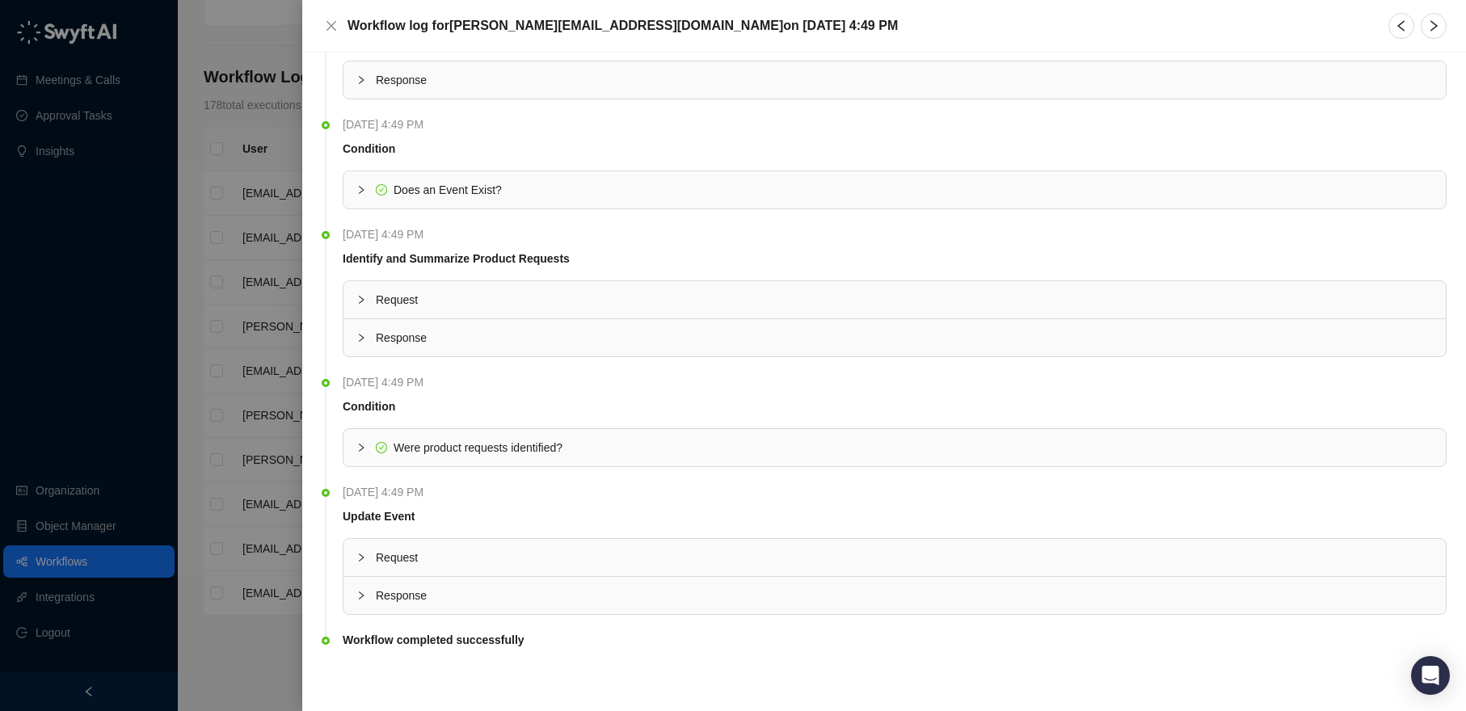
click at [205, 120] on div at bounding box center [733, 355] width 1466 height 711
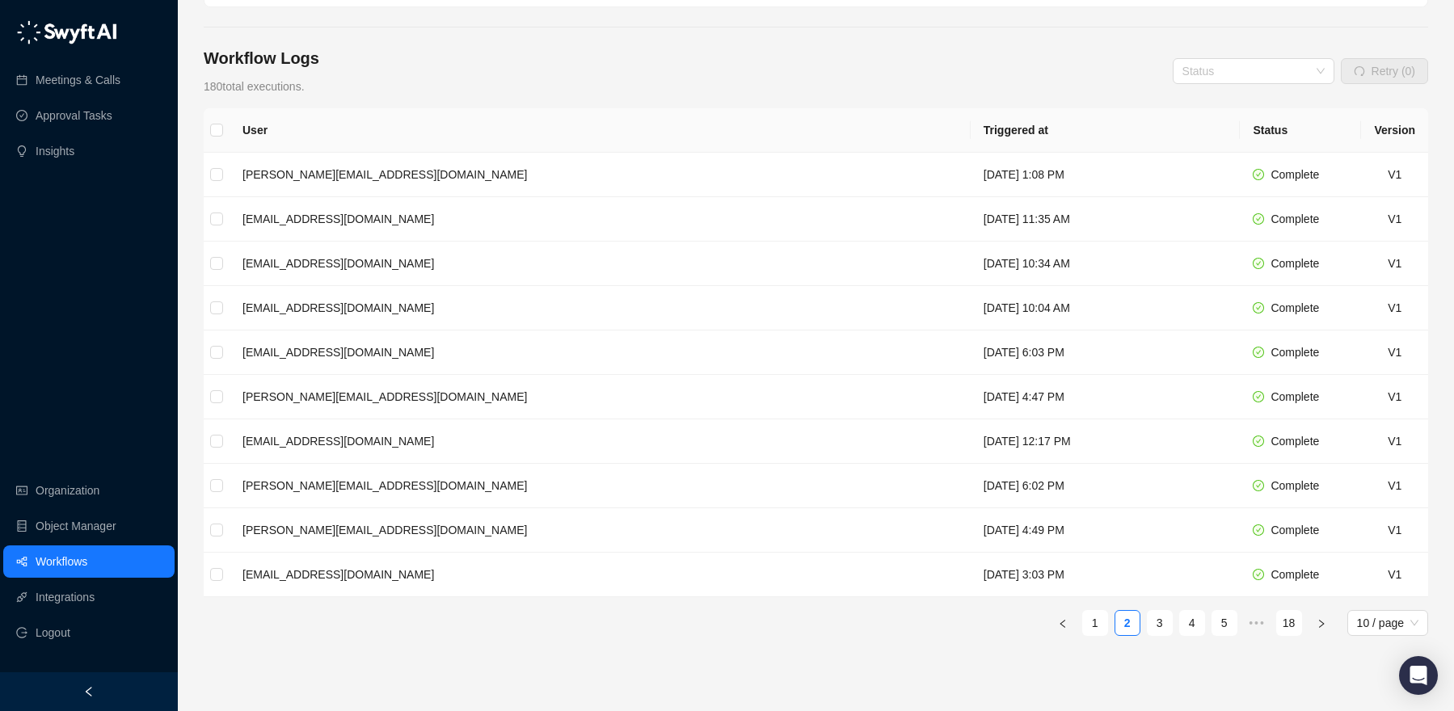
scroll to position [171, 0]
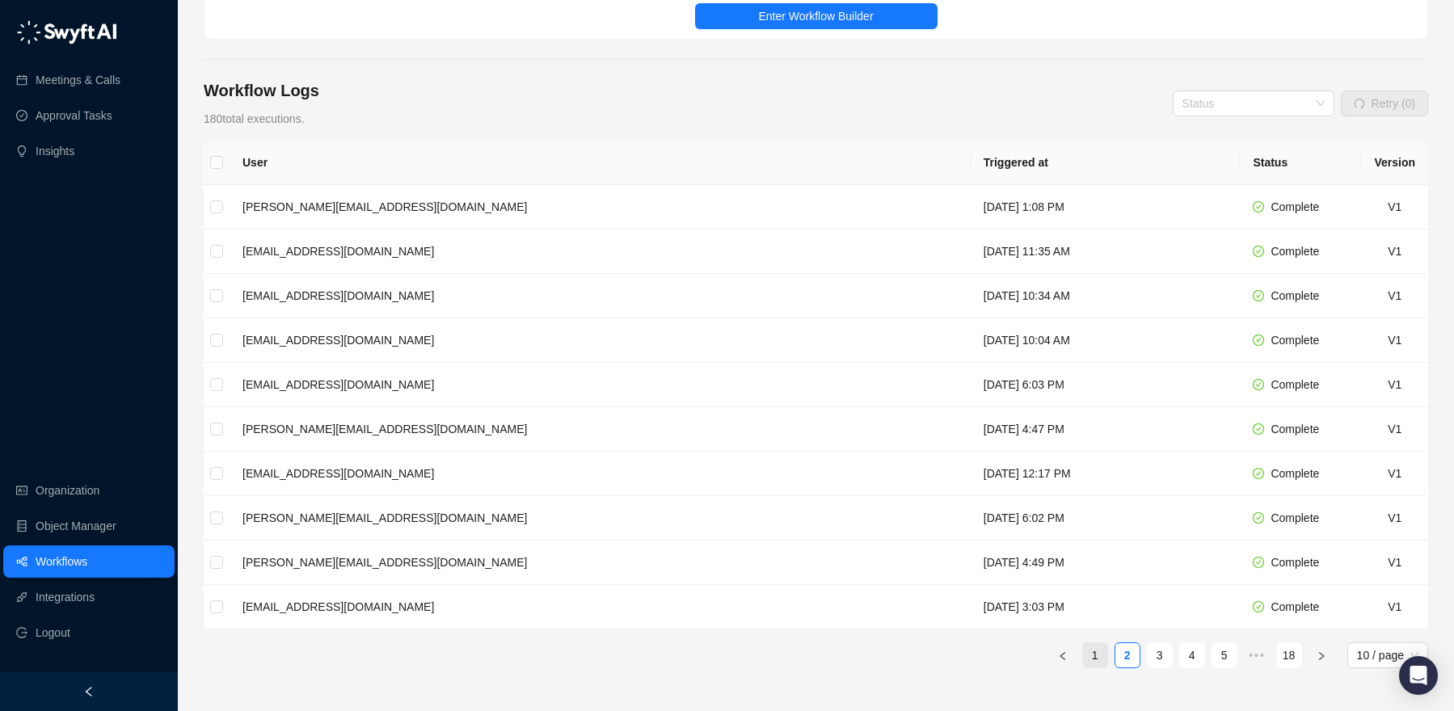
drag, startPoint x: 1089, startPoint y: 655, endPoint x: 972, endPoint y: 648, distance: 116.6
click at [1089, 655] on link "1" at bounding box center [1095, 655] width 24 height 24
click at [1115, 654] on link "2" at bounding box center [1127, 655] width 24 height 24
click at [85, 74] on link "Meetings & Calls" at bounding box center [78, 80] width 85 height 32
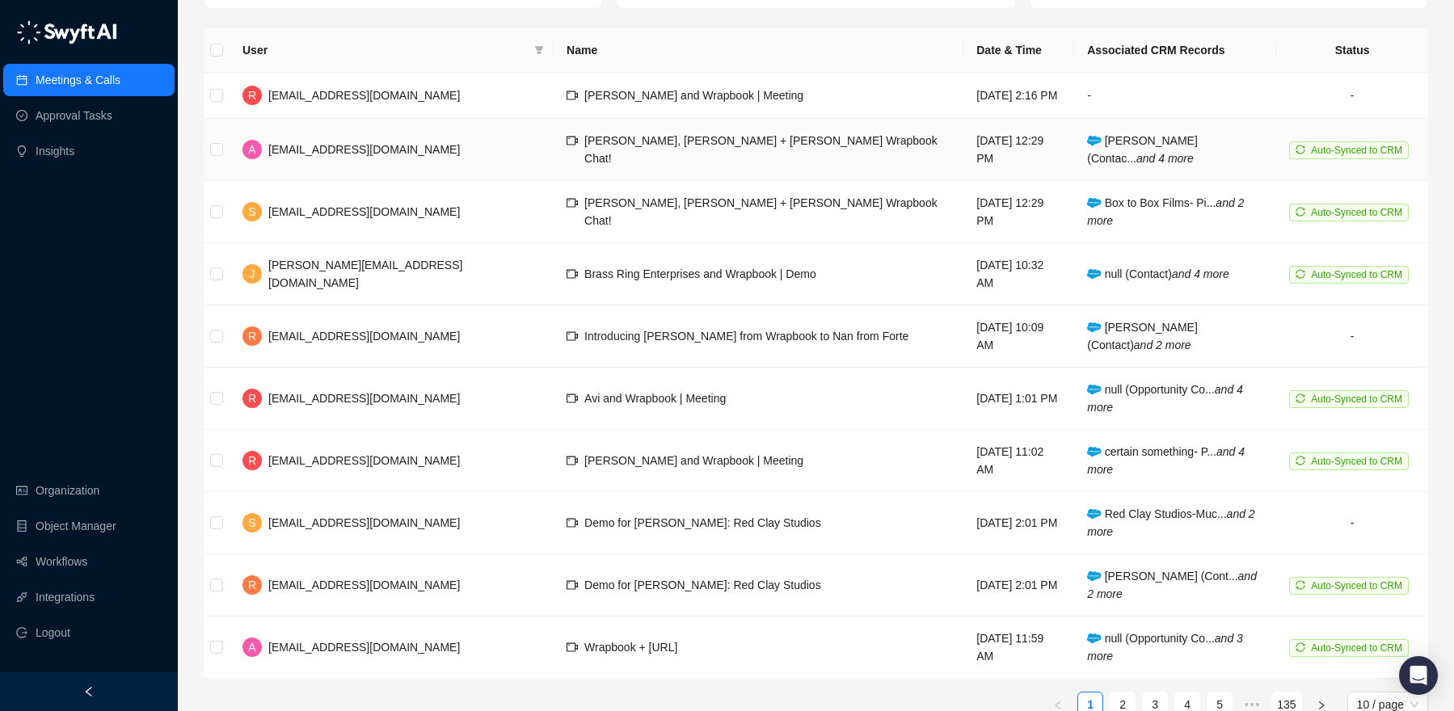
scroll to position [183, 0]
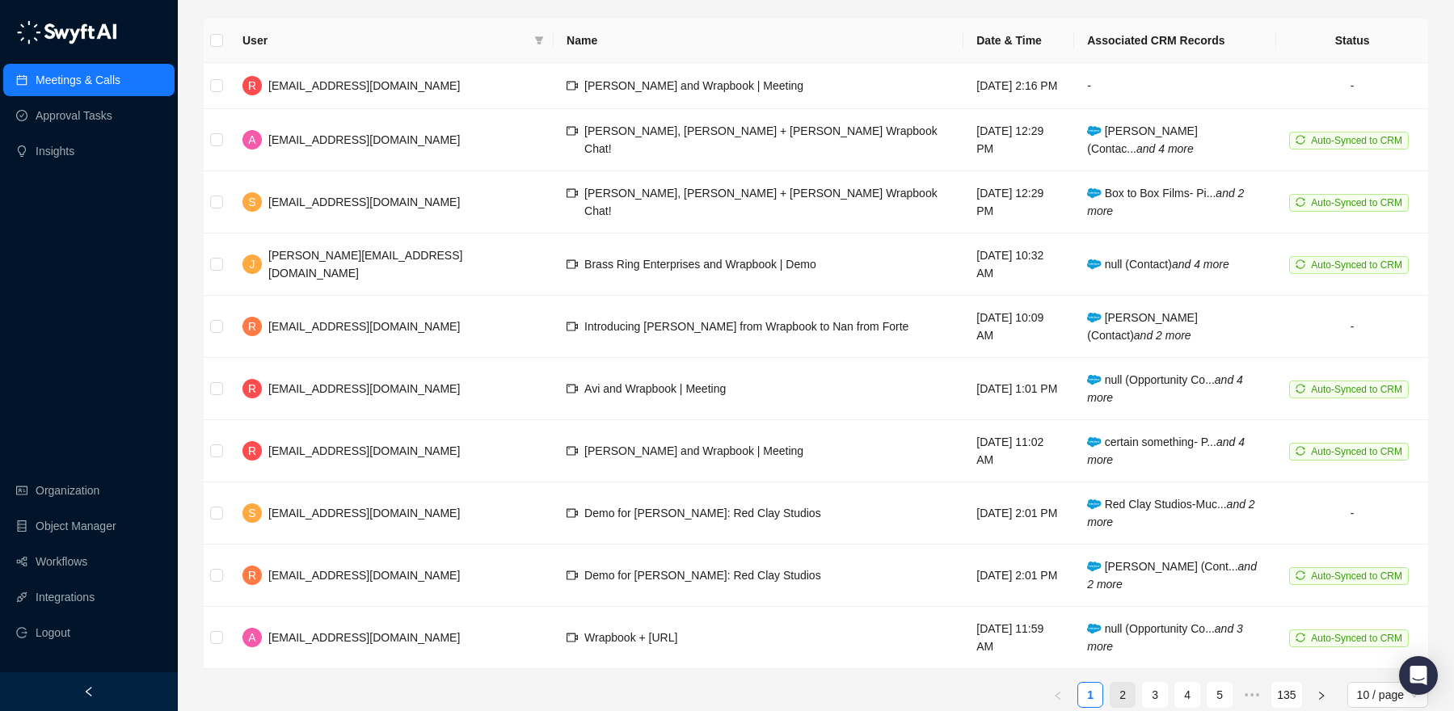
click at [1123, 683] on link "2" at bounding box center [1122, 695] width 24 height 24
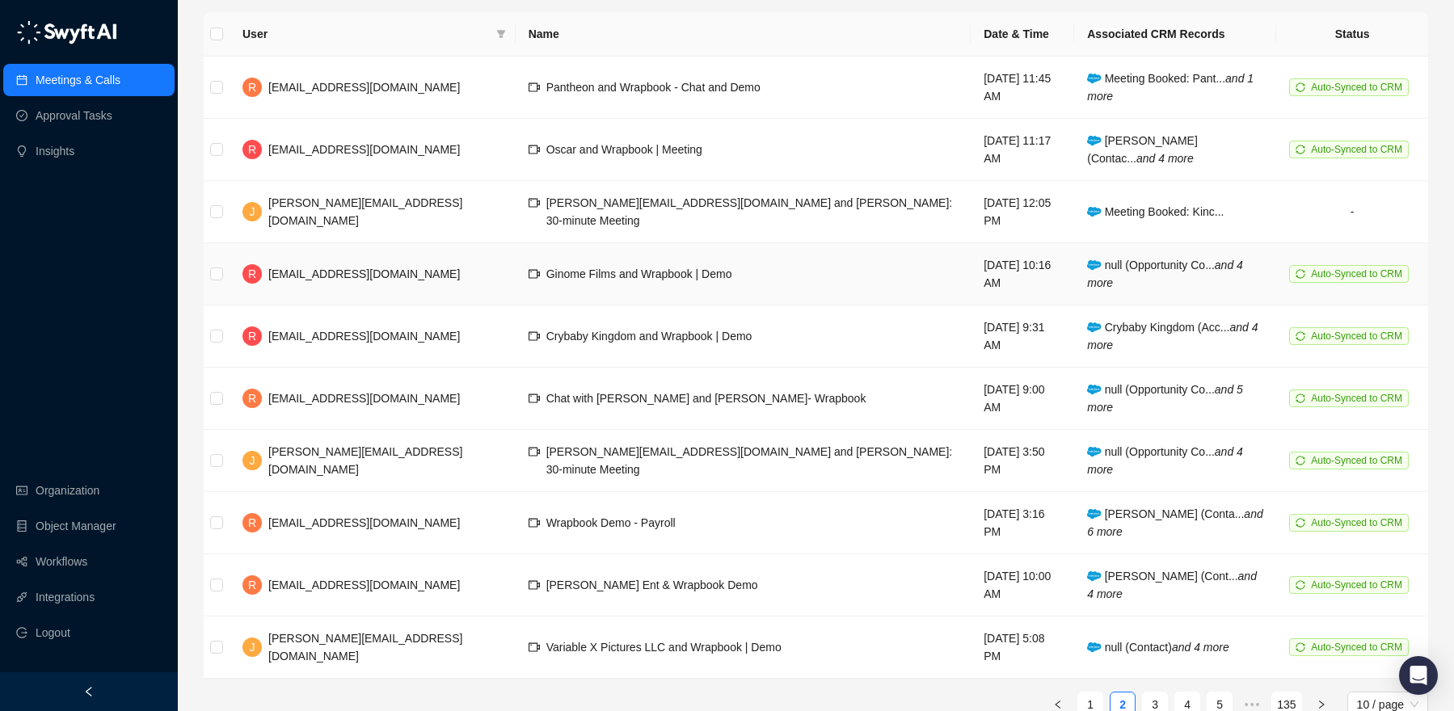
scroll to position [190, 0]
click at [1159, 692] on link "3" at bounding box center [1155, 704] width 24 height 24
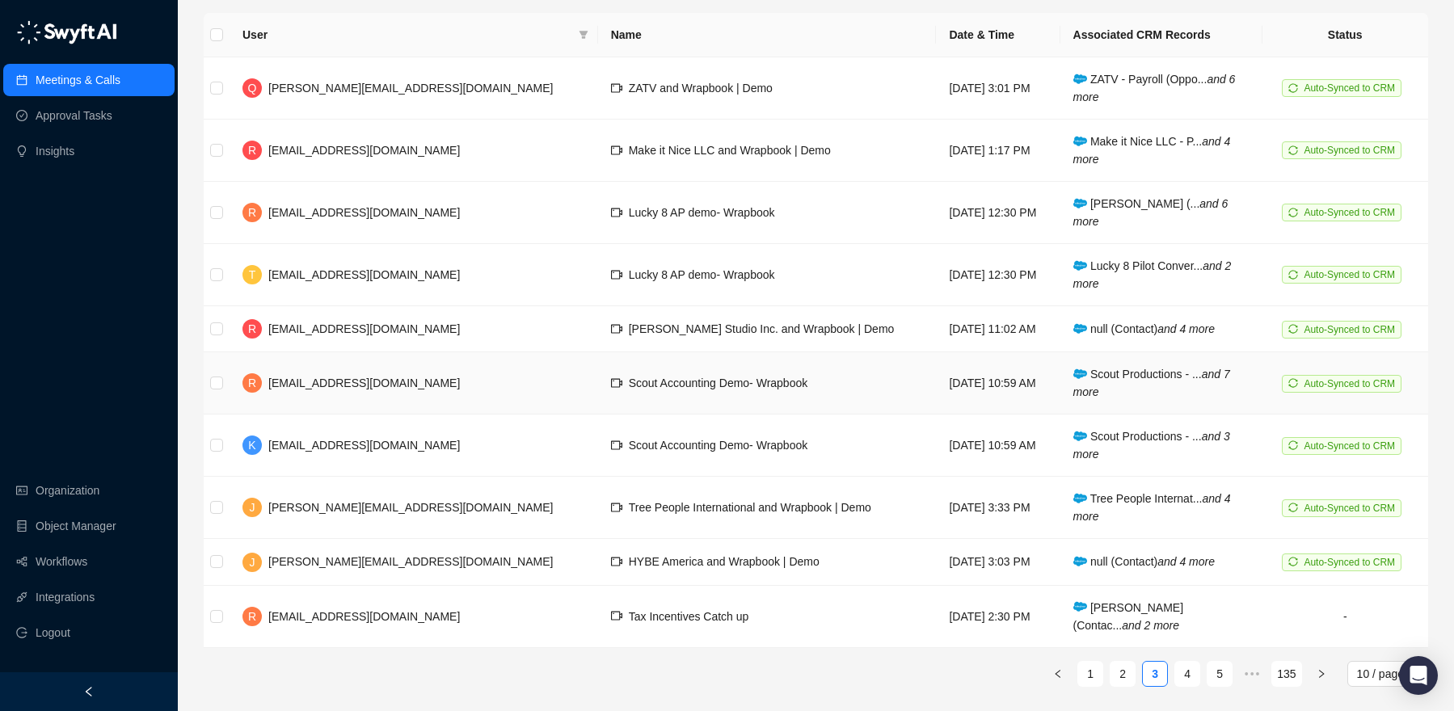
scroll to position [190, 0]
click at [1192, 666] on link "4" at bounding box center [1187, 672] width 24 height 24
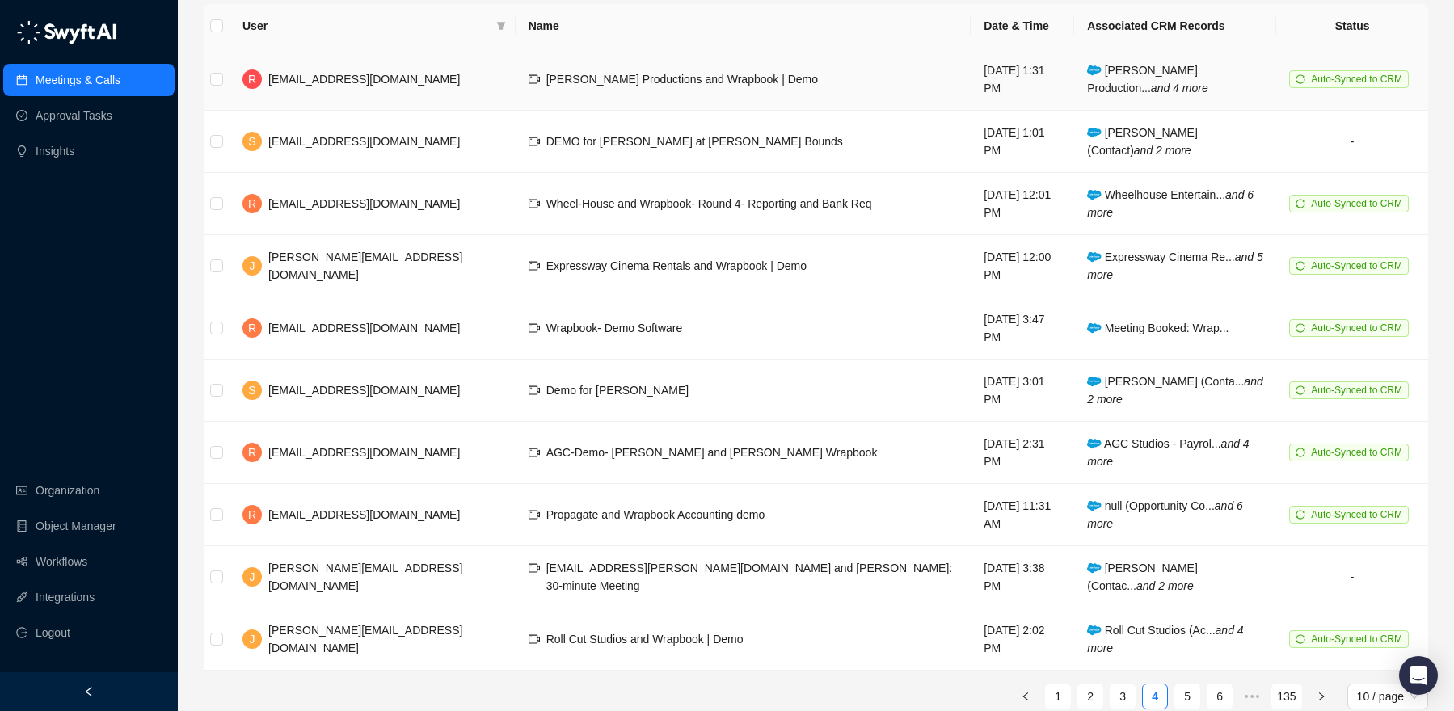
scroll to position [205, 0]
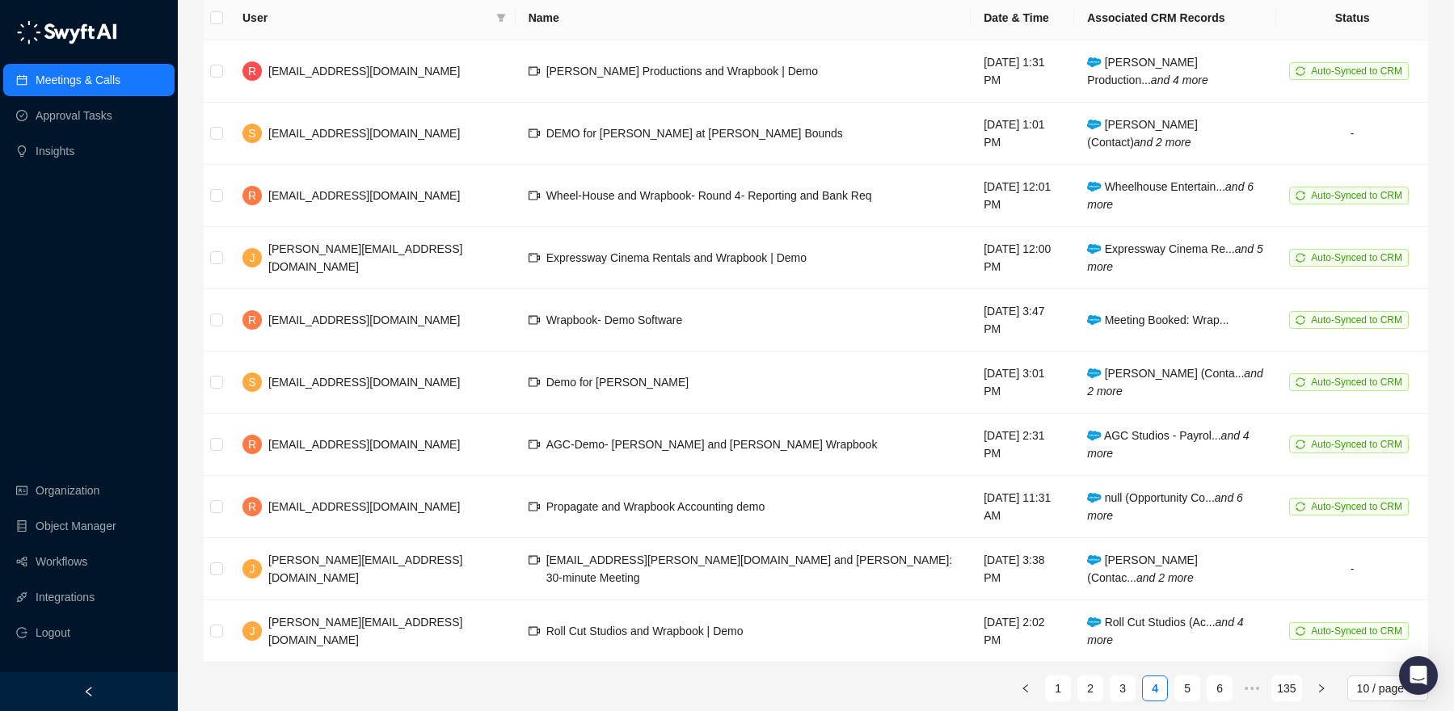
click at [1179, 676] on link "5" at bounding box center [1187, 688] width 24 height 24
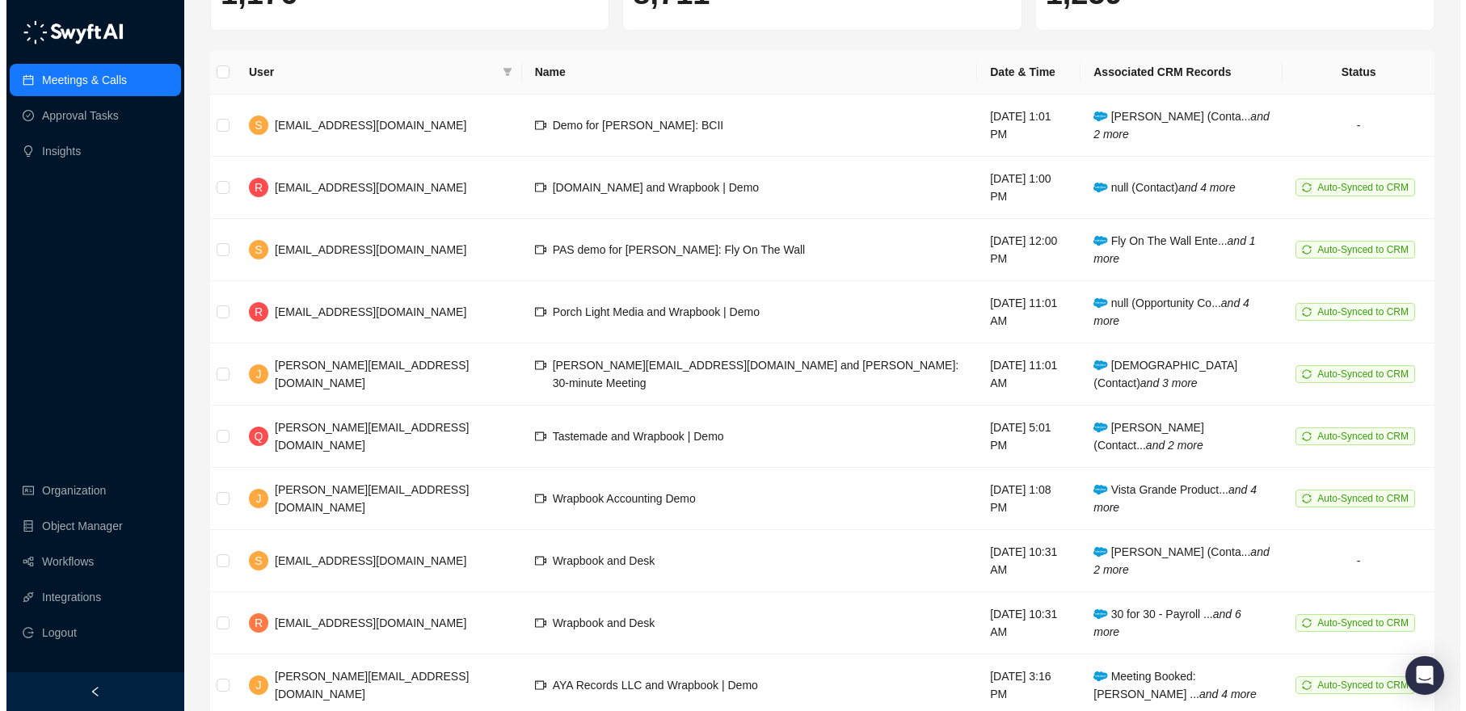
scroll to position [154, 0]
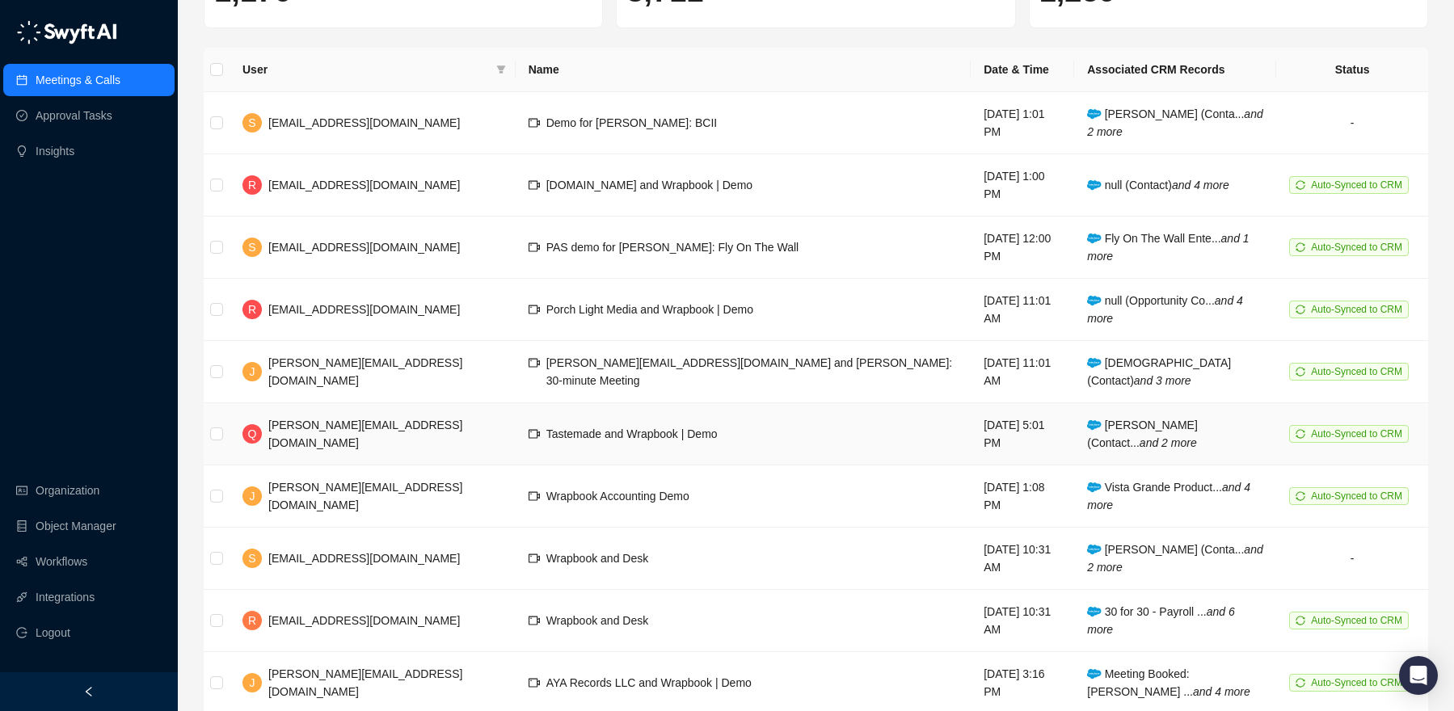
click at [333, 419] on span "[PERSON_NAME][EMAIL_ADDRESS][DOMAIN_NAME]" at bounding box center [365, 434] width 194 height 31
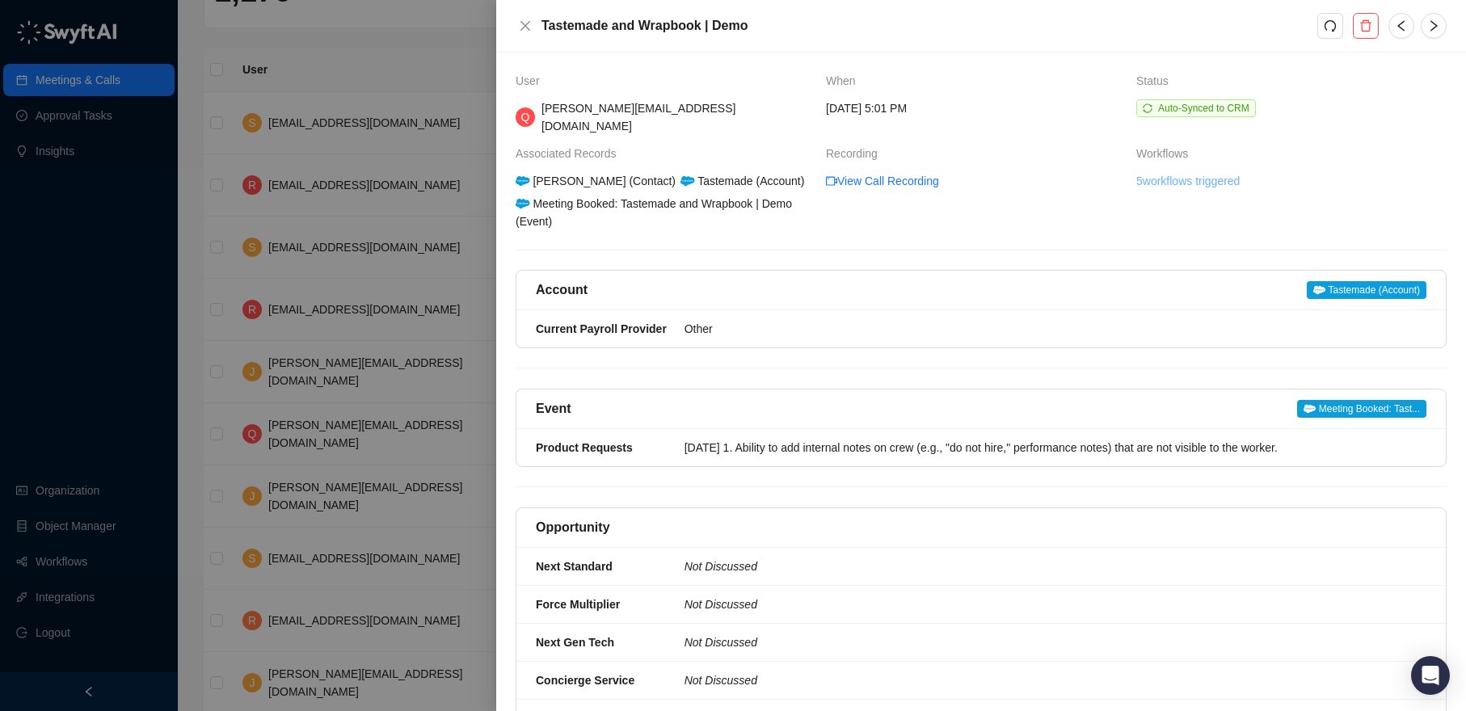
click at [1167, 172] on link "5 workflows triggered" at bounding box center [1187, 181] width 103 height 18
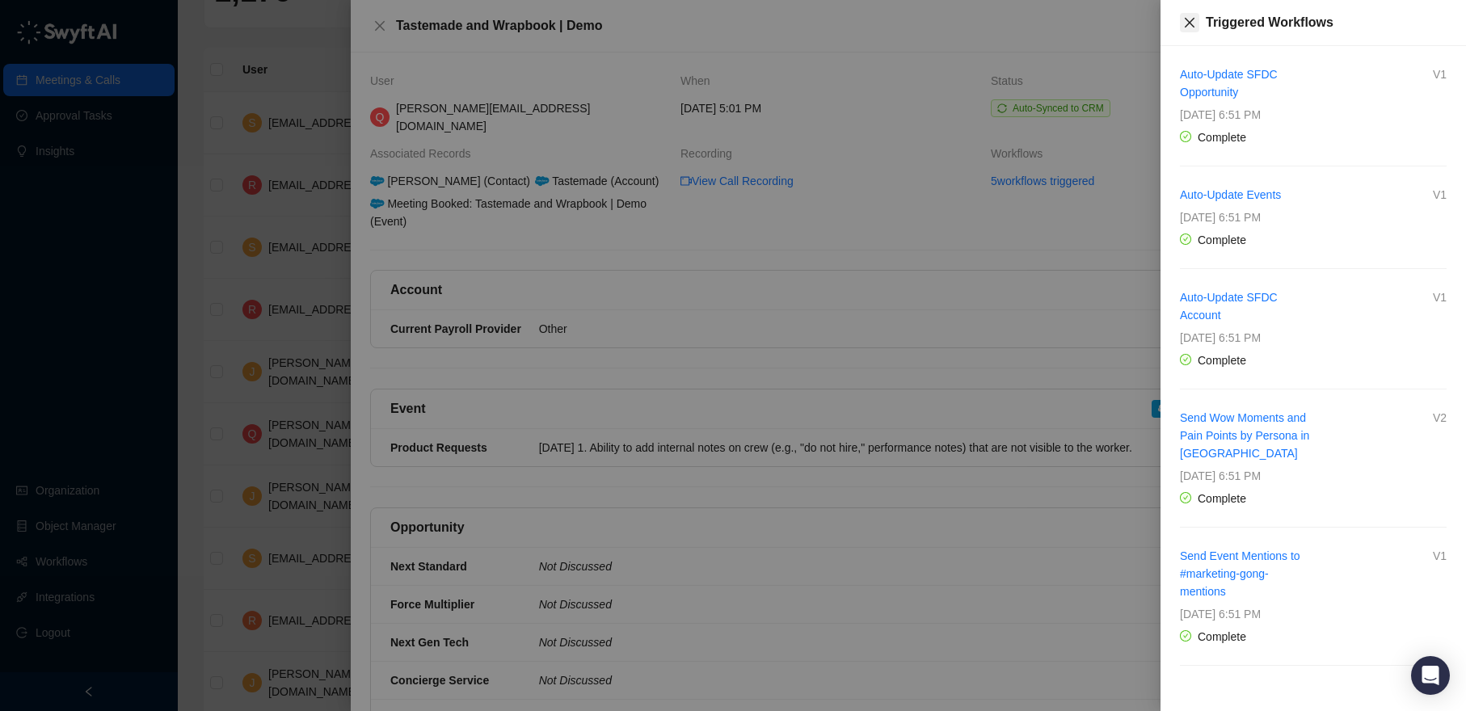
click at [1192, 28] on icon "close" at bounding box center [1189, 22] width 13 height 13
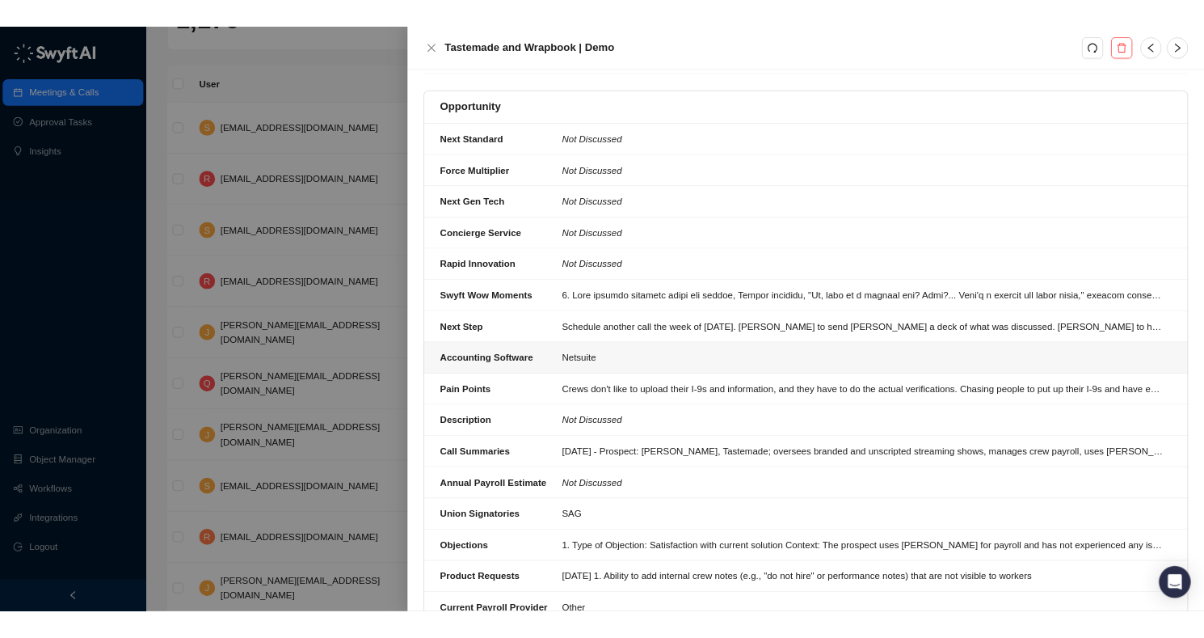
scroll to position [721, 0]
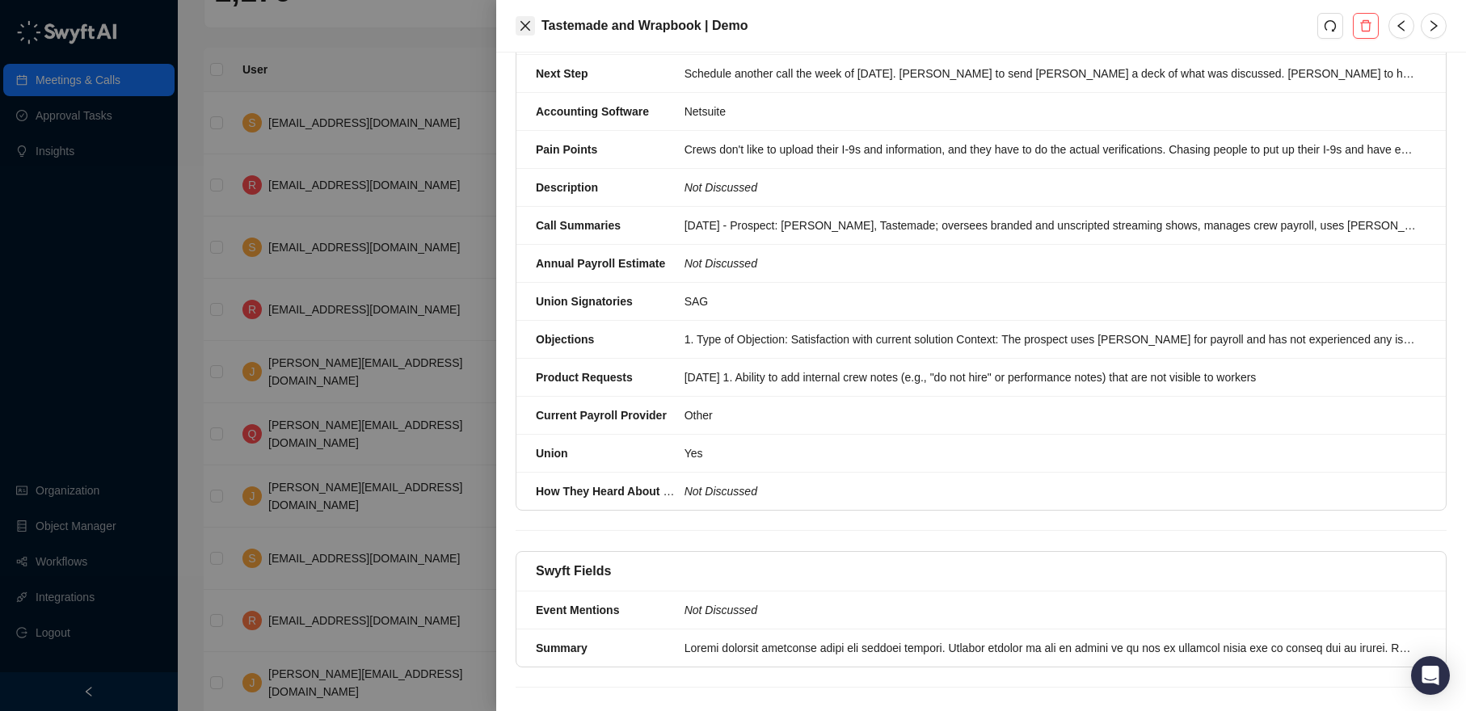
click at [528, 31] on icon "close" at bounding box center [525, 25] width 13 height 13
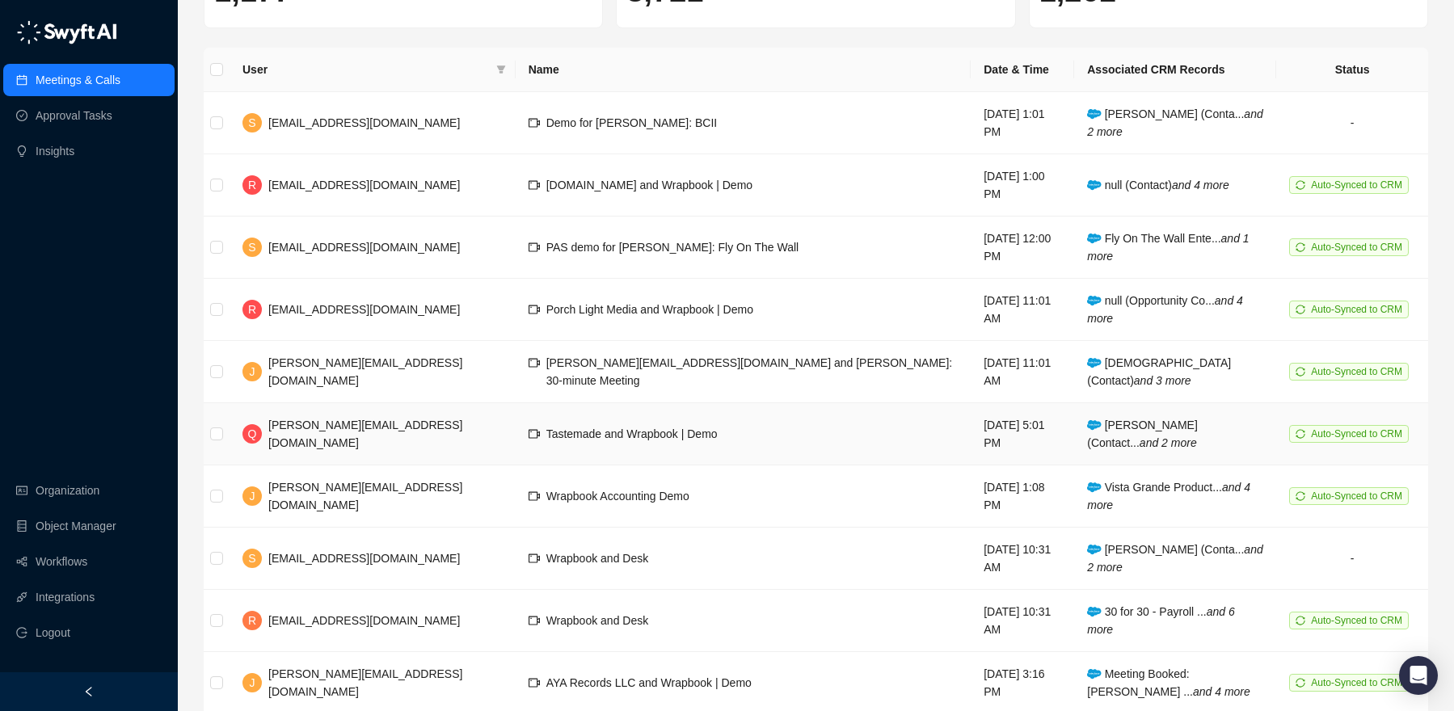
click at [344, 419] on span "[PERSON_NAME][EMAIL_ADDRESS][DOMAIN_NAME]" at bounding box center [365, 434] width 194 height 31
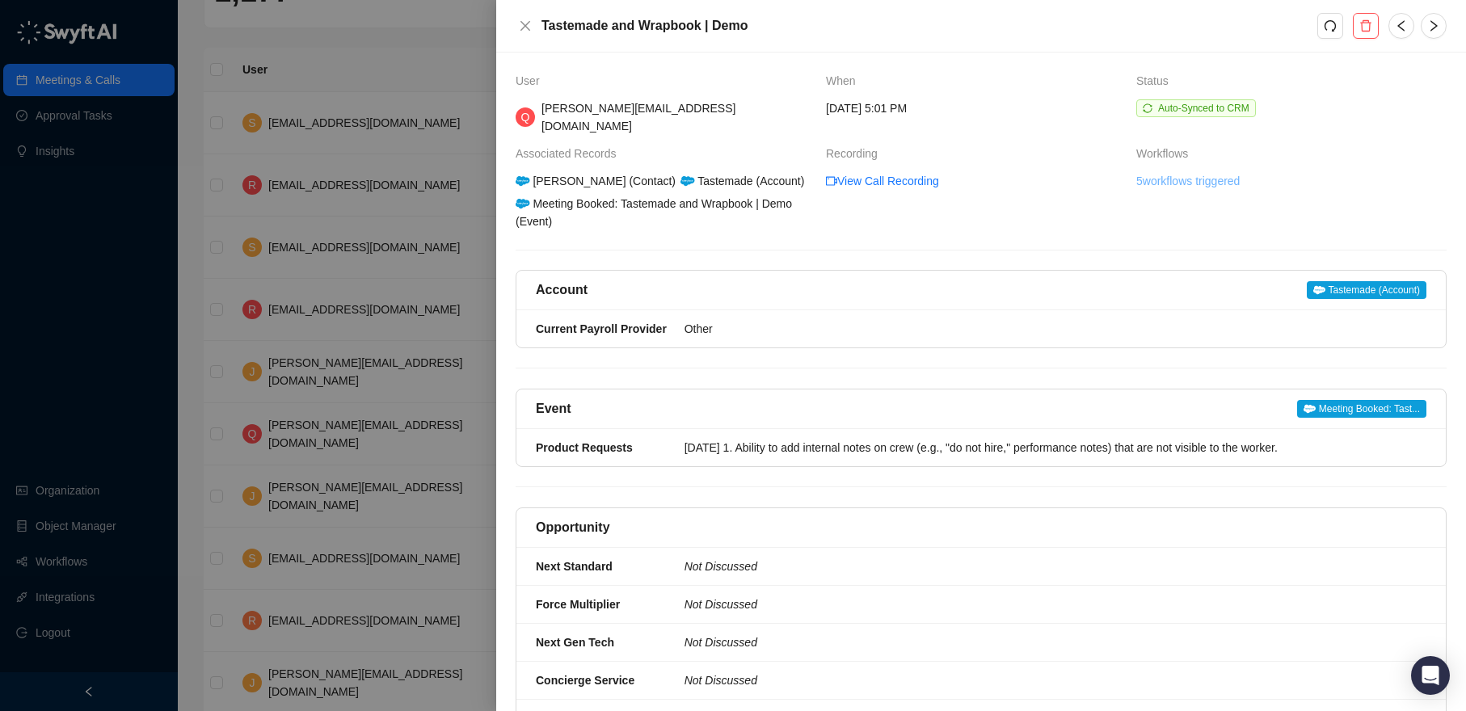
click at [1171, 172] on link "5 workflows triggered" at bounding box center [1187, 181] width 103 height 18
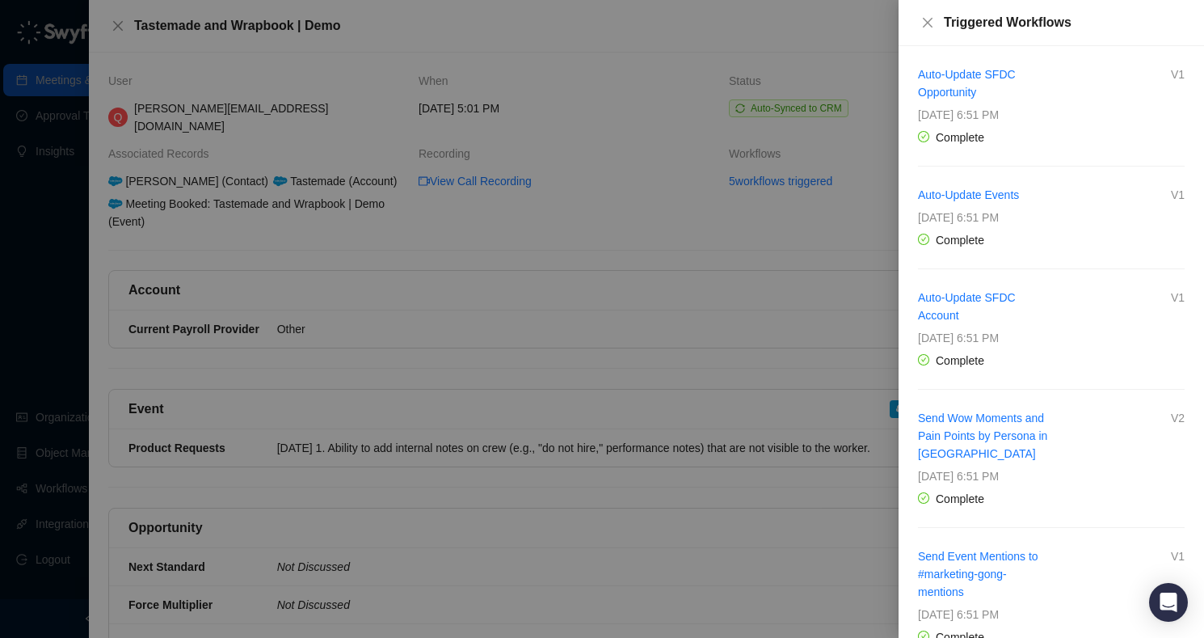
click at [640, 30] on div at bounding box center [602, 319] width 1204 height 638
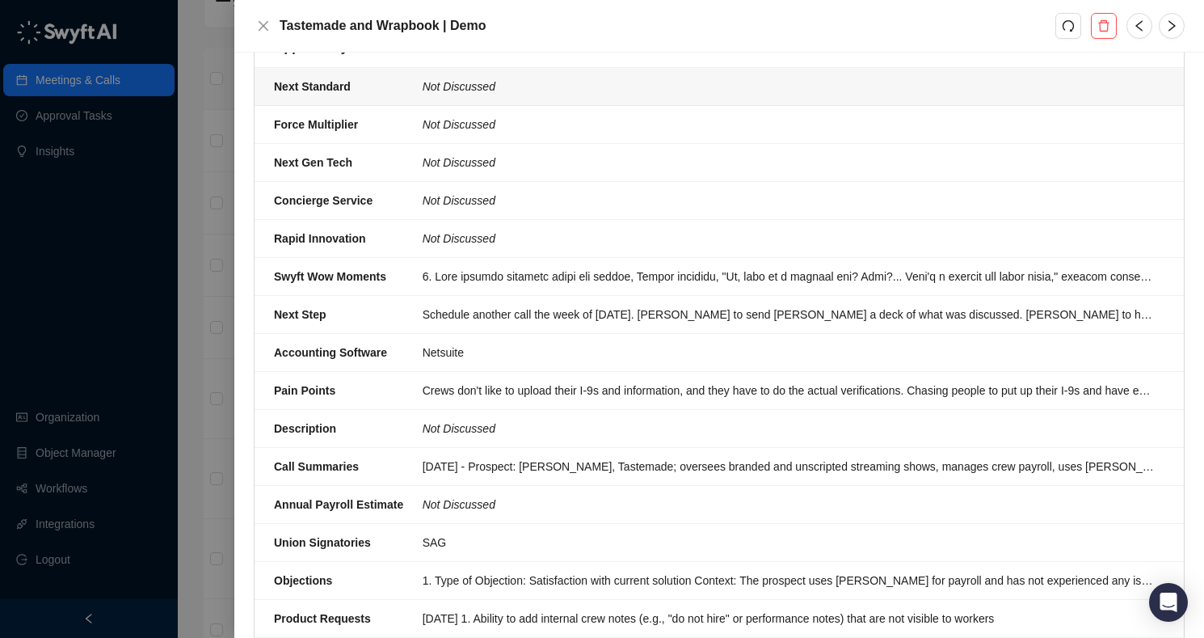
scroll to position [794, 0]
